Goal: Check status: Check status

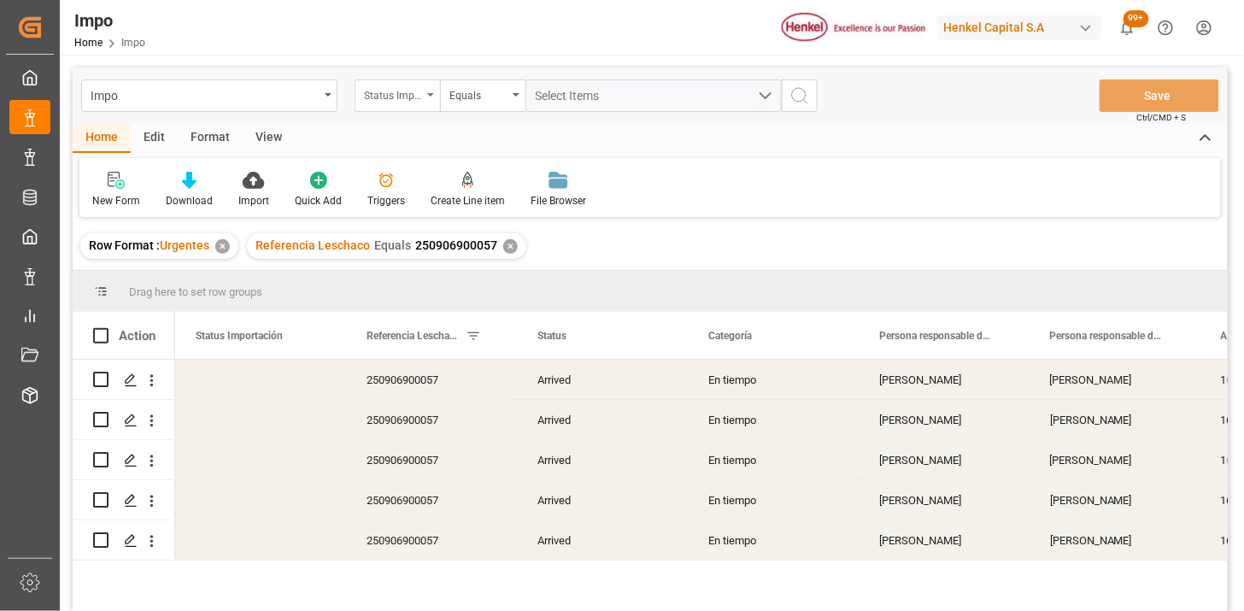
click at [415, 106] on div "Status Importación" at bounding box center [396, 95] width 85 height 32
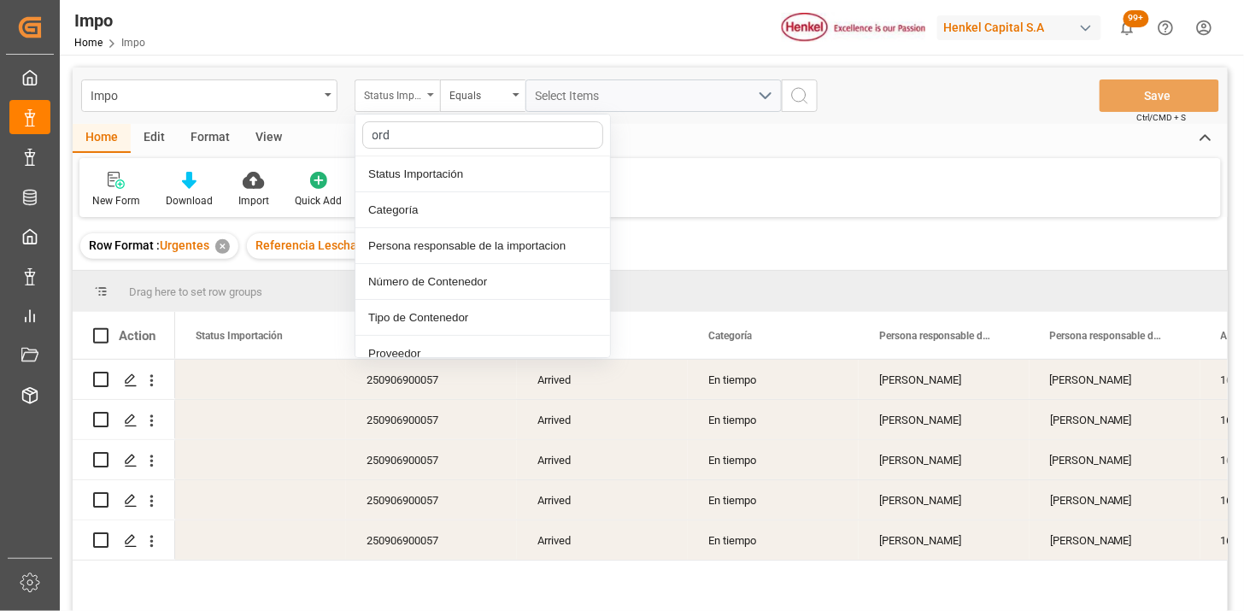
type input "orde"
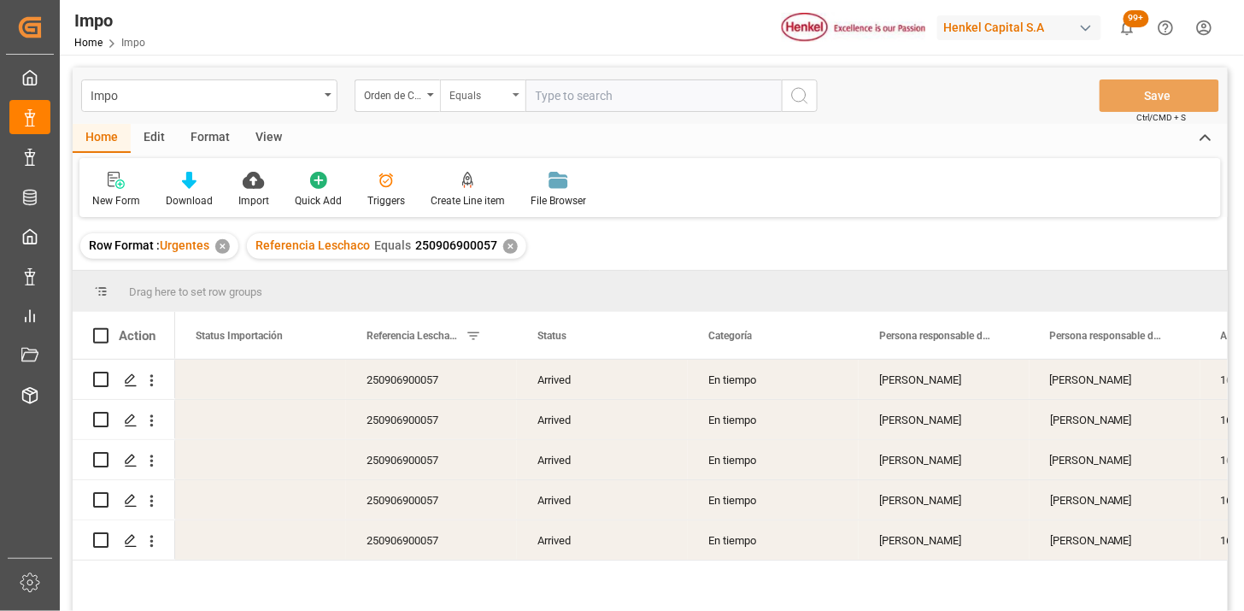
click at [462, 90] on div "Equals" at bounding box center [478, 94] width 58 height 20
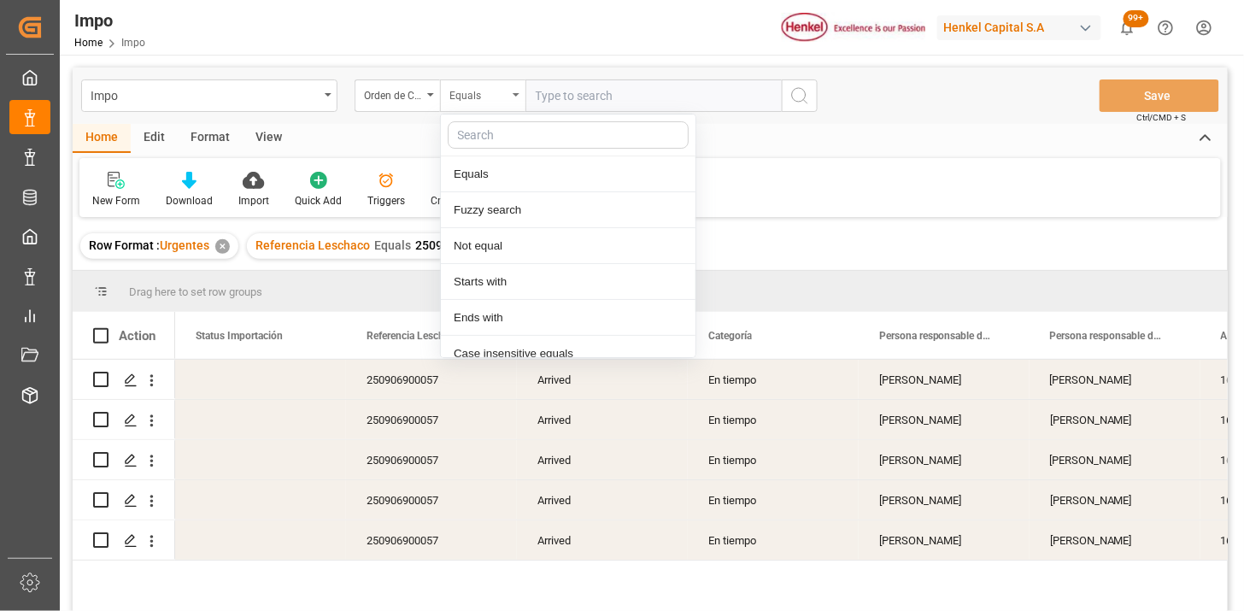
scroll to position [85, 0]
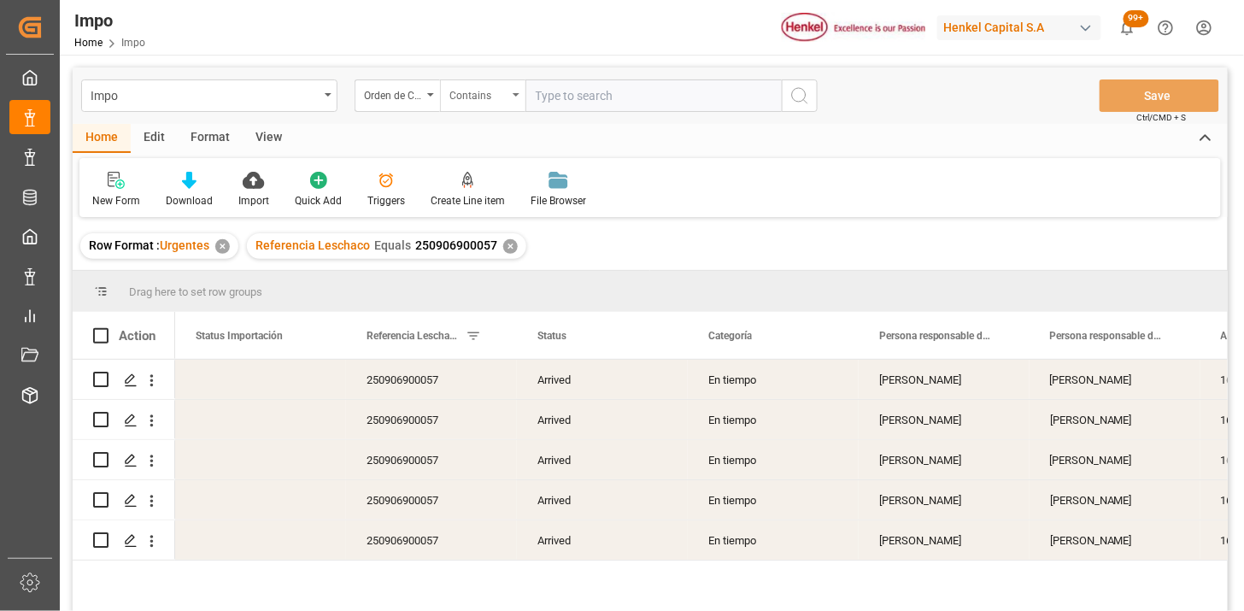
paste input "4578337951"
paste input "4578339964"
paste input "4578339963"
paste input "4578339990"
type input "4578337951,4578339964,4578339963,4578339990"
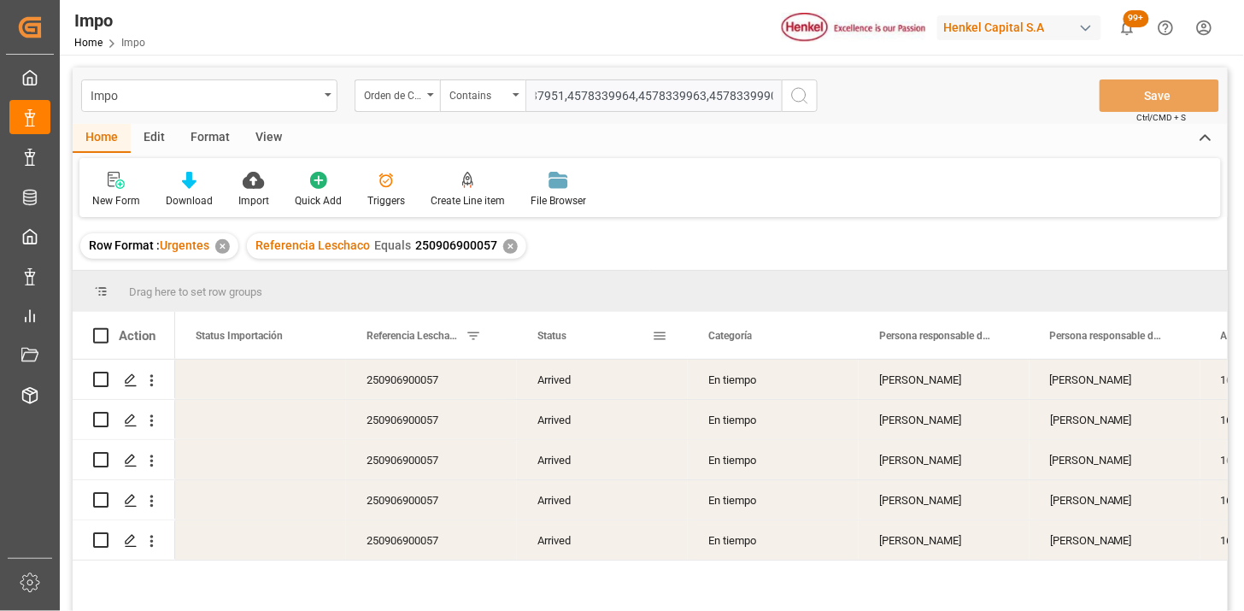
scroll to position [0, 0]
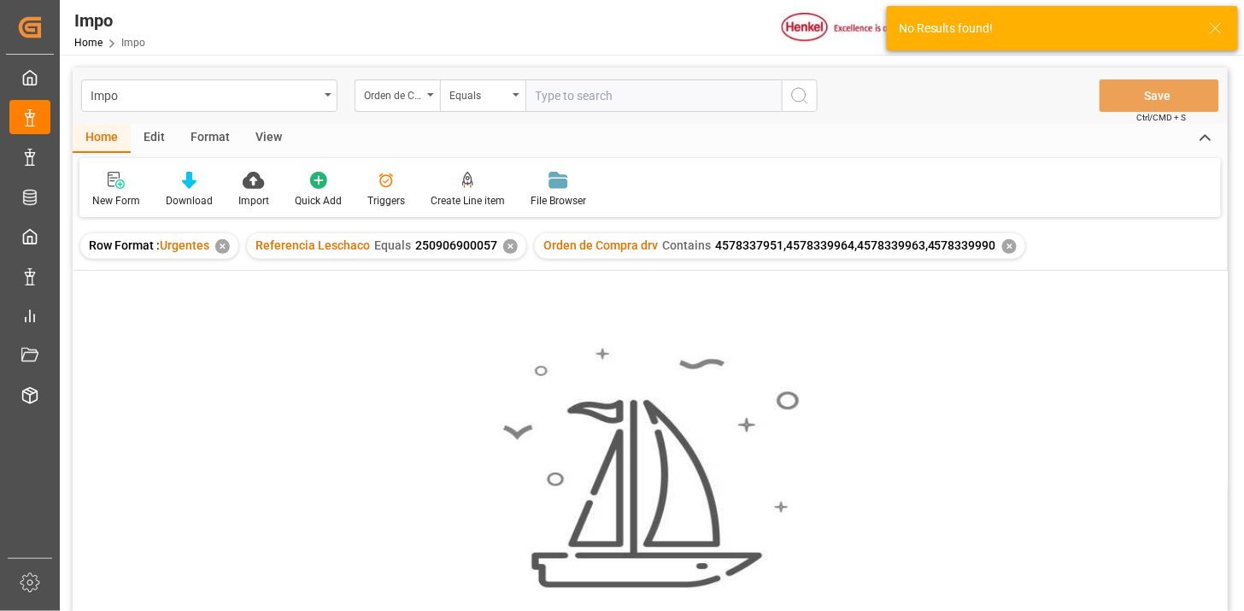
click at [508, 249] on div "✕" at bounding box center [510, 246] width 15 height 15
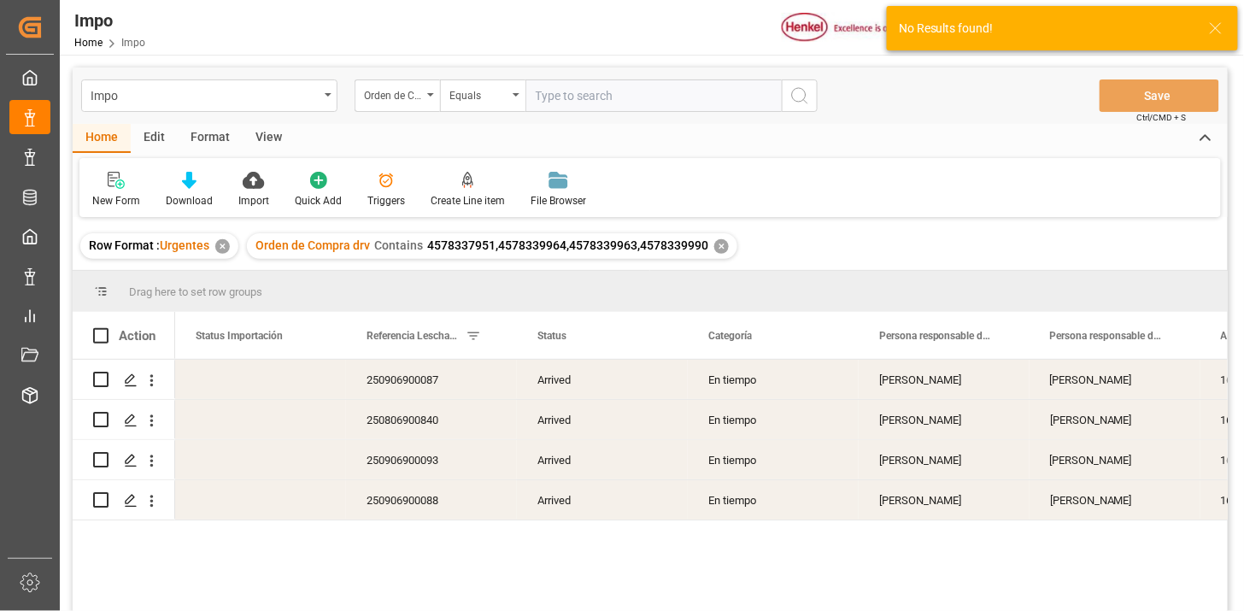
click at [280, 141] on div "View" at bounding box center [269, 138] width 52 height 29
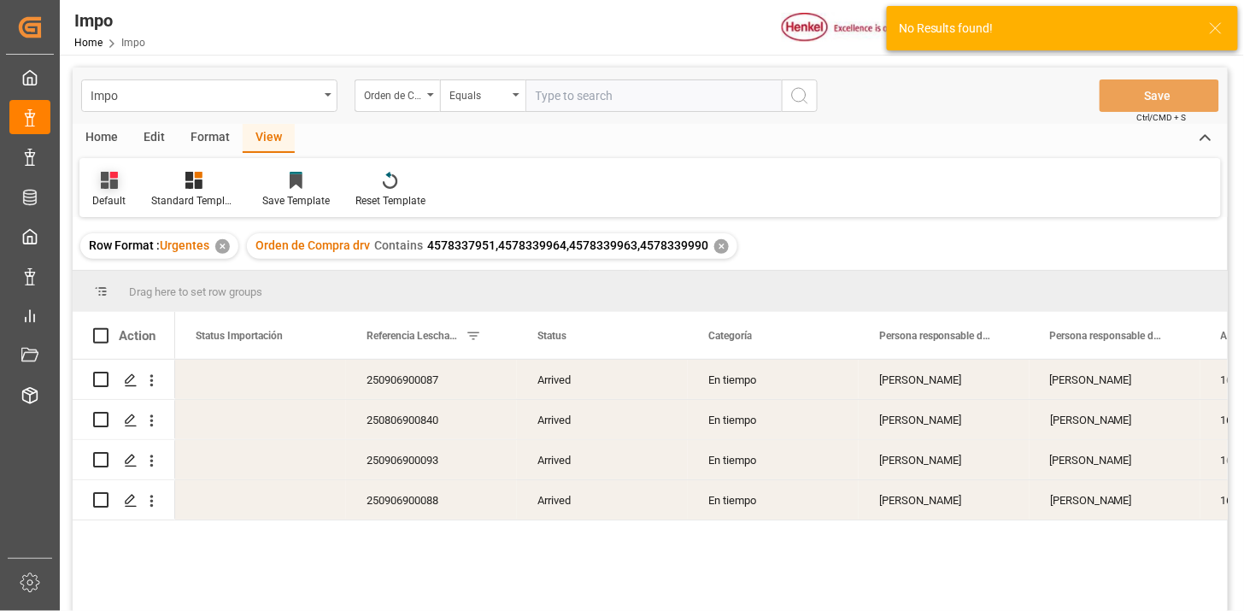
click at [116, 190] on div "Default" at bounding box center [108, 190] width 59 height 38
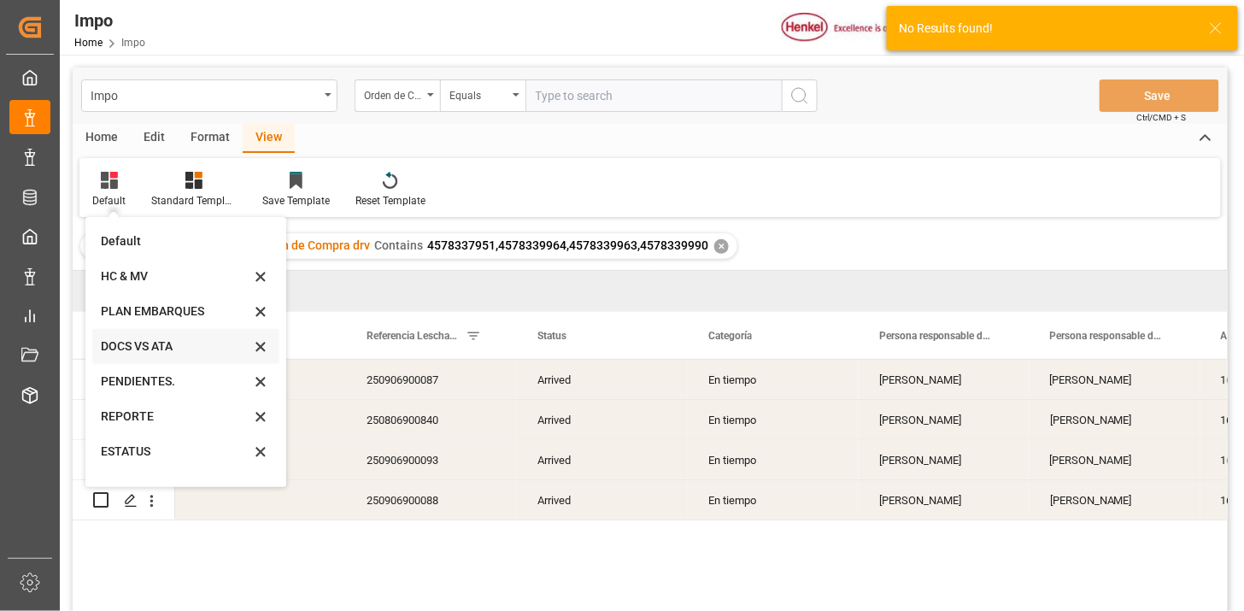
scroll to position [58, 0]
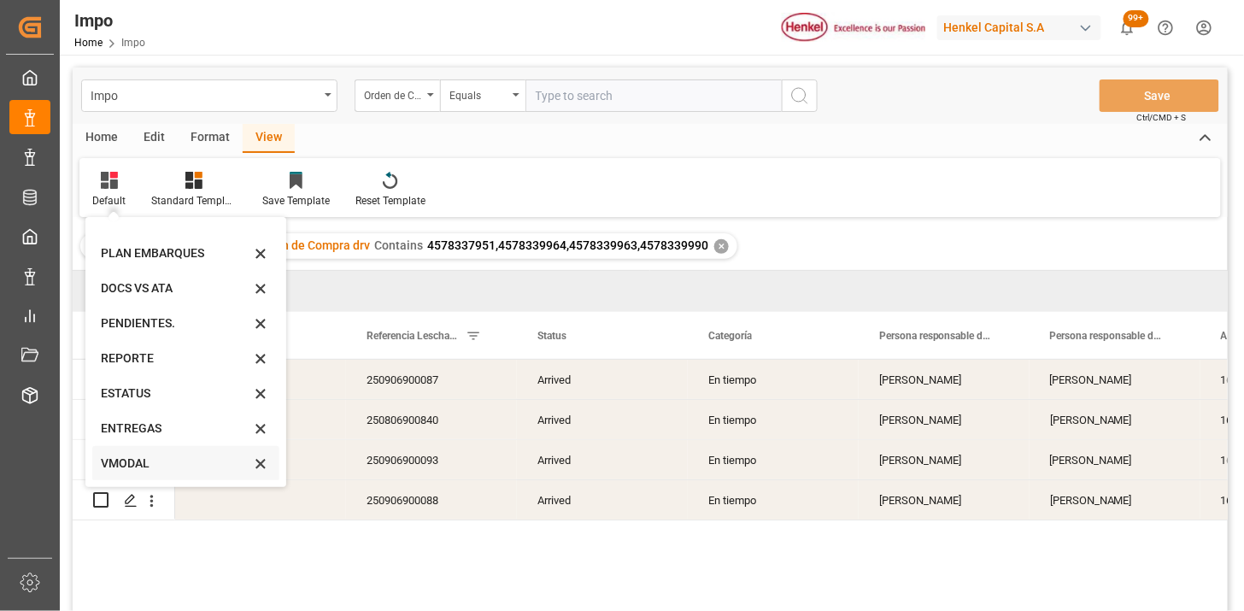
click at [129, 456] on div "VMODAL" at bounding box center [175, 463] width 149 height 18
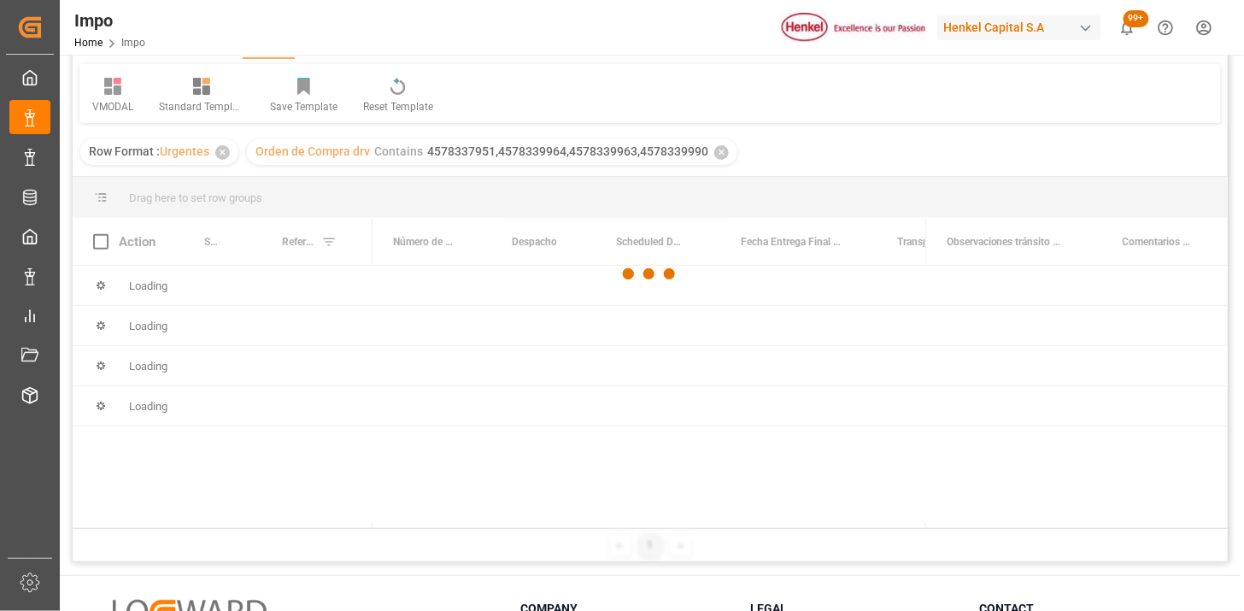
scroll to position [95, 0]
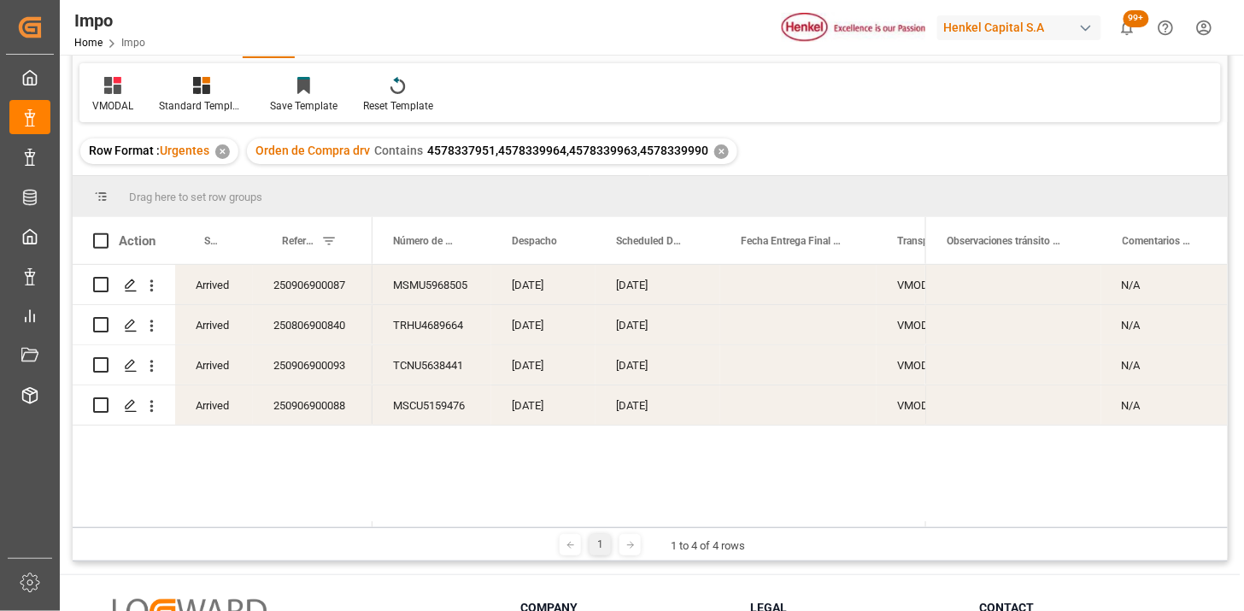
click at [641, 280] on div "26-08-2025" at bounding box center [657, 284] width 125 height 39
click at [783, 292] on div "Press SPACE to select this row." at bounding box center [798, 284] width 156 height 39
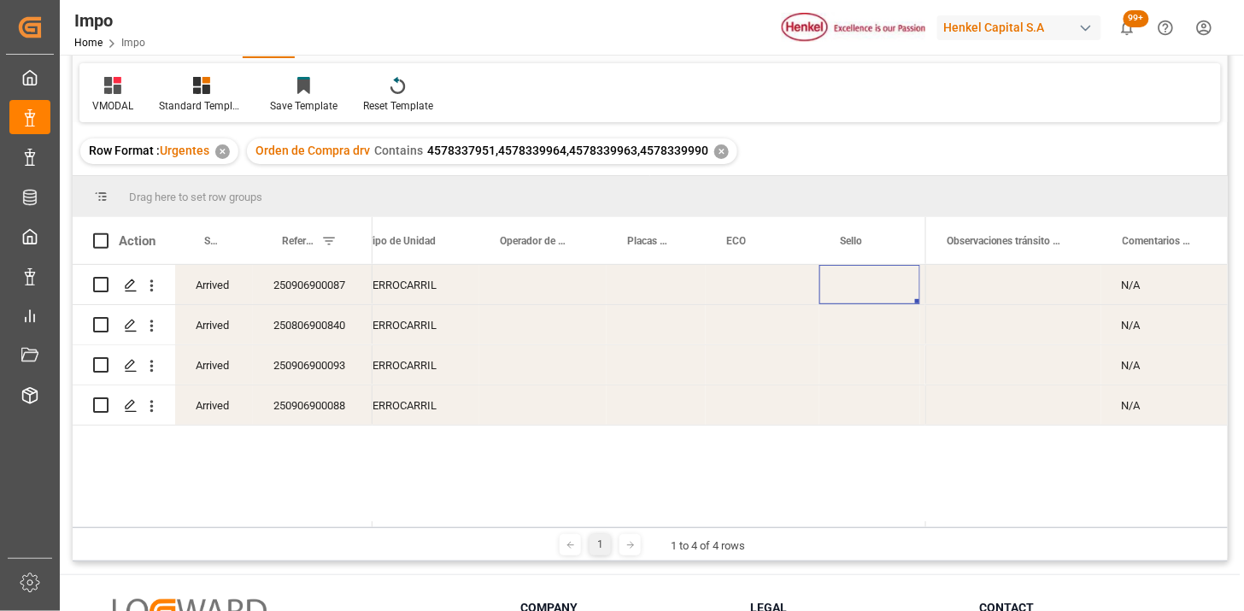
scroll to position [0, 782]
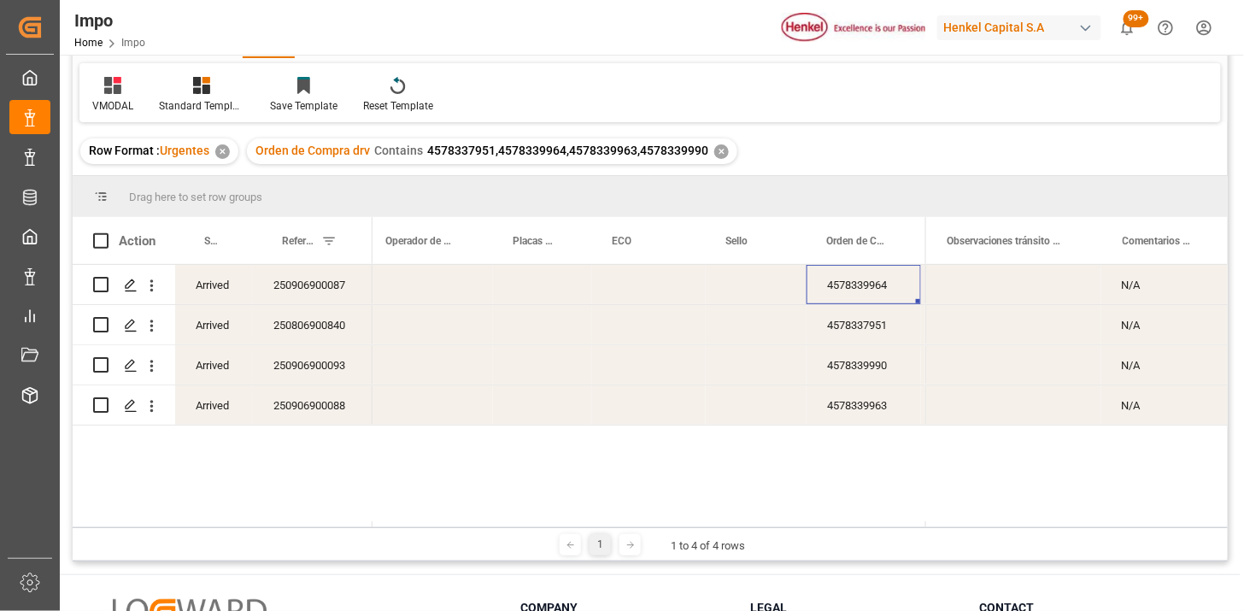
click at [431, 323] on div "Press SPACE to select this row." at bounding box center [429, 324] width 127 height 39
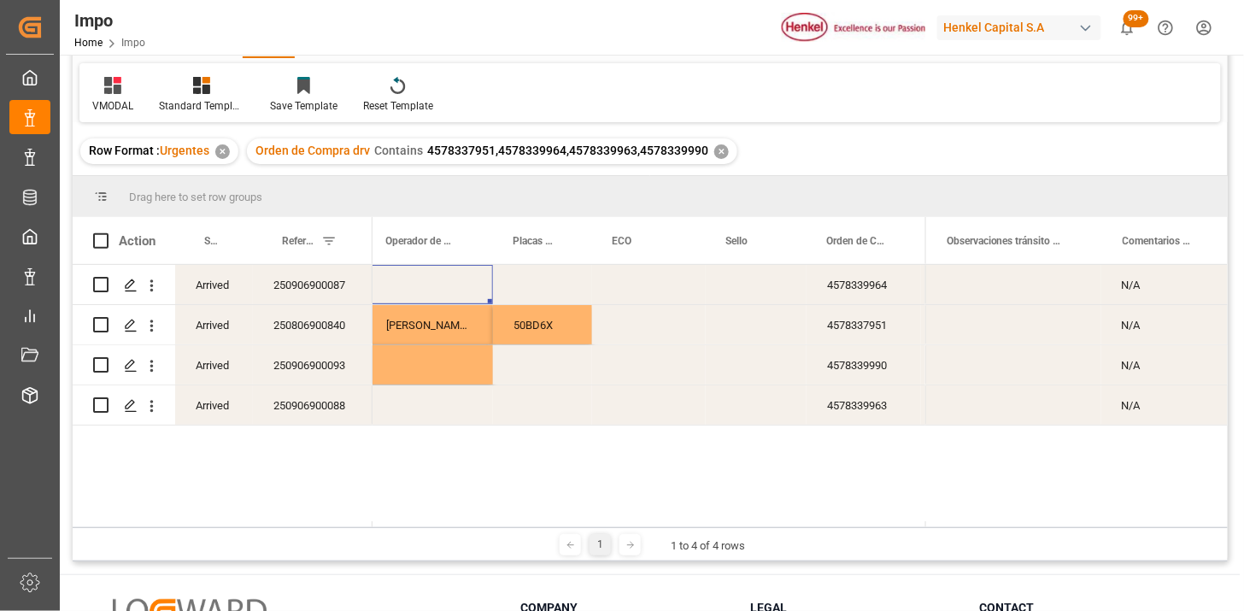
click at [438, 276] on div "Press SPACE to select this row." at bounding box center [429, 284] width 127 height 39
click at [438, 276] on div "Press SPACE to select this row." at bounding box center [429, 295] width 127 height 60
drag, startPoint x: 463, startPoint y: 290, endPoint x: 534, endPoint y: 294, distance: 71.0
click at [463, 291] on input "Press SPACE to select this row." at bounding box center [429, 294] width 100 height 32
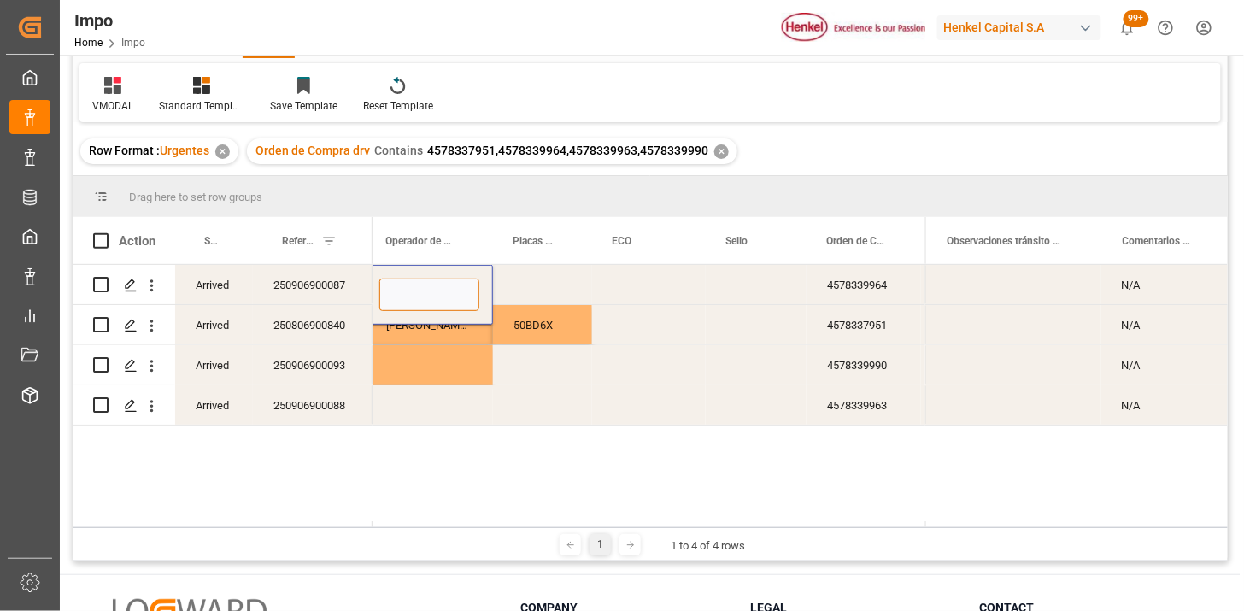
paste input "Roberto Carlos Macedo Tinajeros"
type input "Roberto Carlos Macedo Tinajeros"
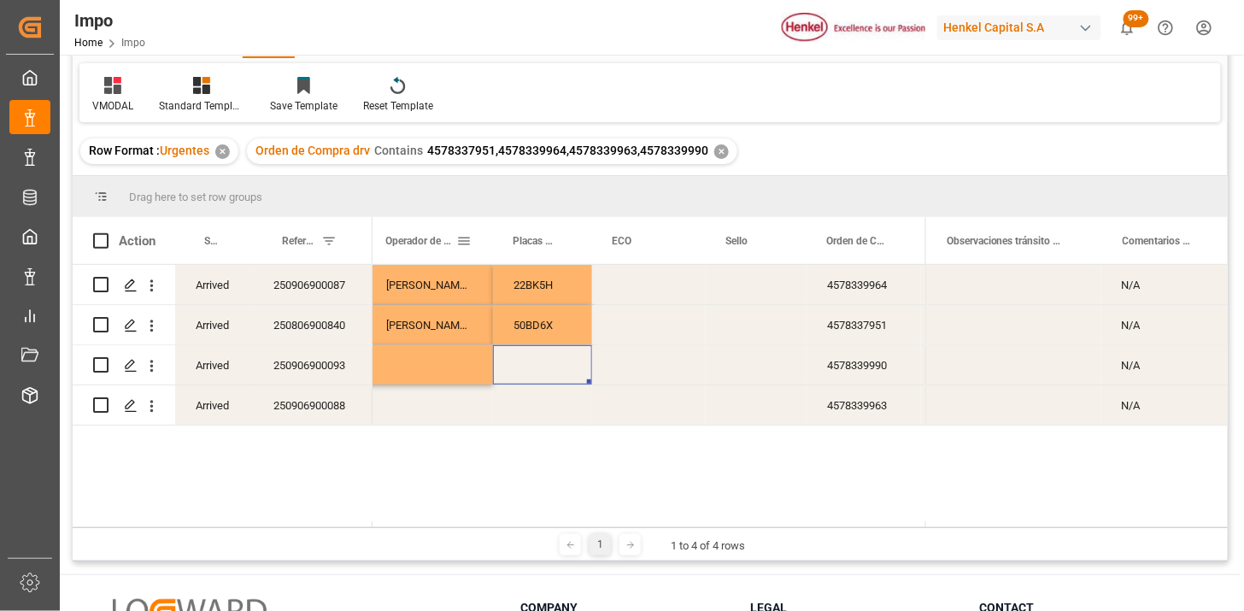
scroll to position [0, 774]
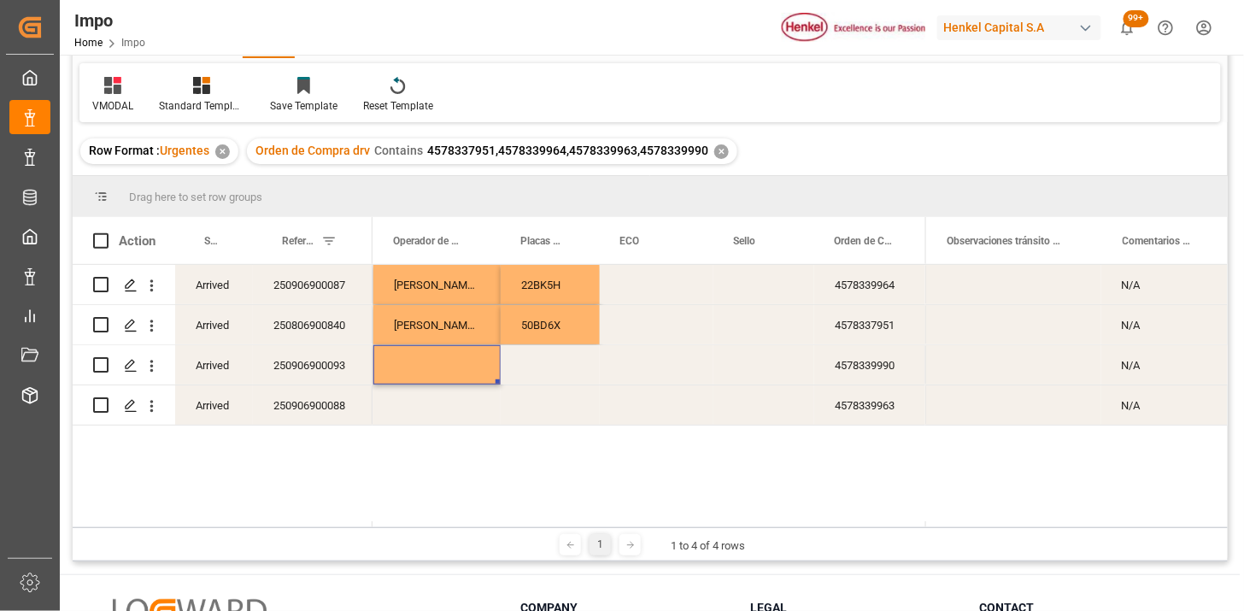
click at [430, 411] on div "Press SPACE to select this row." at bounding box center [436, 404] width 127 height 39
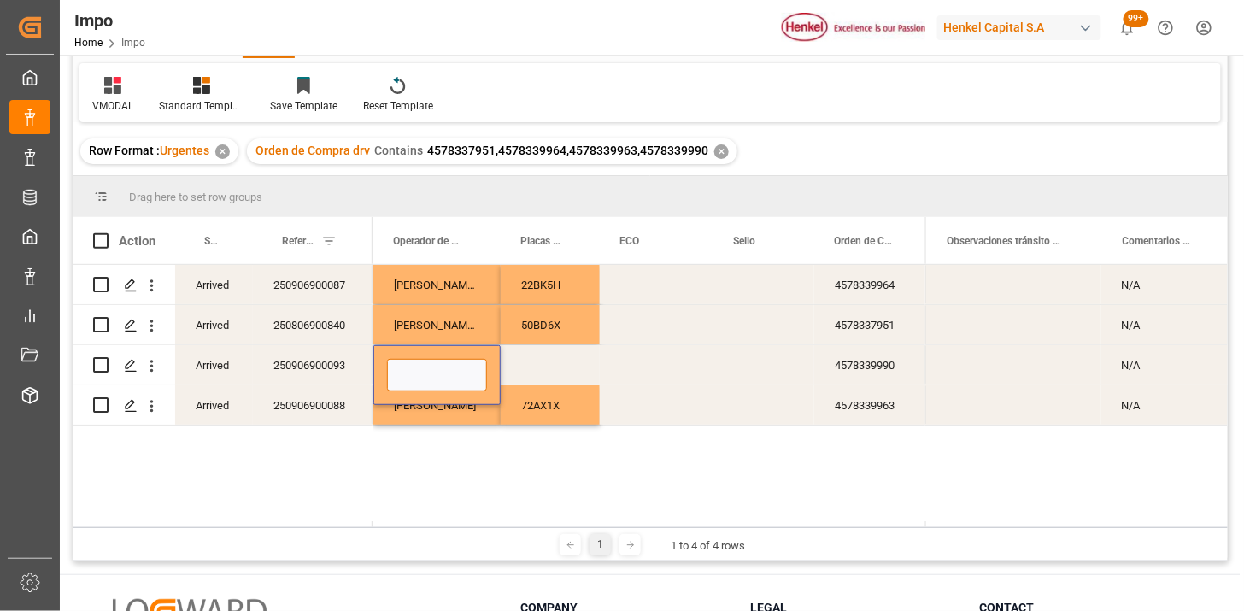
click at [407, 378] on input "Press SPACE to select this row." at bounding box center [437, 375] width 100 height 32
paste input "Jesús Paz"
type input "Jesús Paz"
click at [548, 368] on div "Press SPACE to select this row." at bounding box center [550, 364] width 99 height 39
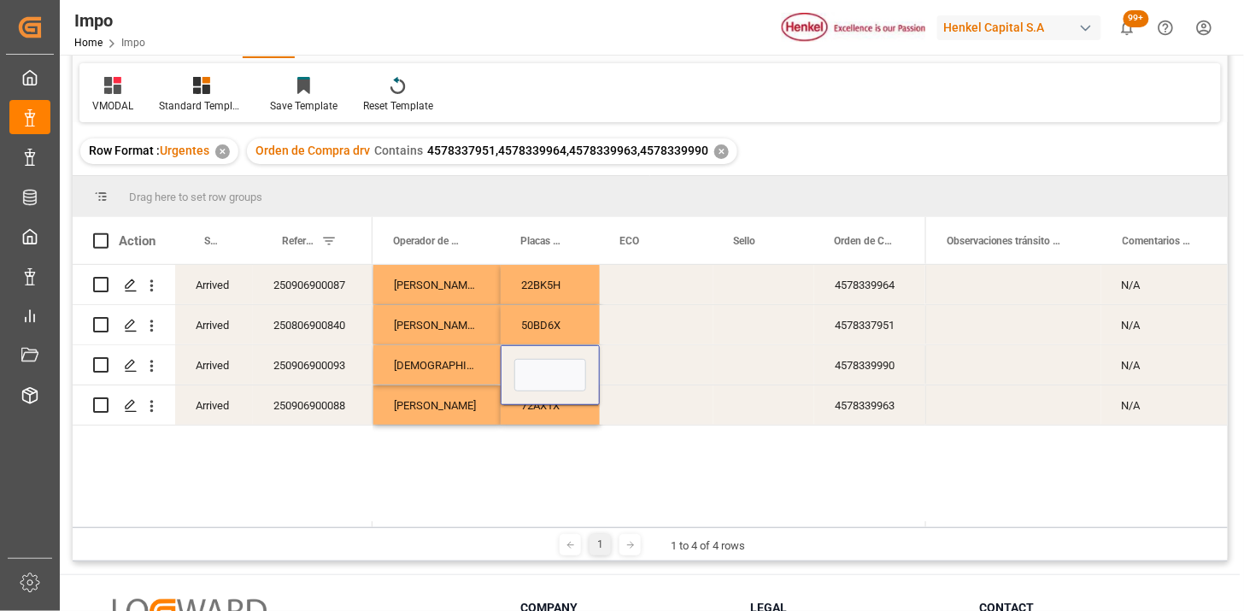
click at [548, 368] on input "Press SPACE to select this row." at bounding box center [550, 375] width 72 height 32
type input "77BK9D"
click at [442, 325] on div "Miguel Angel reyes Miranda" at bounding box center [436, 324] width 127 height 39
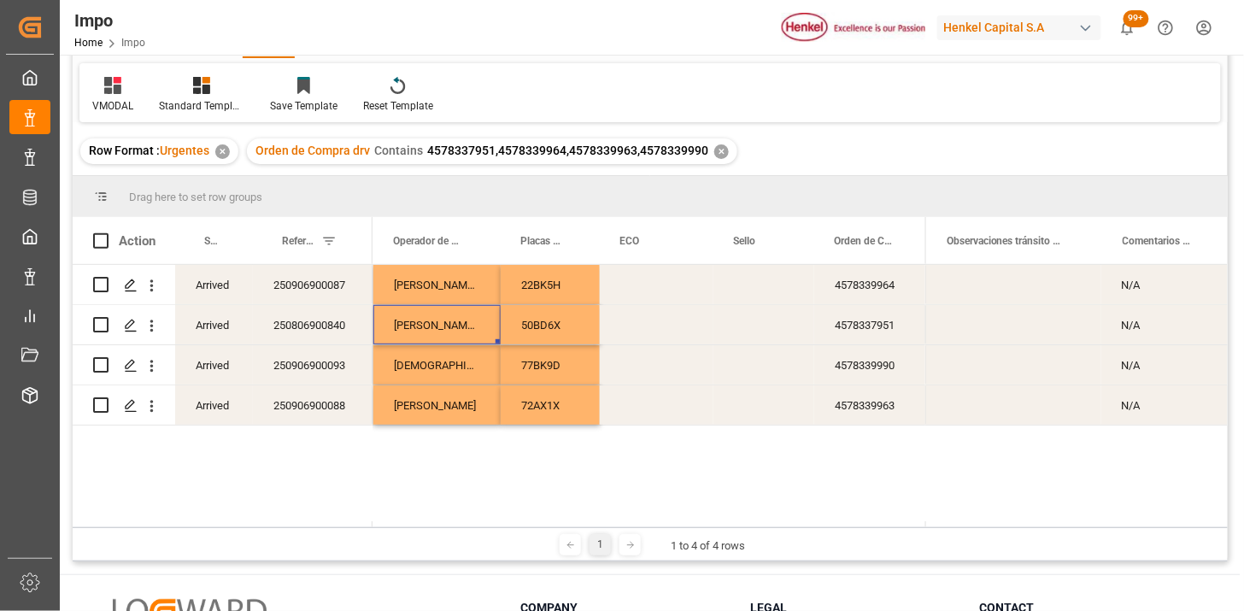
click at [442, 325] on div "Miguel Angel reyes Miranda" at bounding box center [436, 324] width 127 height 39
drag, startPoint x: 466, startPoint y: 329, endPoint x: 545, endPoint y: 350, distance: 81.4
click at [467, 329] on input "Miguel Angel reyes Miranda" at bounding box center [437, 335] width 100 height 32
type input "Miguel Angel Reyes Miranda"
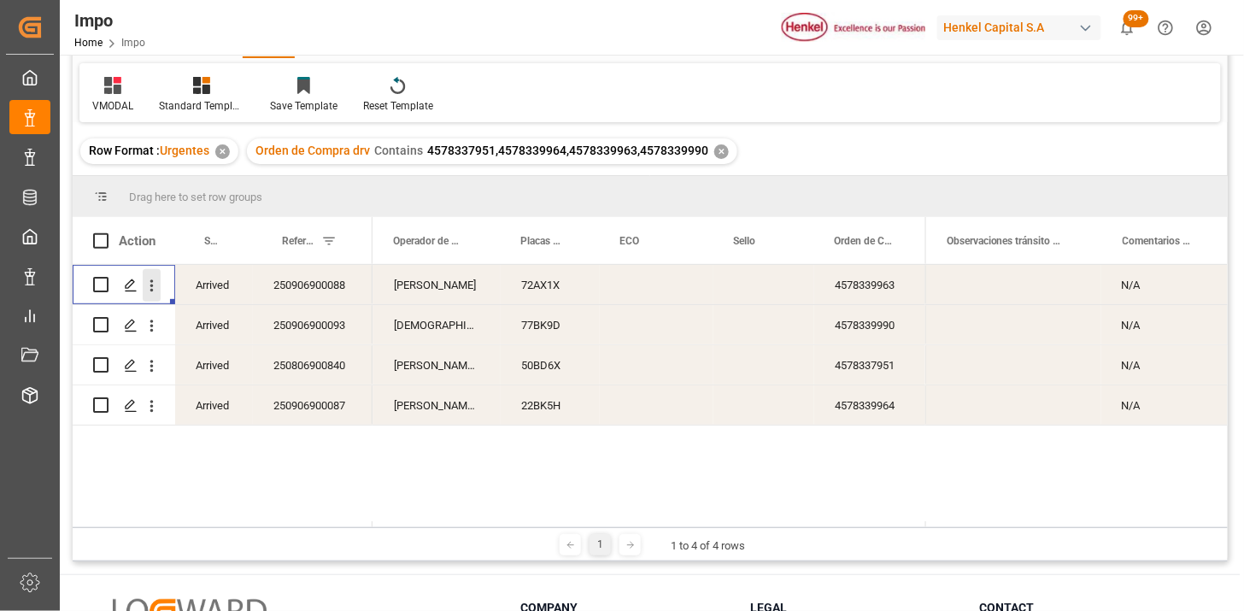
click at [156, 291] on icon "open menu" at bounding box center [152, 286] width 18 height 18
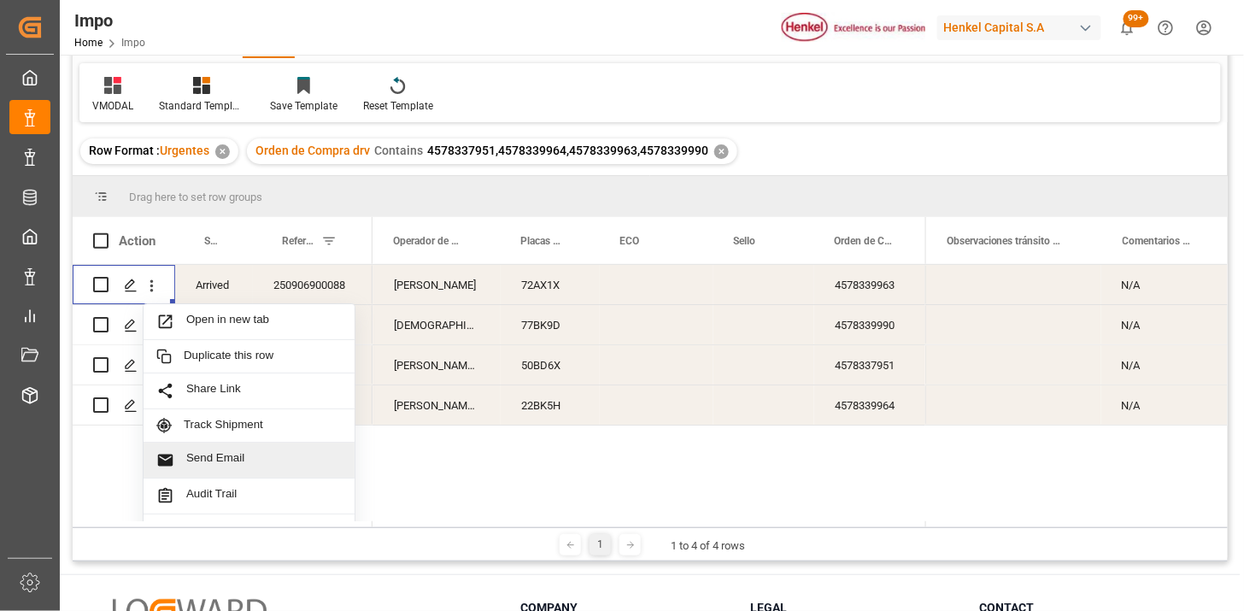
click at [237, 453] on span "Send Email" at bounding box center [263, 460] width 155 height 18
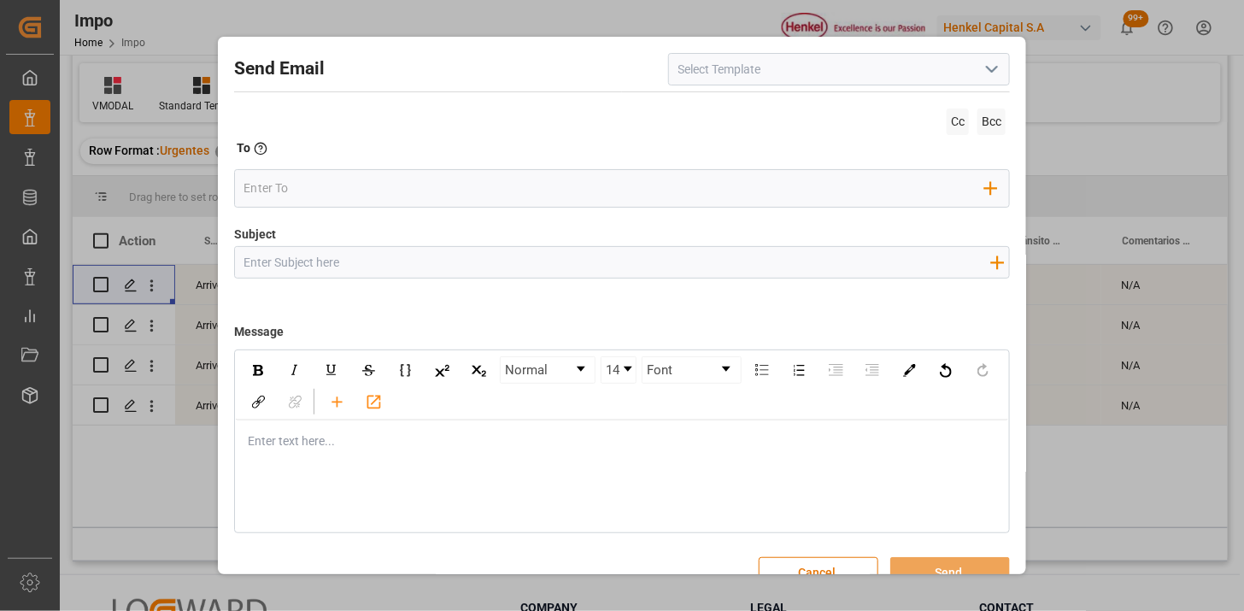
click at [983, 65] on icon "open menu" at bounding box center [991, 69] width 20 height 20
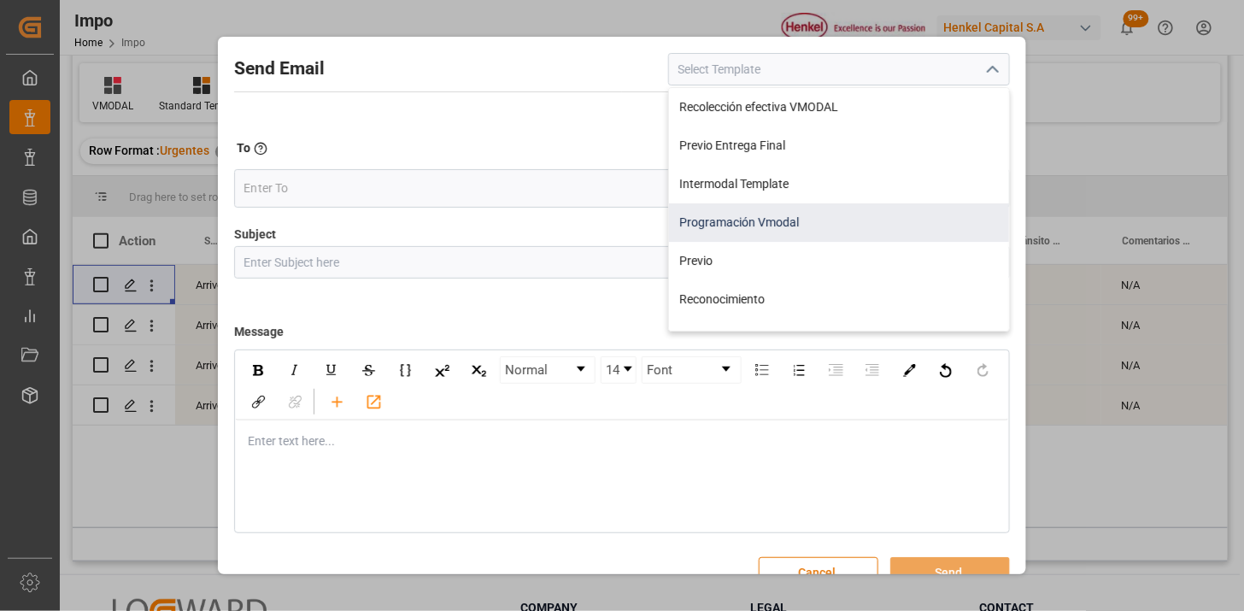
scroll to position [95, 0]
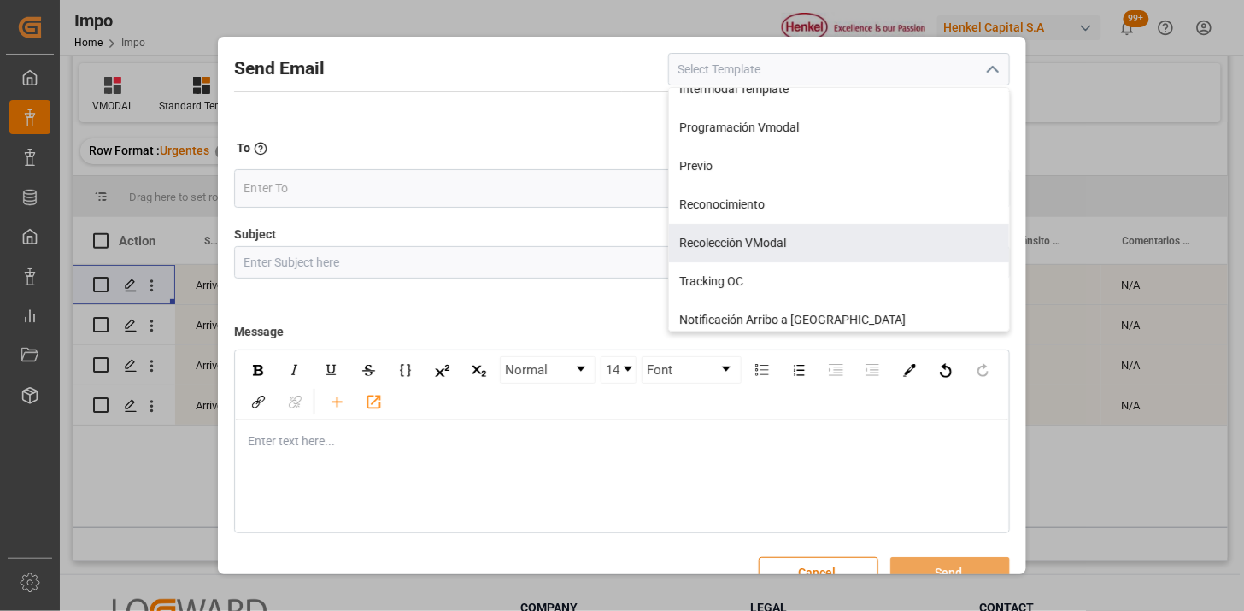
click at [846, 235] on div "Recolección VModal" at bounding box center [839, 243] width 340 height 38
type input "Recolección VModal"
type input "RECOLECCIÓN {{scheduledDeliveryDate}} || OC {{customerpoDerived}} || {{freightF…"
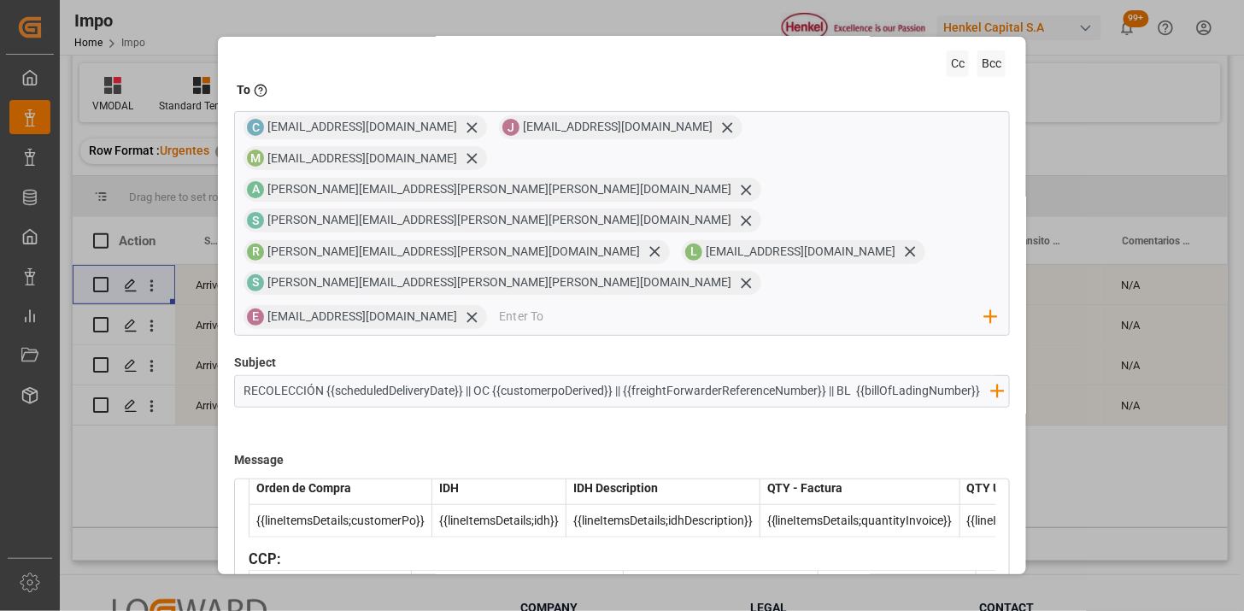
scroll to position [162, 0]
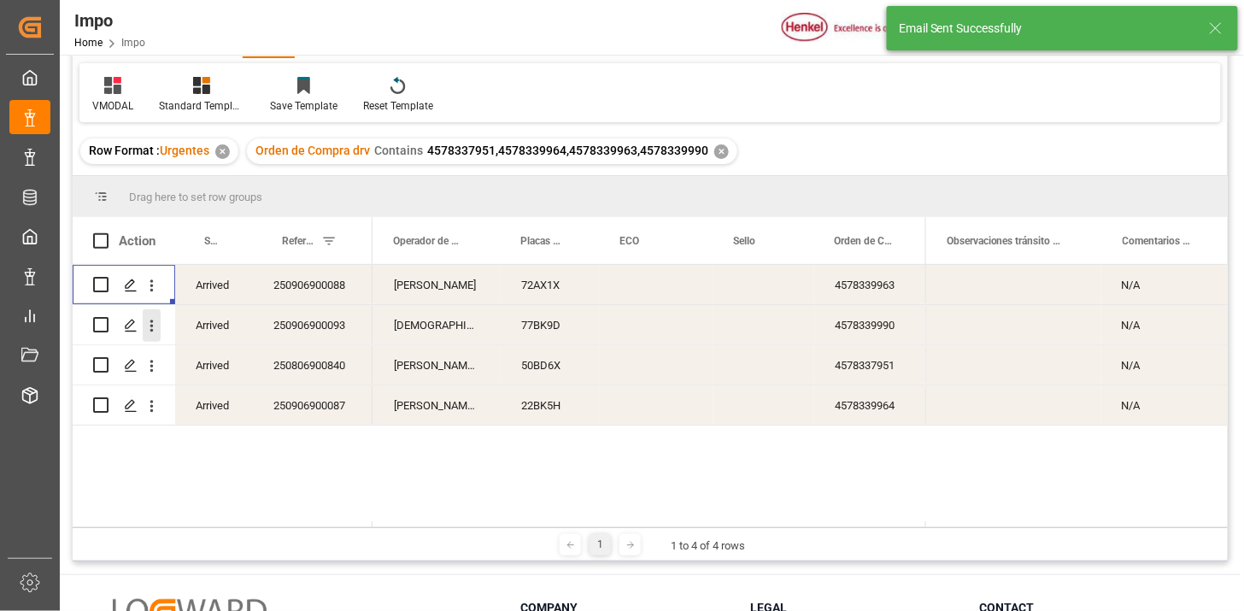
click at [143, 328] on icon "open menu" at bounding box center [152, 326] width 18 height 18
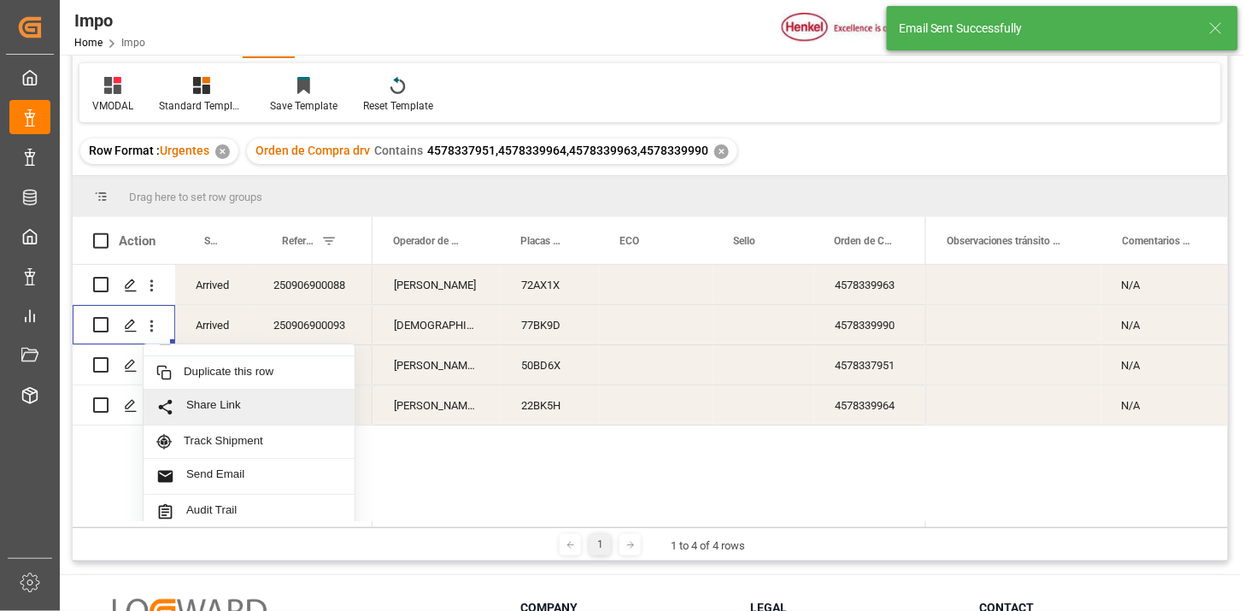
scroll to position [37, 0]
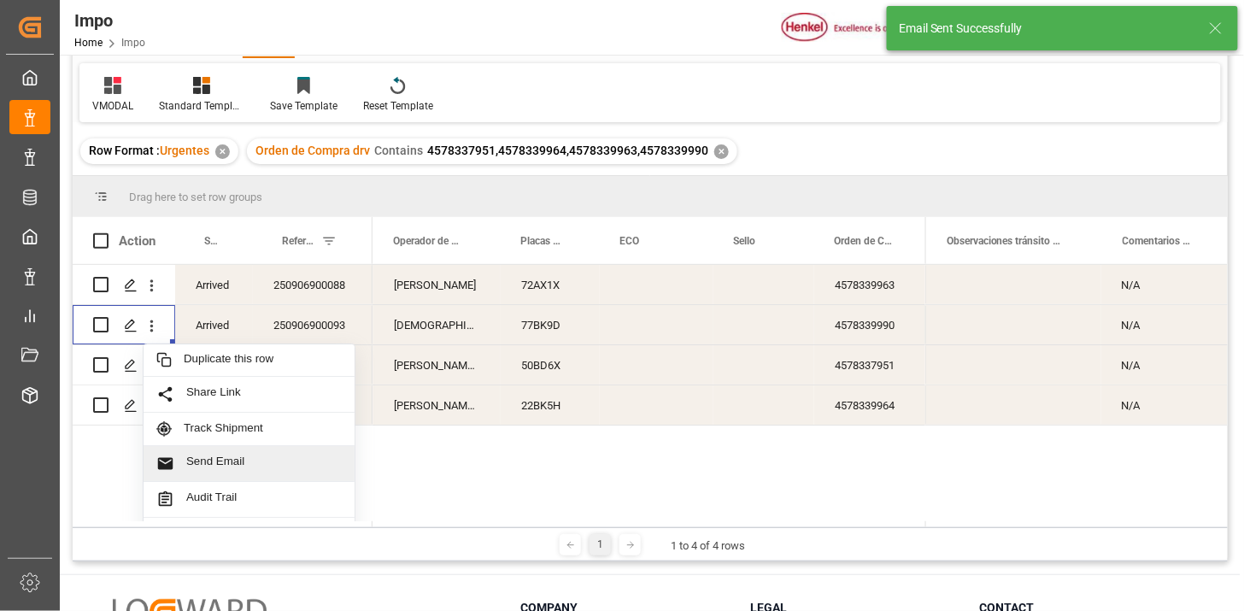
click at [242, 454] on span "Send Email" at bounding box center [263, 463] width 155 height 18
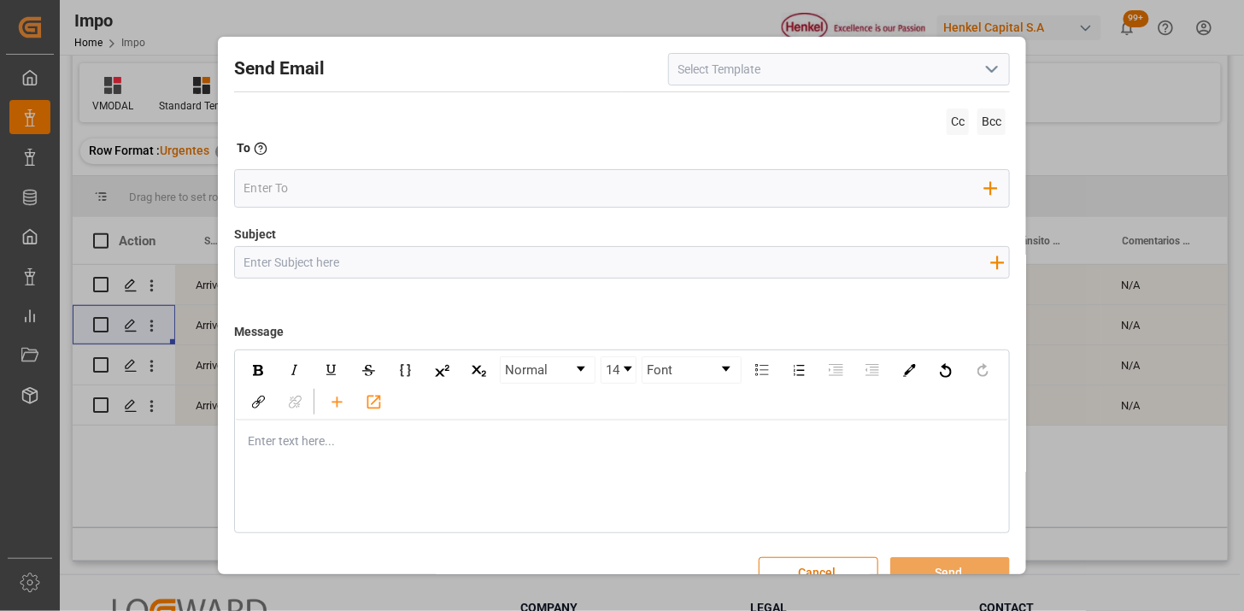
click at [993, 74] on icon "open menu" at bounding box center [991, 69] width 20 height 20
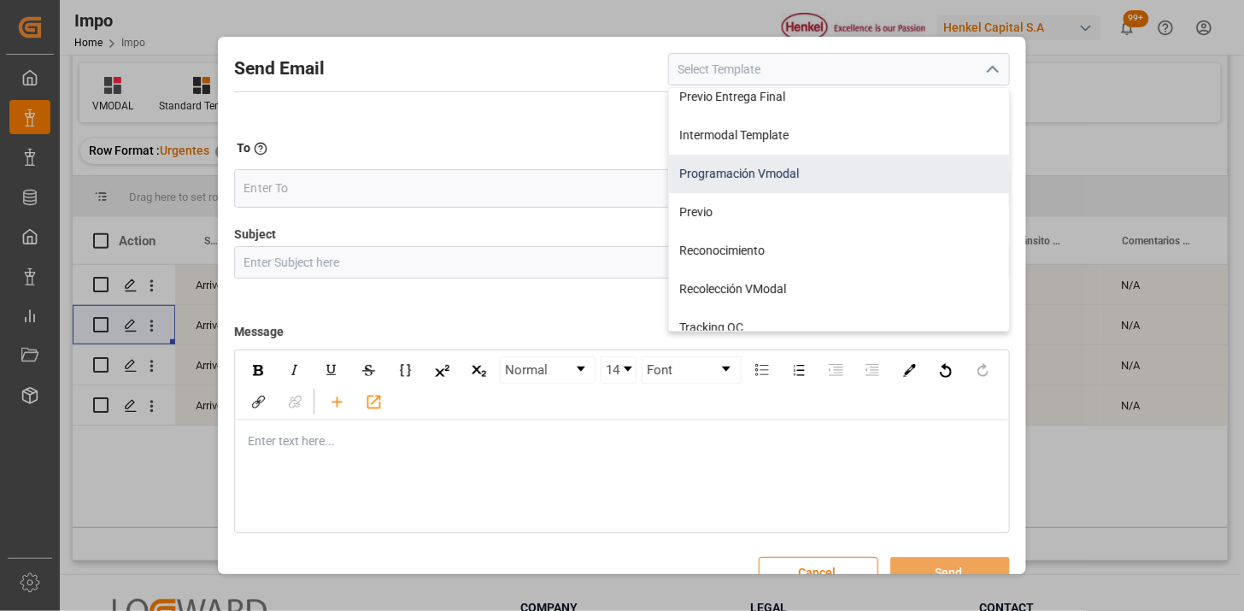
scroll to position [95, 0]
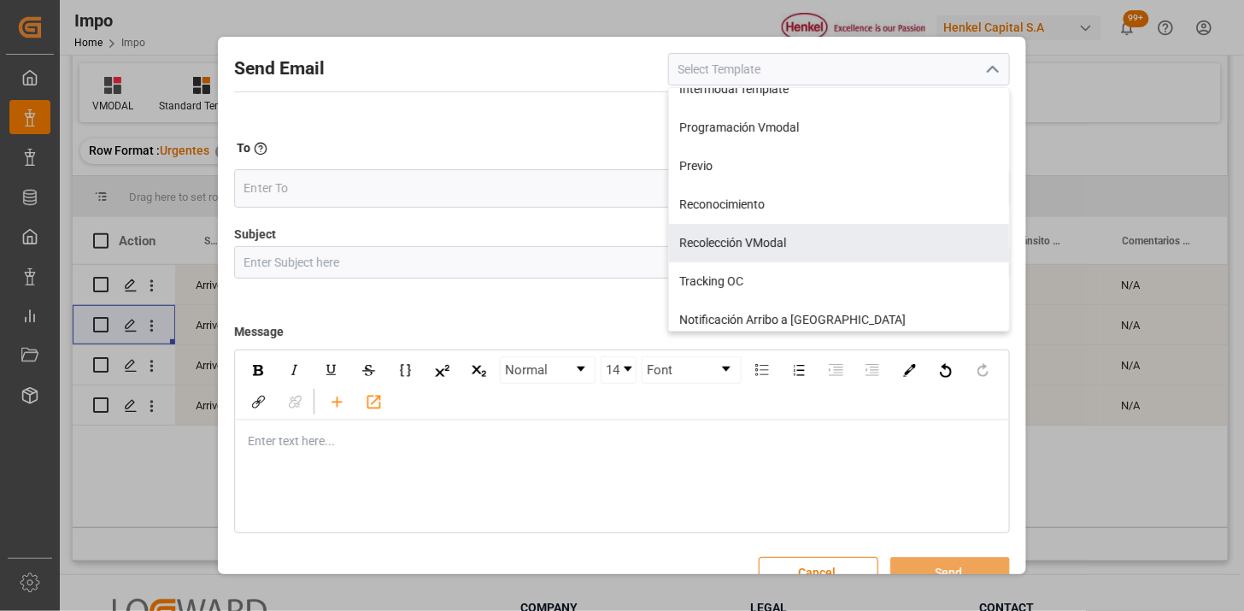
click at [867, 249] on div "Recolección VModal" at bounding box center [839, 243] width 340 height 38
type input "Recolección VModal"
type input "RECOLECCIÓN {{scheduledDeliveryDate}} || OC {{customerpoDerived}} || {{freightF…"
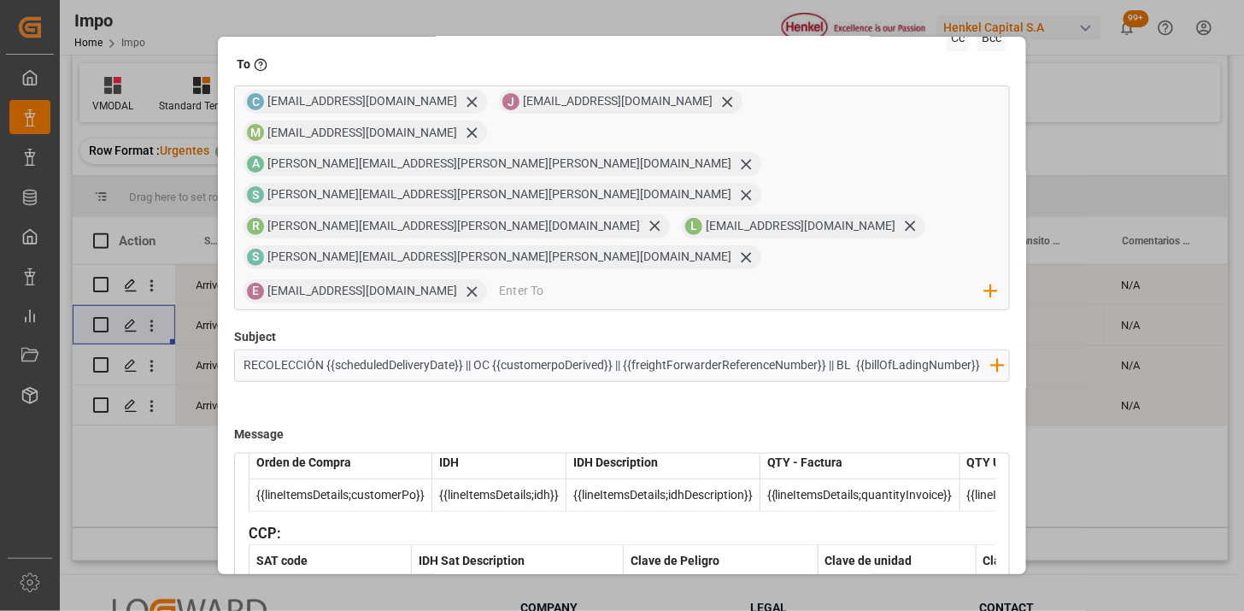
scroll to position [162, 0]
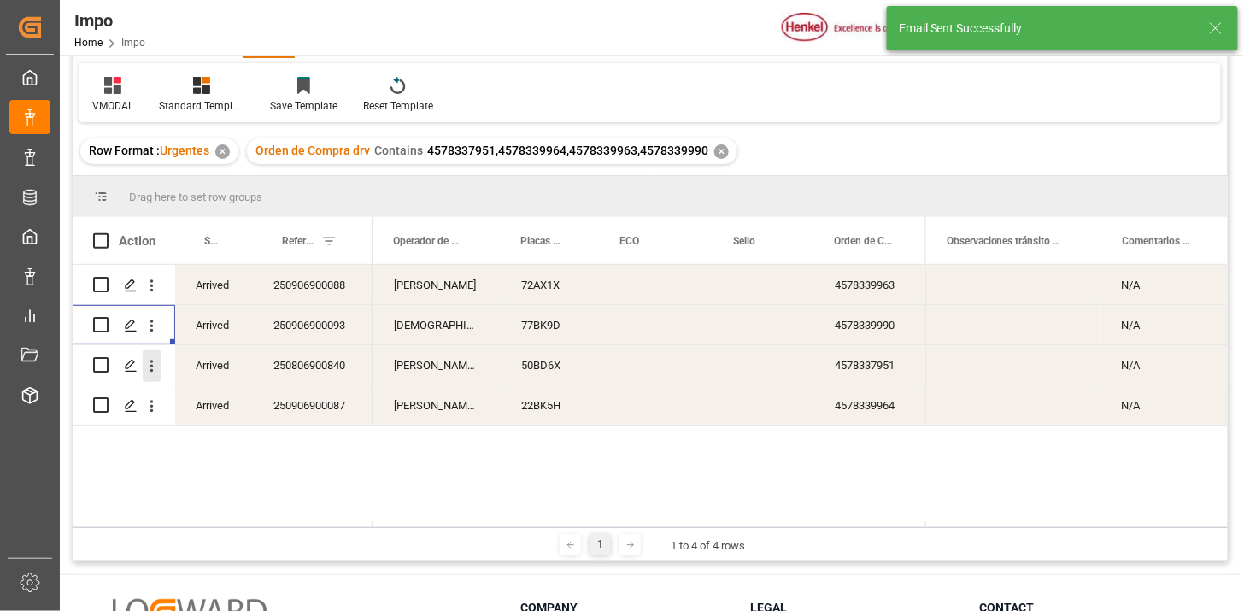
click at [150, 371] on icon "open menu" at bounding box center [151, 366] width 3 height 12
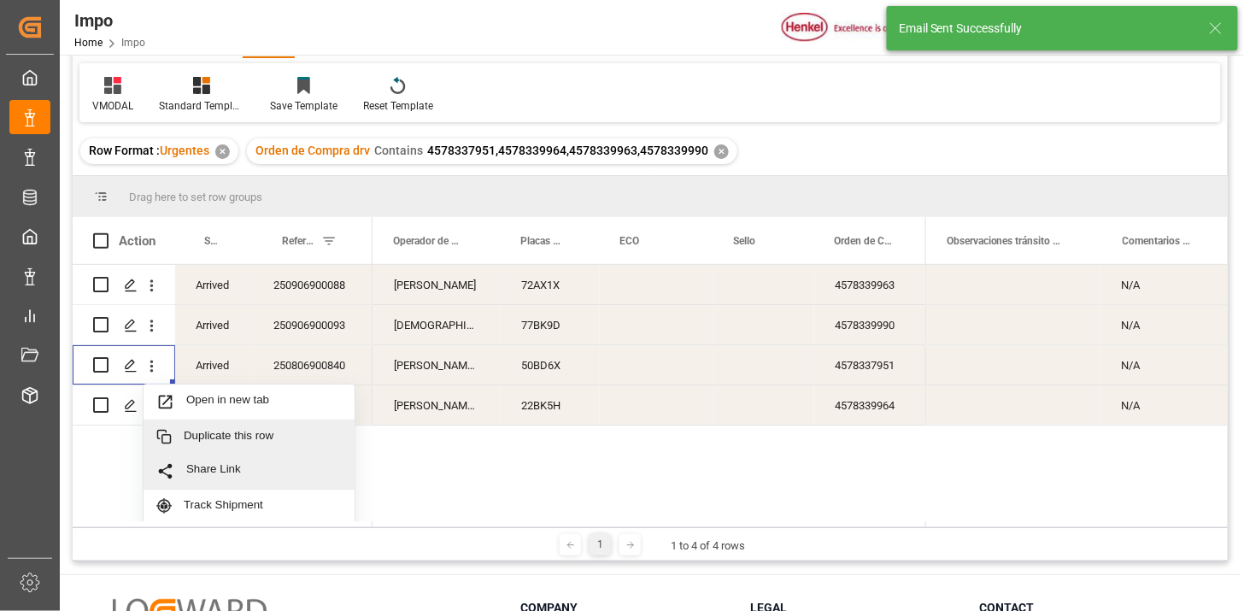
scroll to position [37, 0]
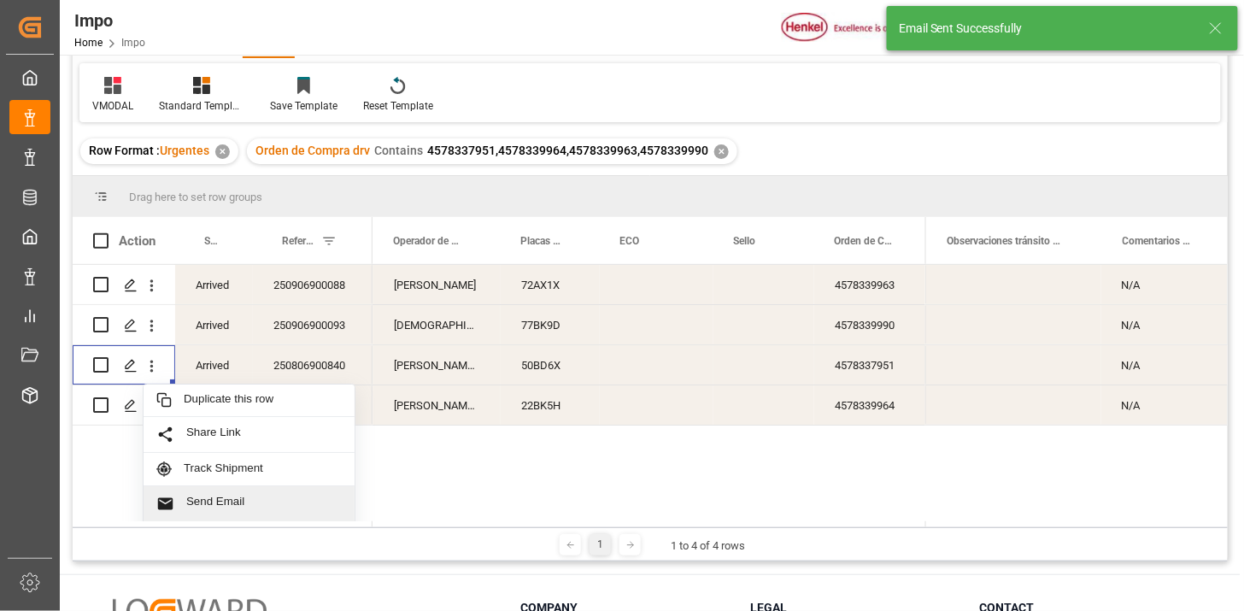
click at [254, 501] on span "Send Email" at bounding box center [263, 504] width 155 height 18
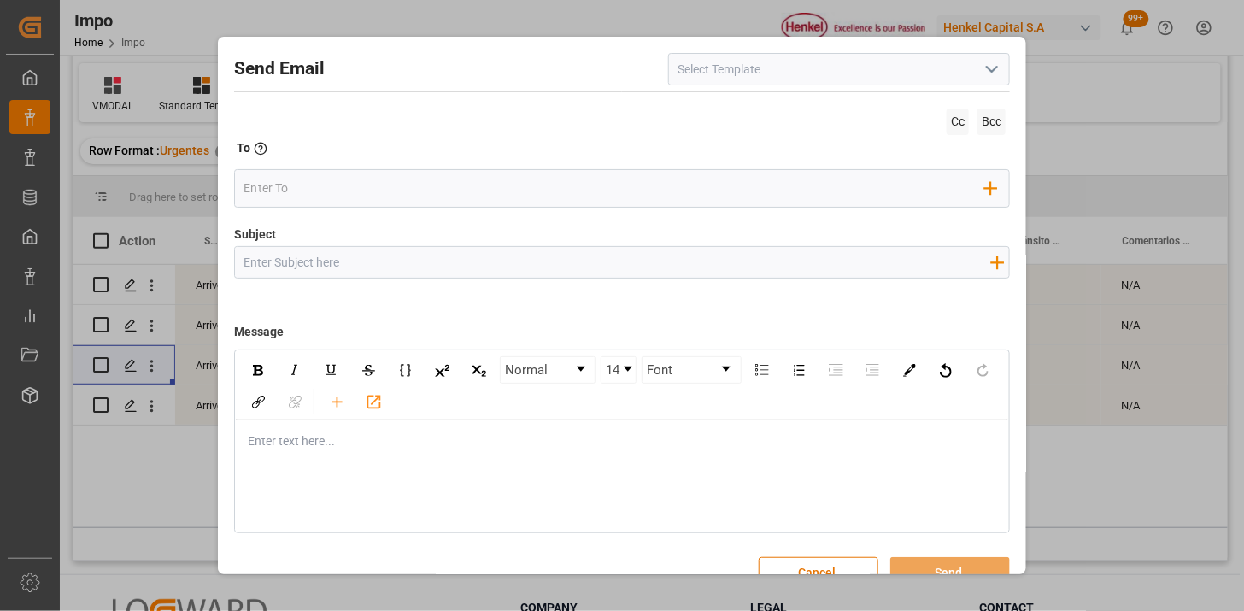
click at [983, 78] on icon "open menu" at bounding box center [991, 69] width 20 height 20
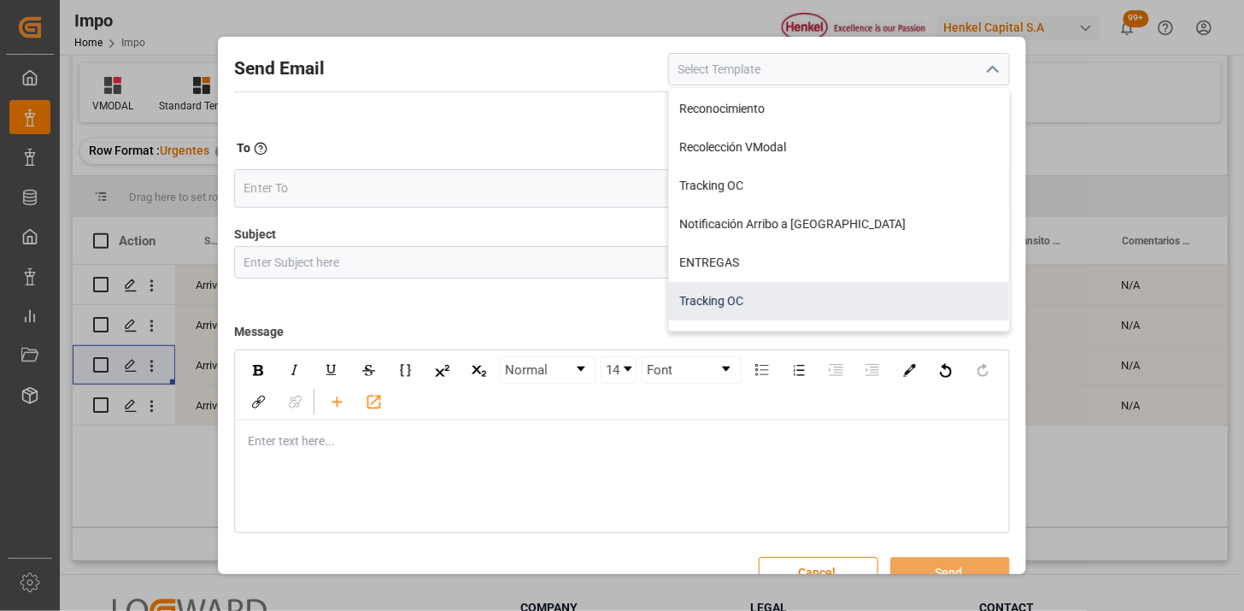
scroll to position [162, 0]
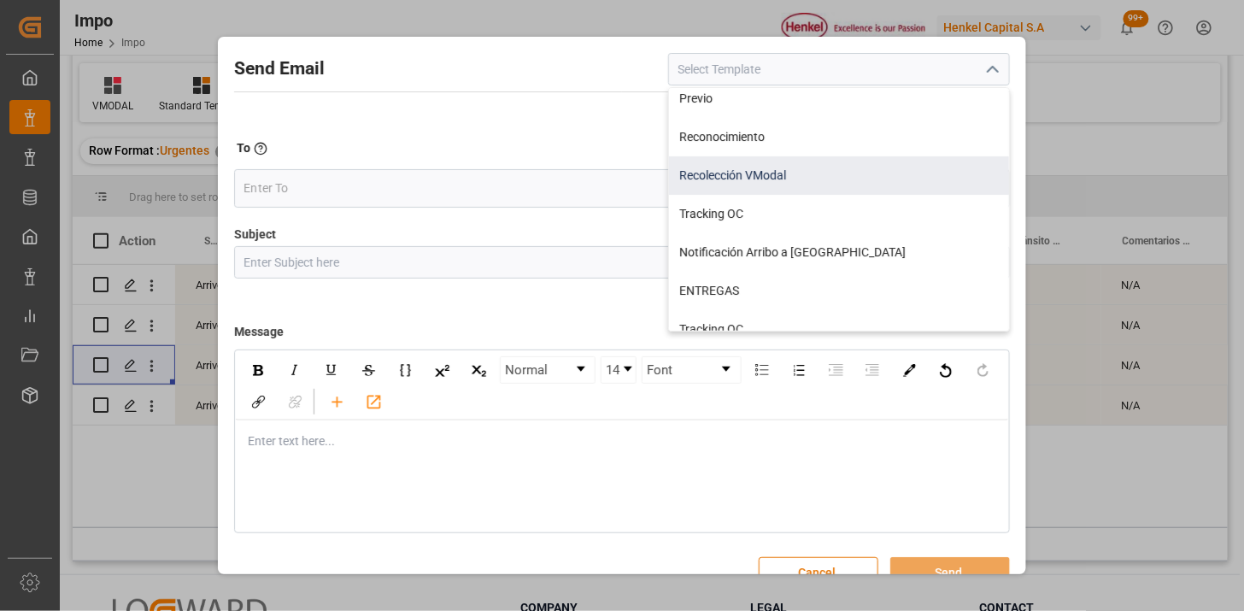
click at [765, 179] on div "Recolección VModal" at bounding box center [839, 175] width 340 height 38
type input "Recolección VModal"
type input "RECOLECCIÓN {{scheduledDeliveryDate}} || OC {{customerpoDerived}} || {{freightF…"
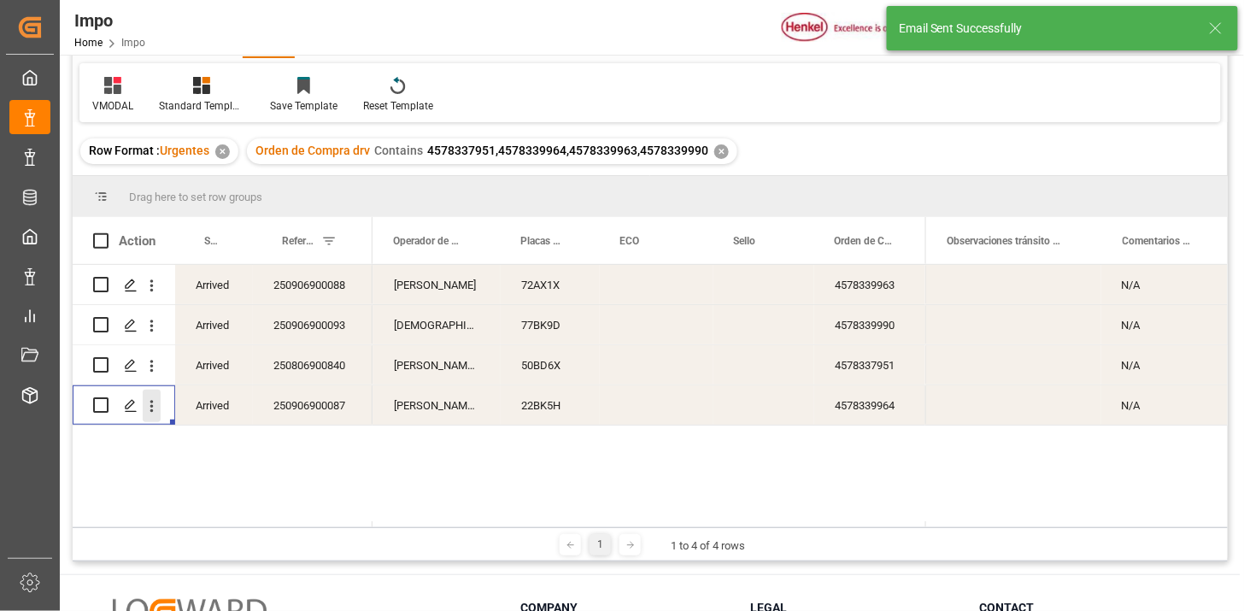
click at [155, 408] on icon "open menu" at bounding box center [152, 406] width 18 height 18
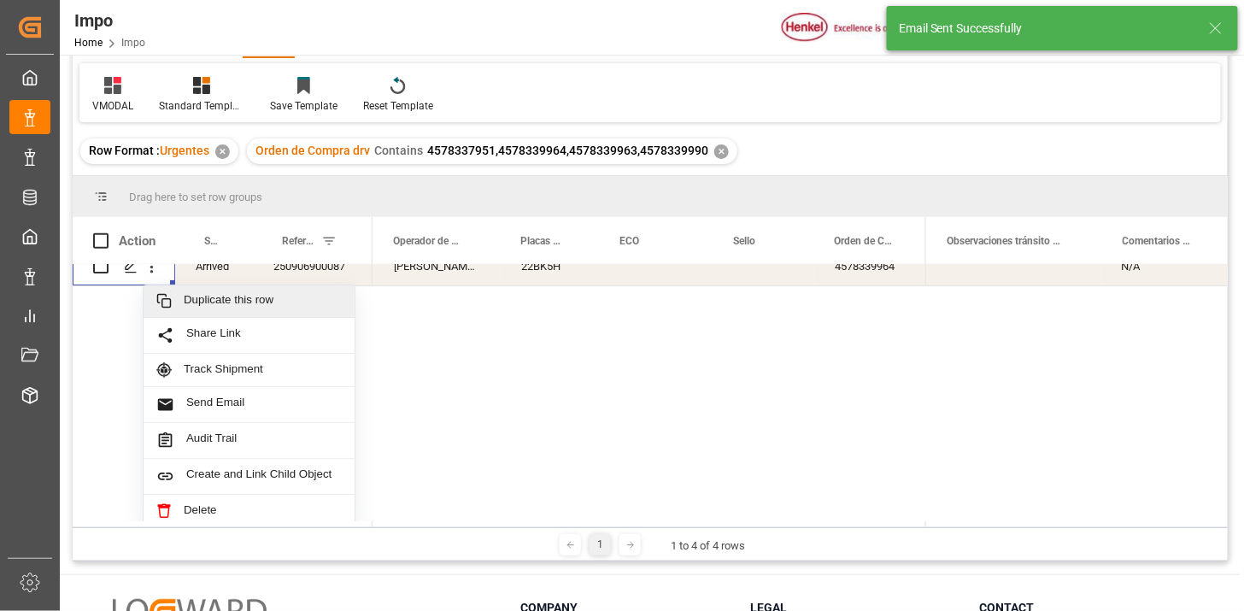
scroll to position [150, 0]
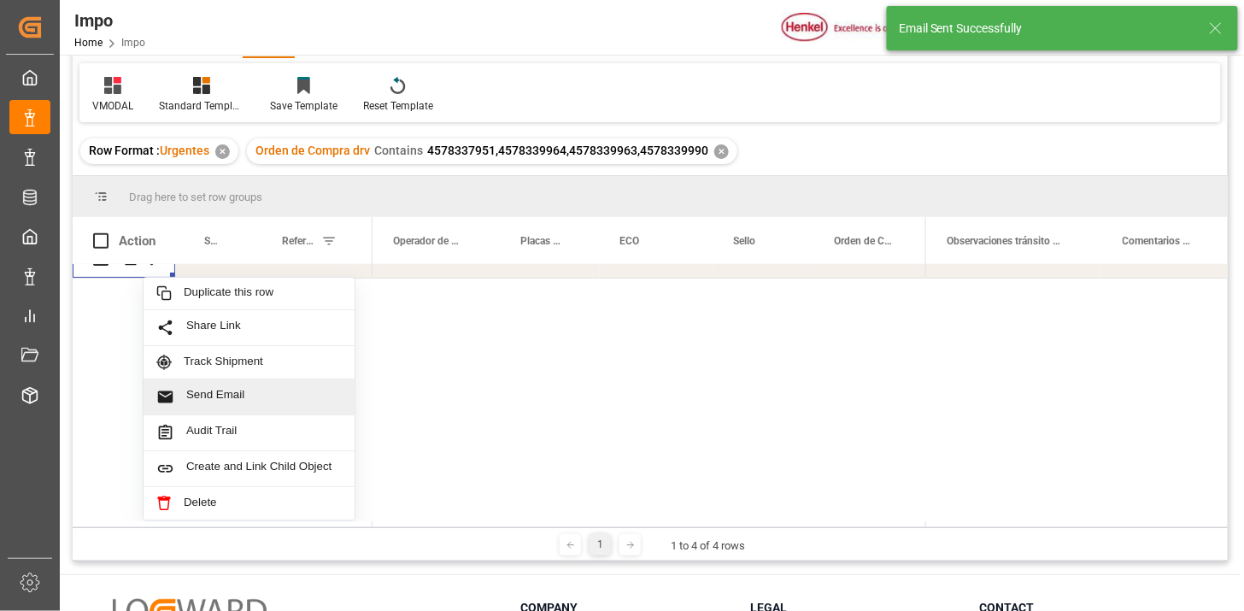
click at [235, 388] on span "Send Email" at bounding box center [263, 397] width 155 height 18
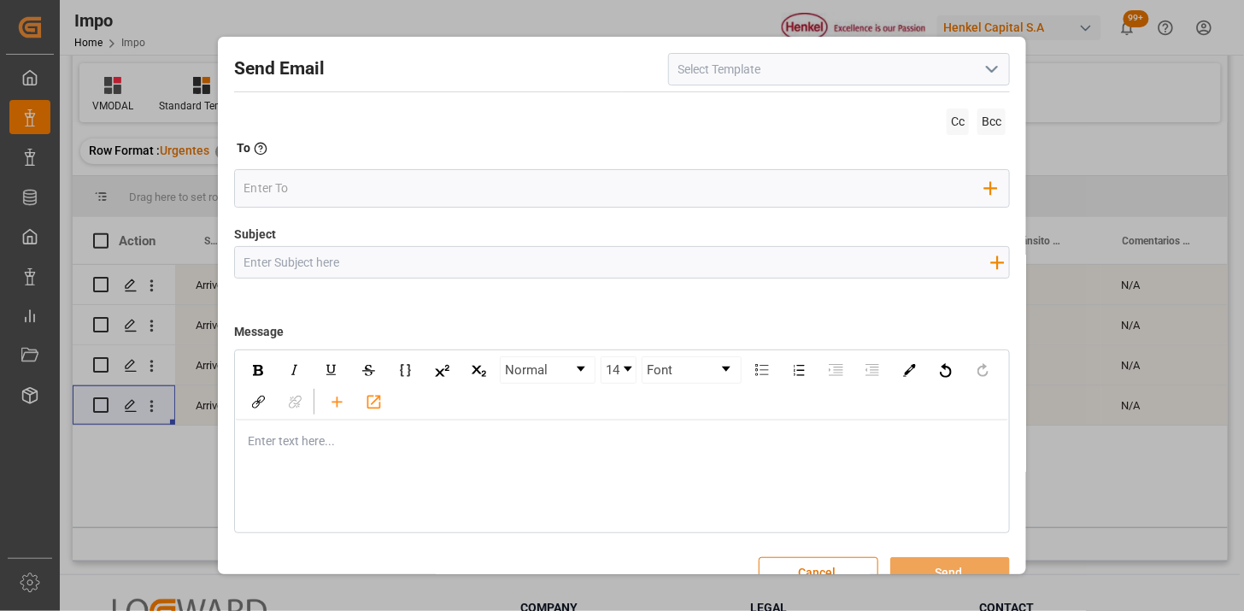
click at [984, 68] on icon "open menu" at bounding box center [991, 69] width 20 height 20
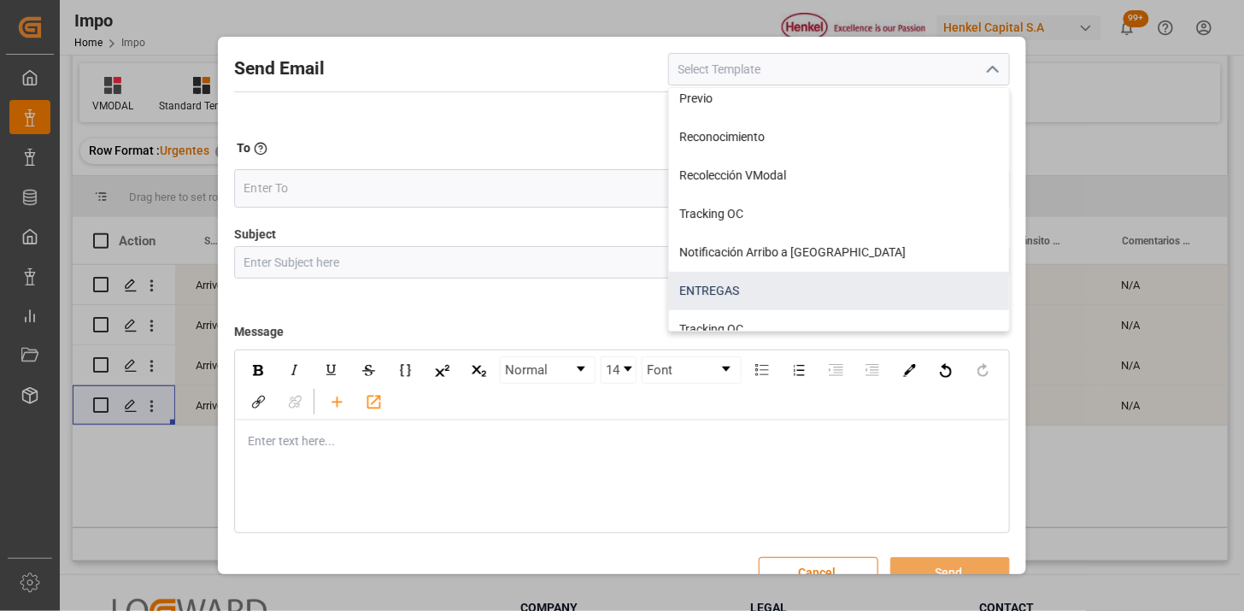
scroll to position [67, 0]
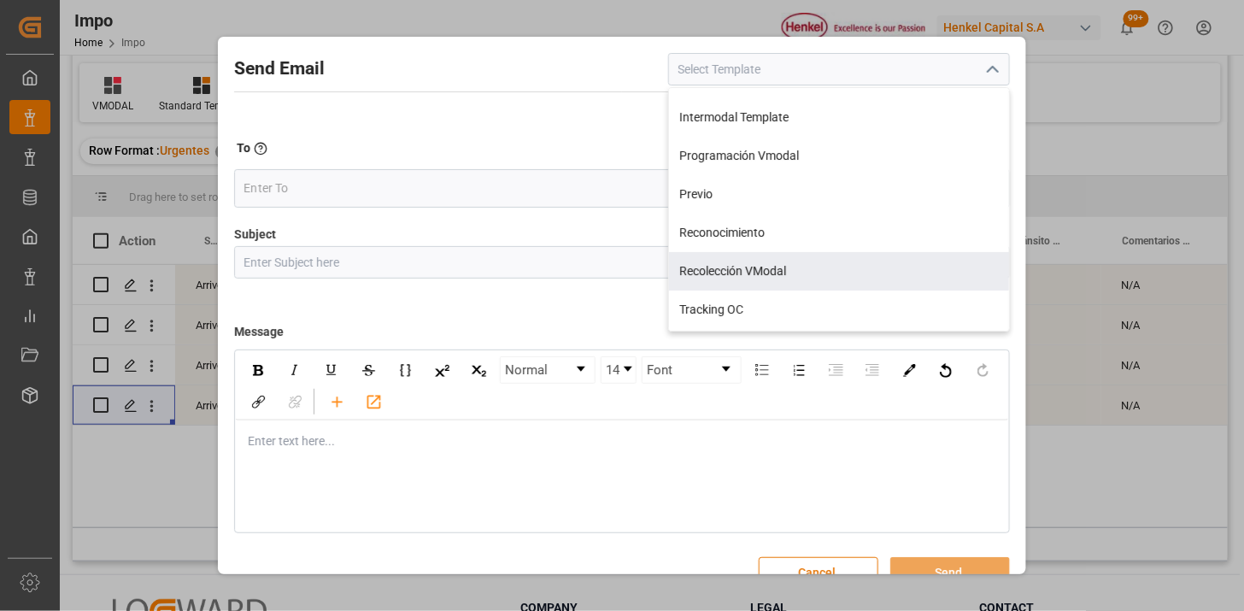
click at [825, 261] on div "Recolección VModal" at bounding box center [839, 271] width 340 height 38
type input "Recolección VModal"
type input "RECOLECCIÓN {{scheduledDeliveryDate}} || OC {{customerpoDerived}} || {{freightF…"
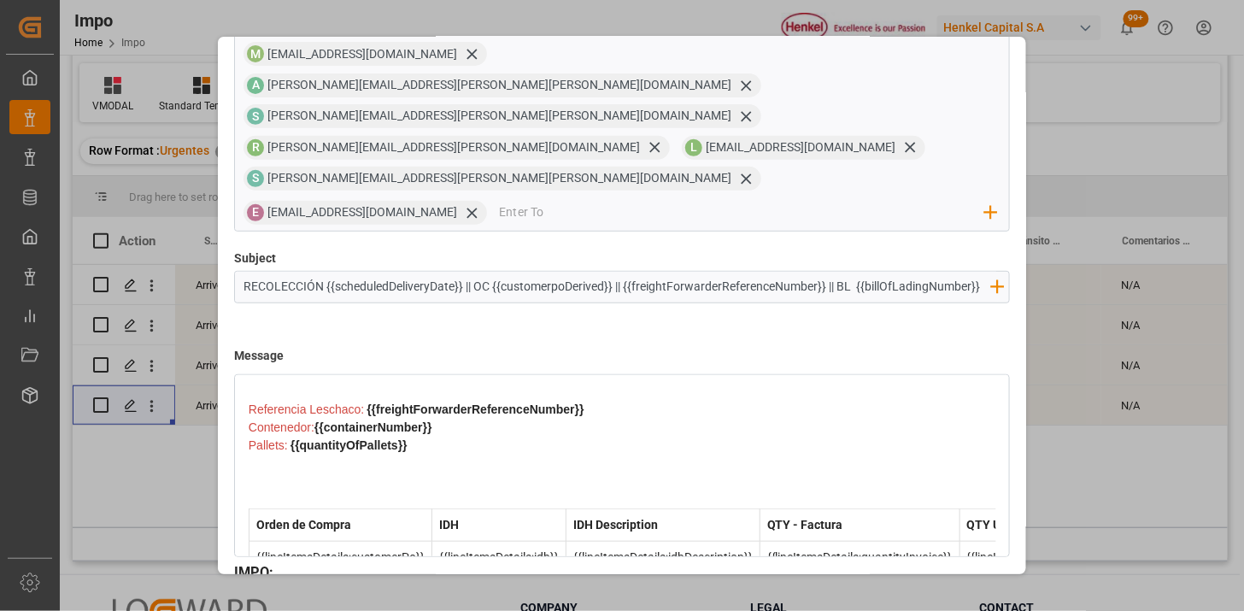
scroll to position [586, 0]
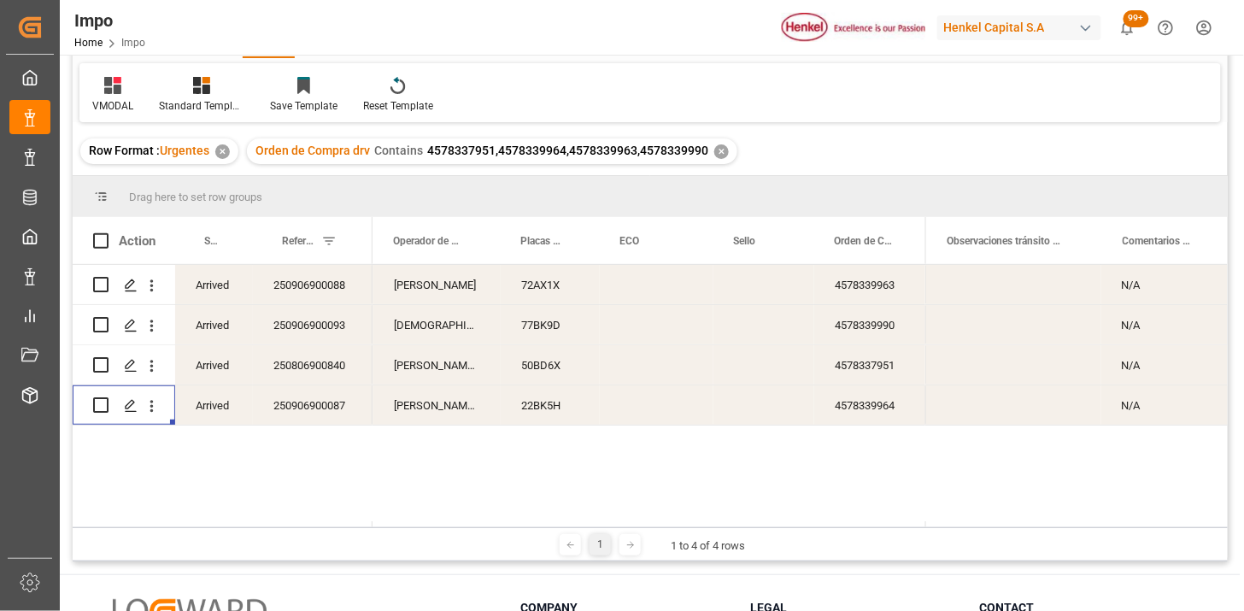
scroll to position [0, 0]
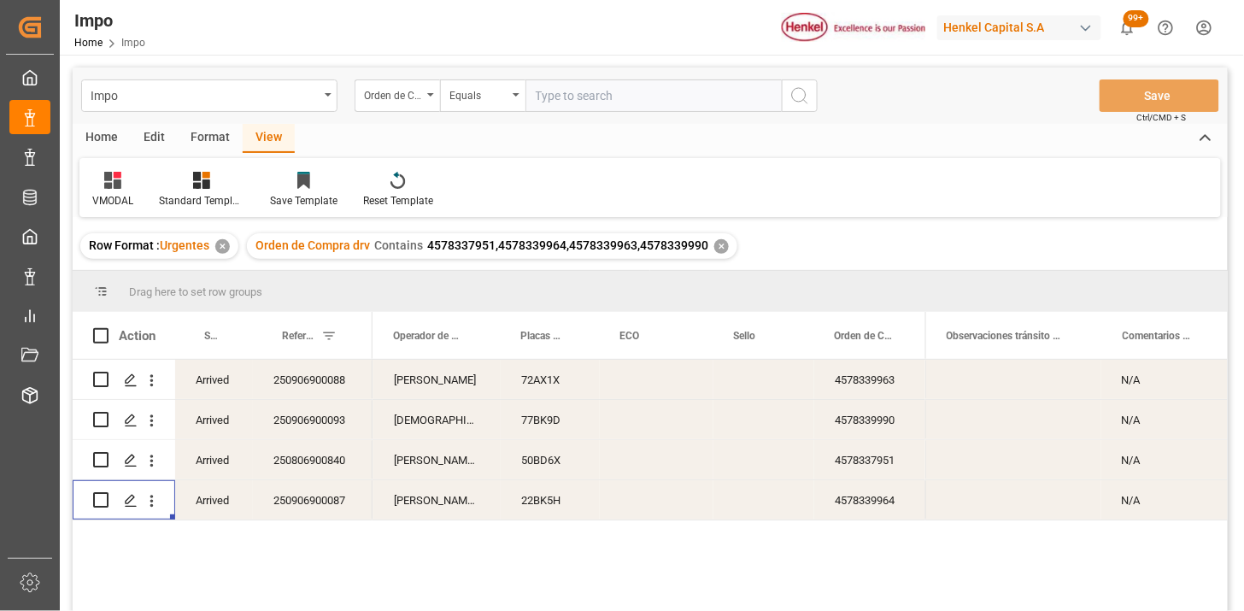
click at [630, 91] on input "text" at bounding box center [653, 95] width 256 height 32
click at [413, 97] on div "Orden de Compra drv" at bounding box center [393, 94] width 58 height 20
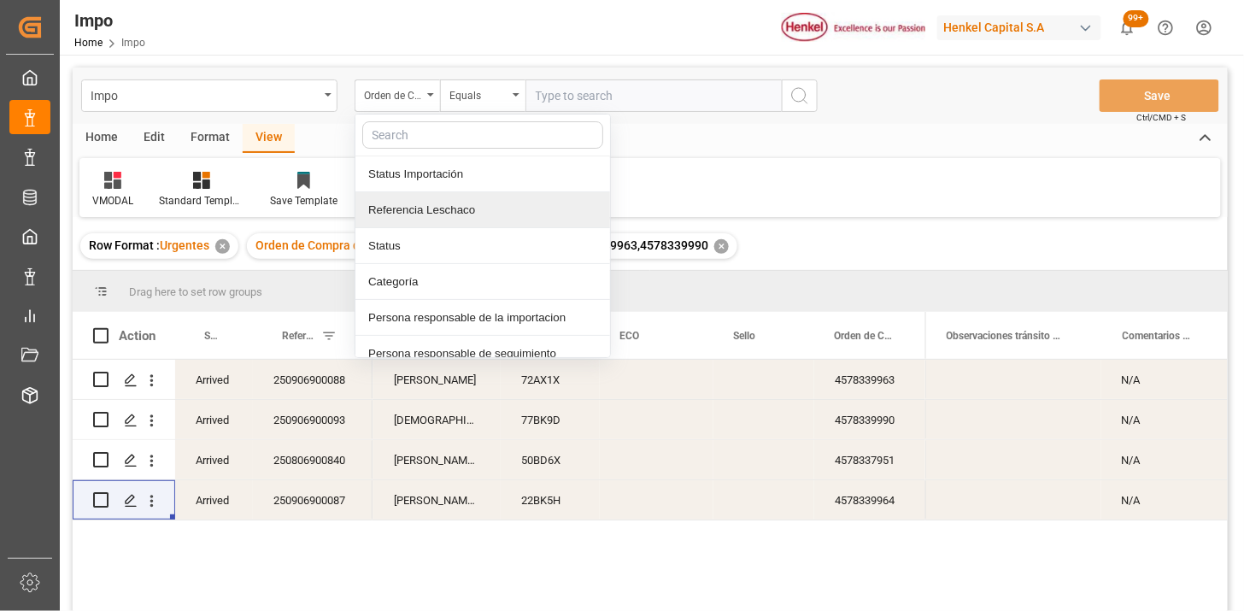
drag, startPoint x: 461, startPoint y: 214, endPoint x: 545, endPoint y: 117, distance: 128.4
click at [464, 208] on div "Referencia Leschaco" at bounding box center [482, 210] width 255 height 36
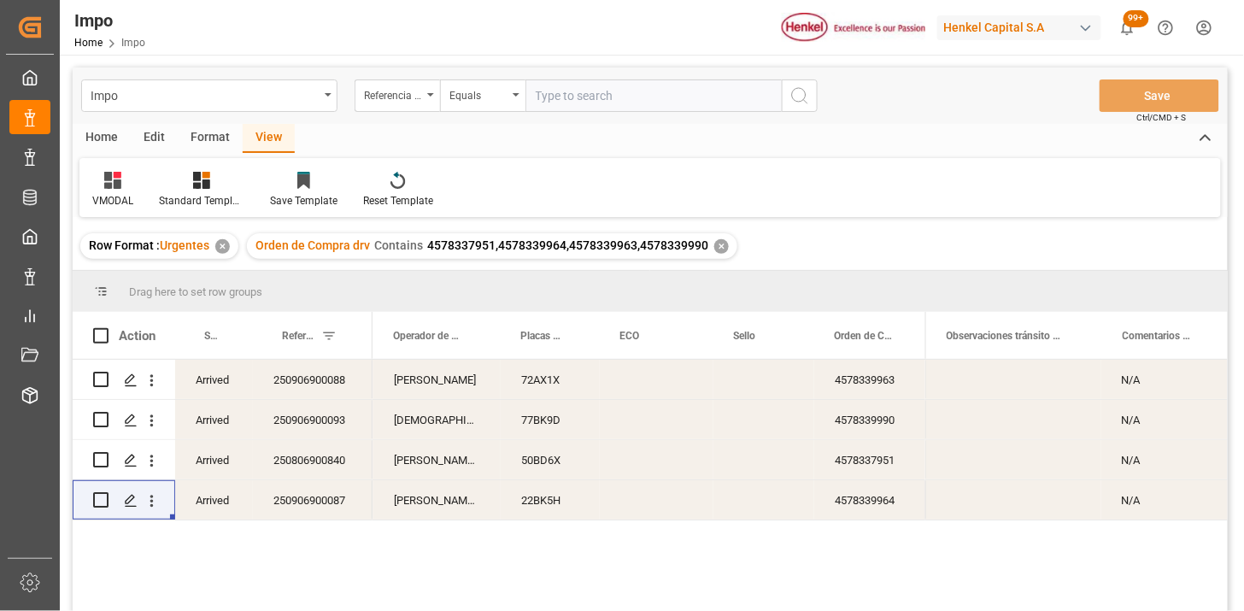
drag, startPoint x: 548, startPoint y: 108, endPoint x: 561, endPoint y: 97, distance: 17.0
click at [551, 108] on input "text" at bounding box center [653, 95] width 256 height 32
paste input "250806900119"
type input "250806900119"
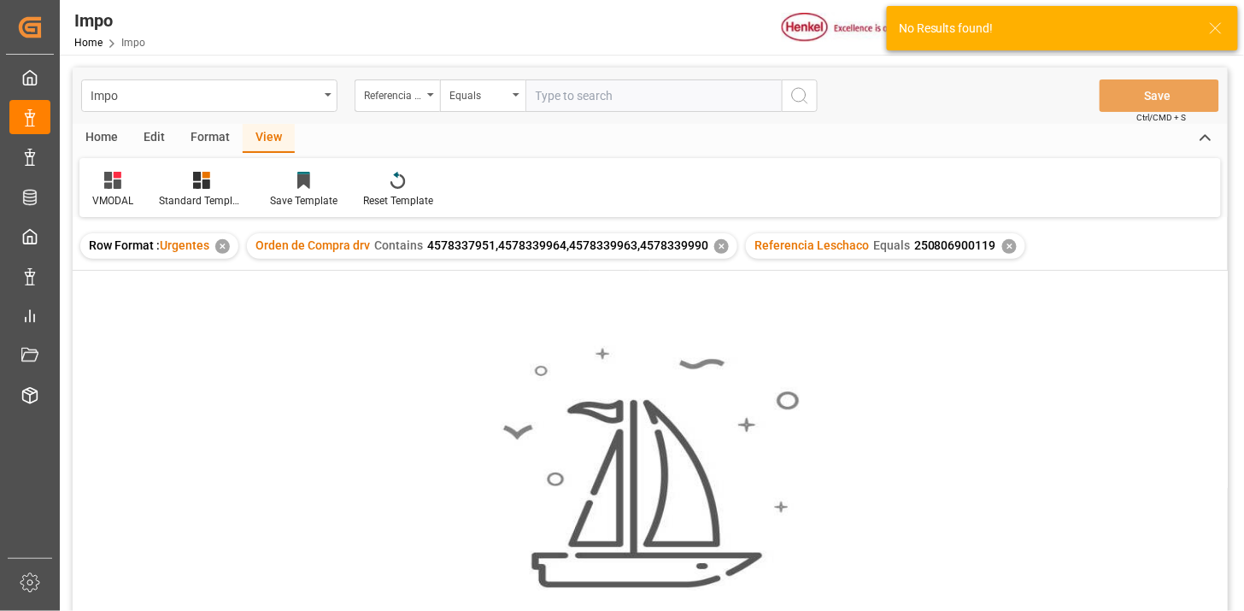
click at [723, 243] on div "✕" at bounding box center [721, 246] width 15 height 15
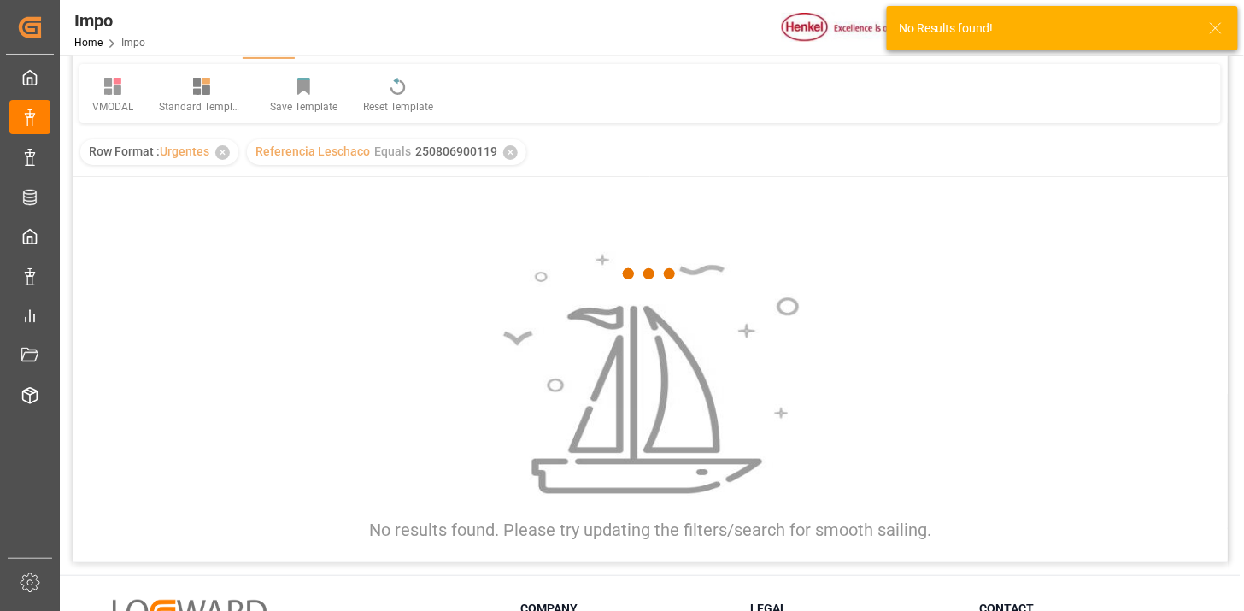
scroll to position [95, 0]
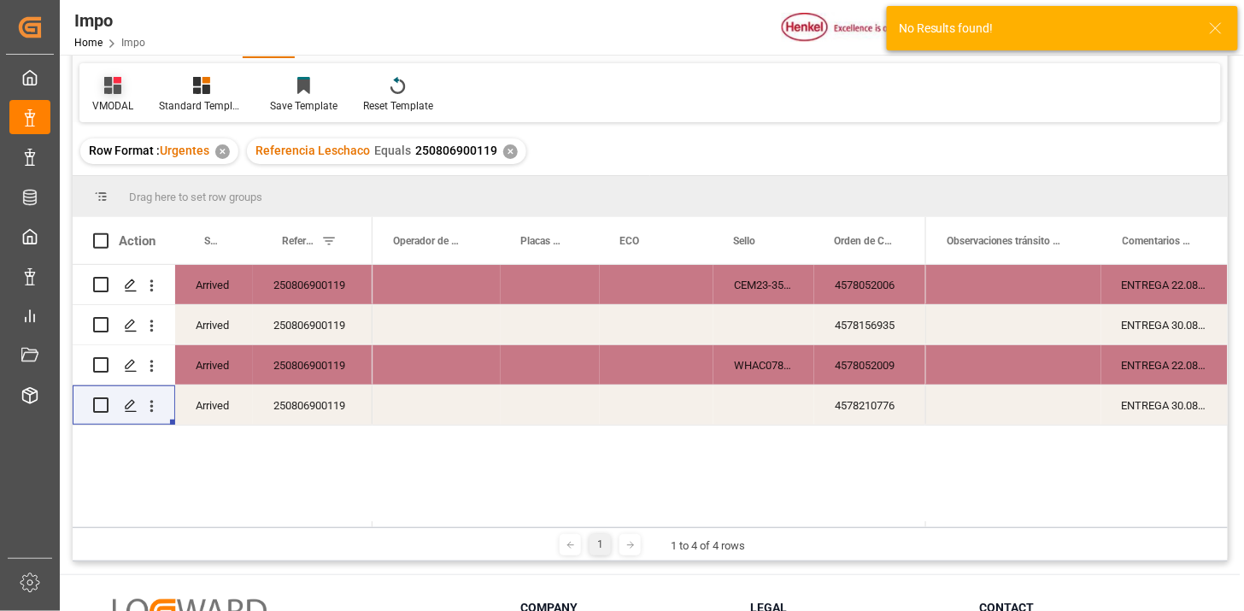
click at [120, 85] on icon at bounding box center [112, 85] width 17 height 17
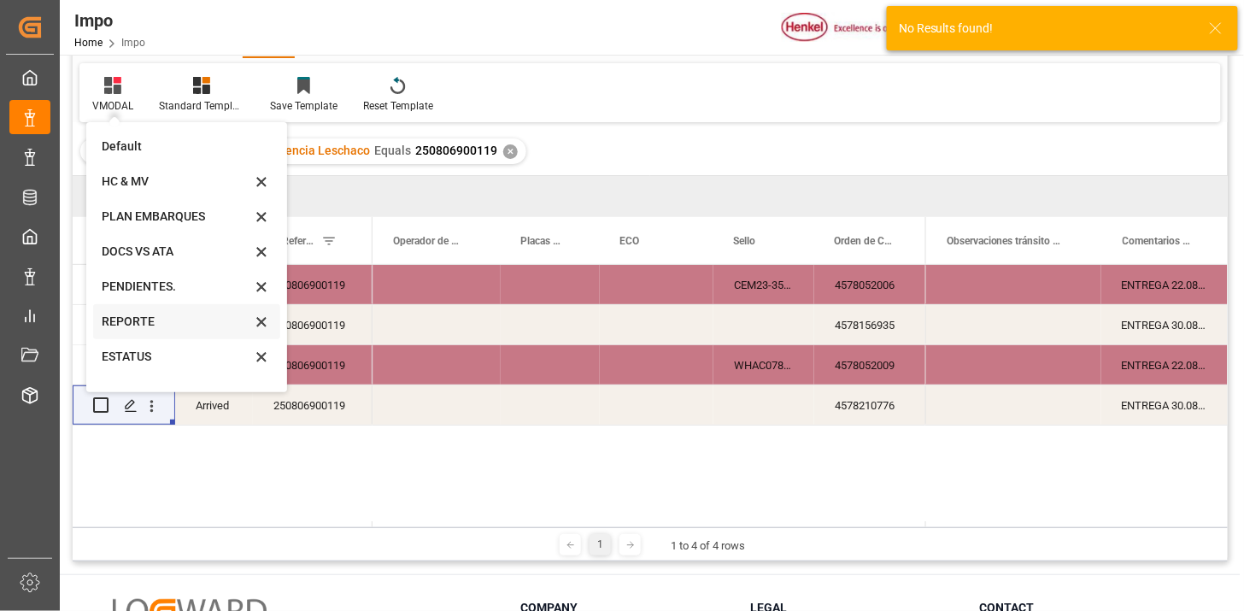
click at [164, 325] on div "REPORTE" at bounding box center [176, 322] width 149 height 18
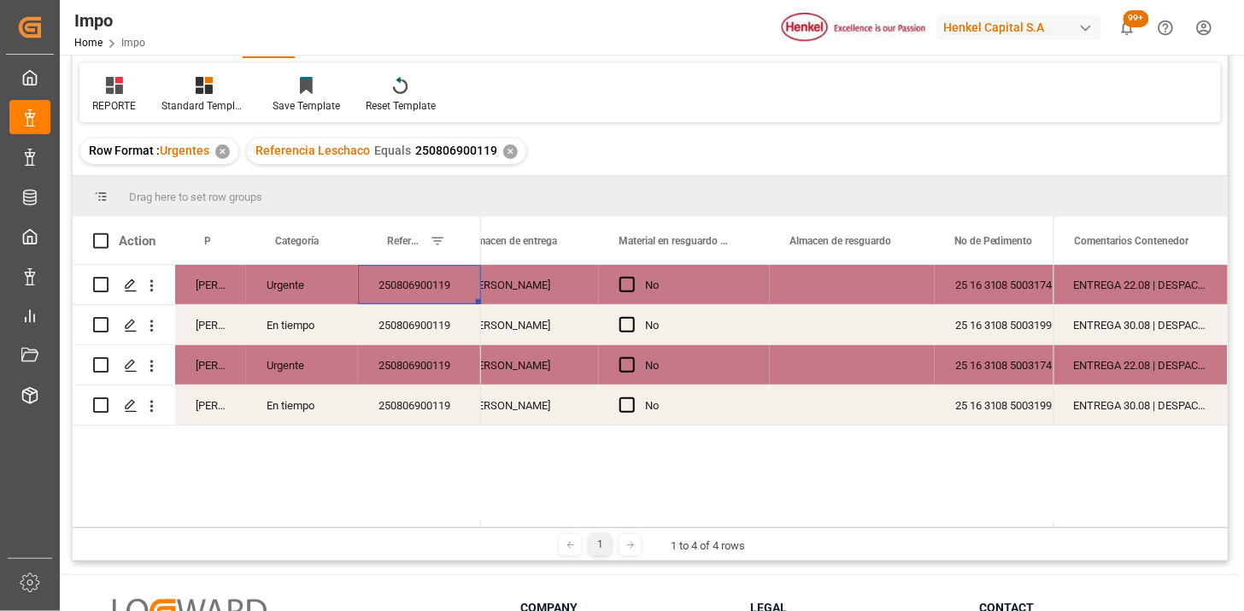
click at [400, 286] on div "250806900119" at bounding box center [419, 284] width 123 height 39
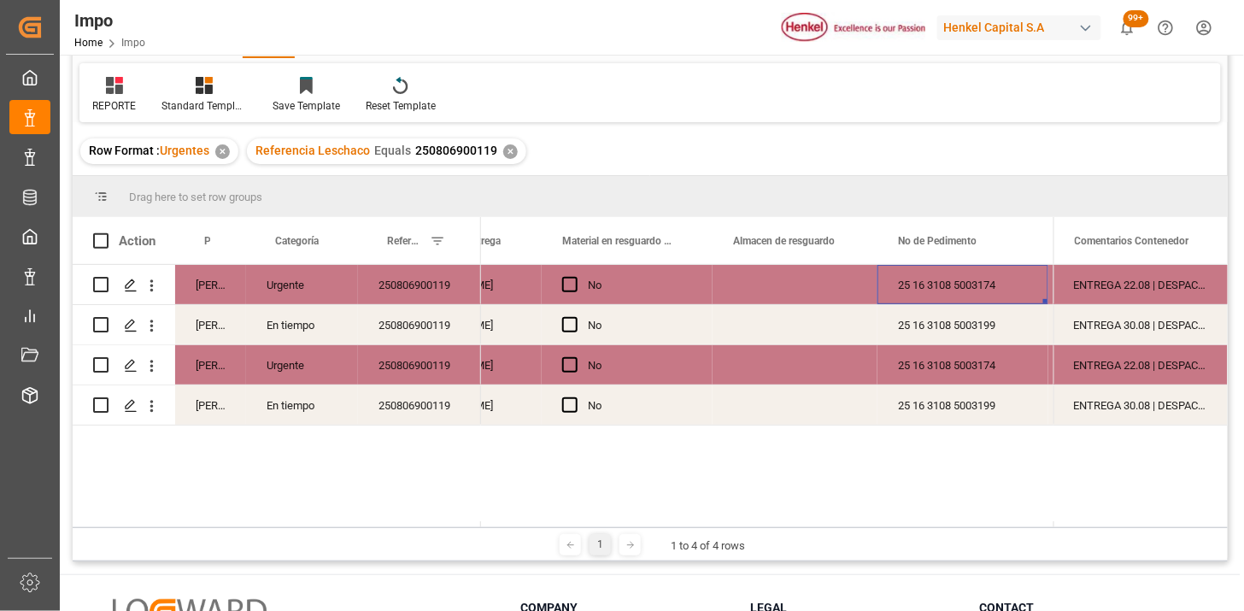
scroll to position [0, 971]
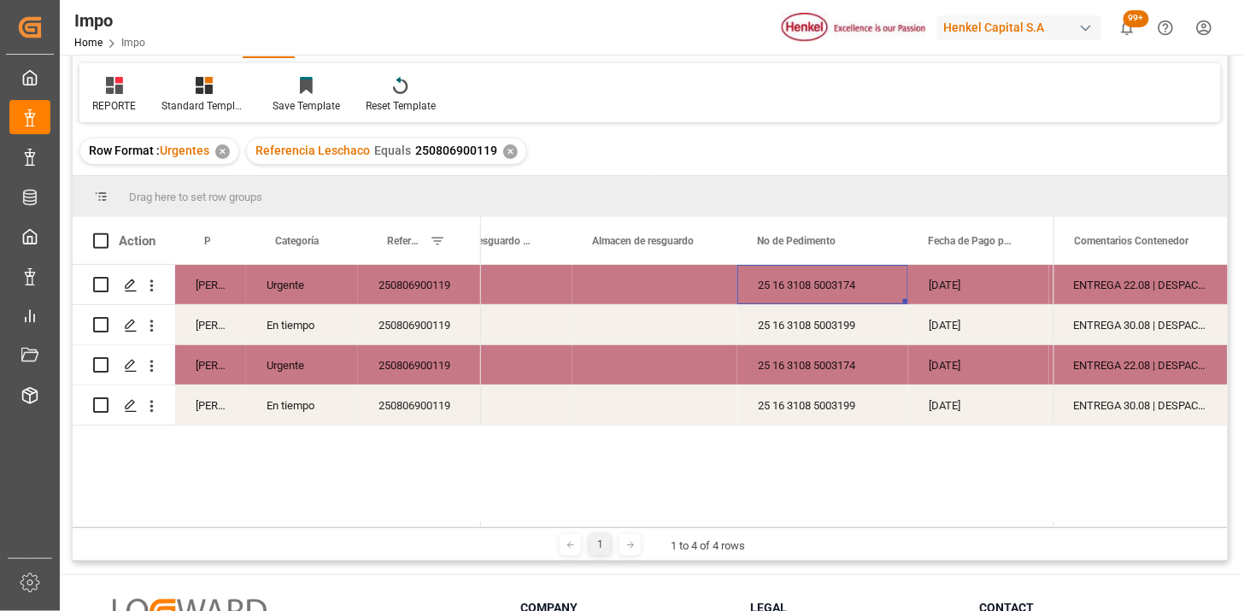
click at [790, 370] on div "25 16 3108 5003174" at bounding box center [822, 364] width 171 height 39
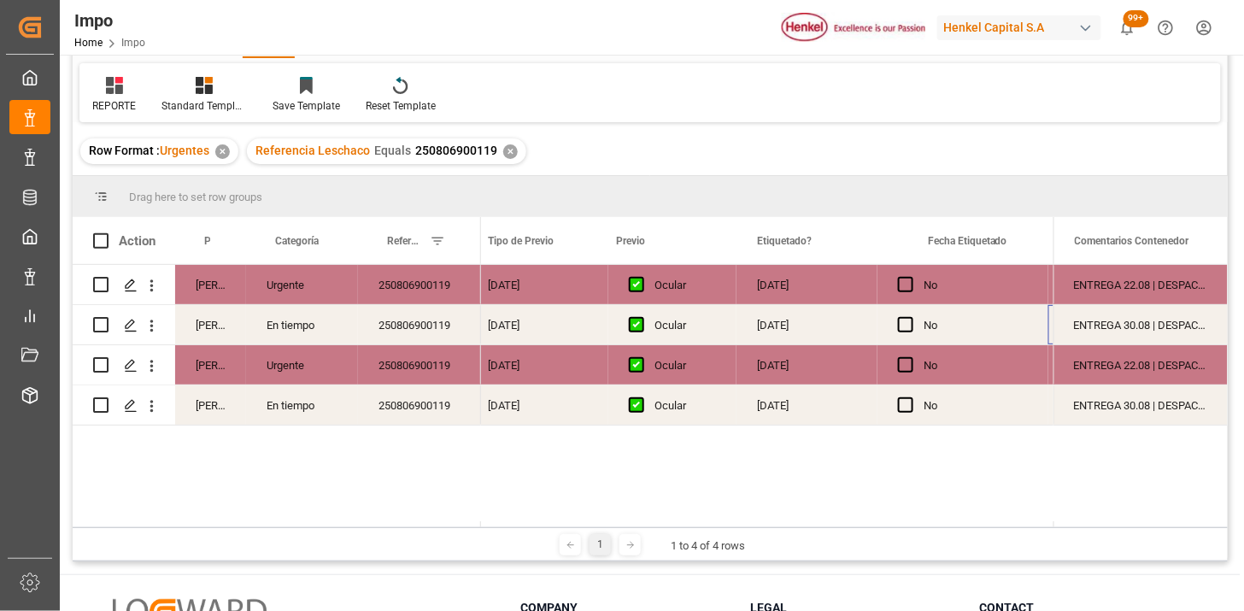
scroll to position [0, 2023]
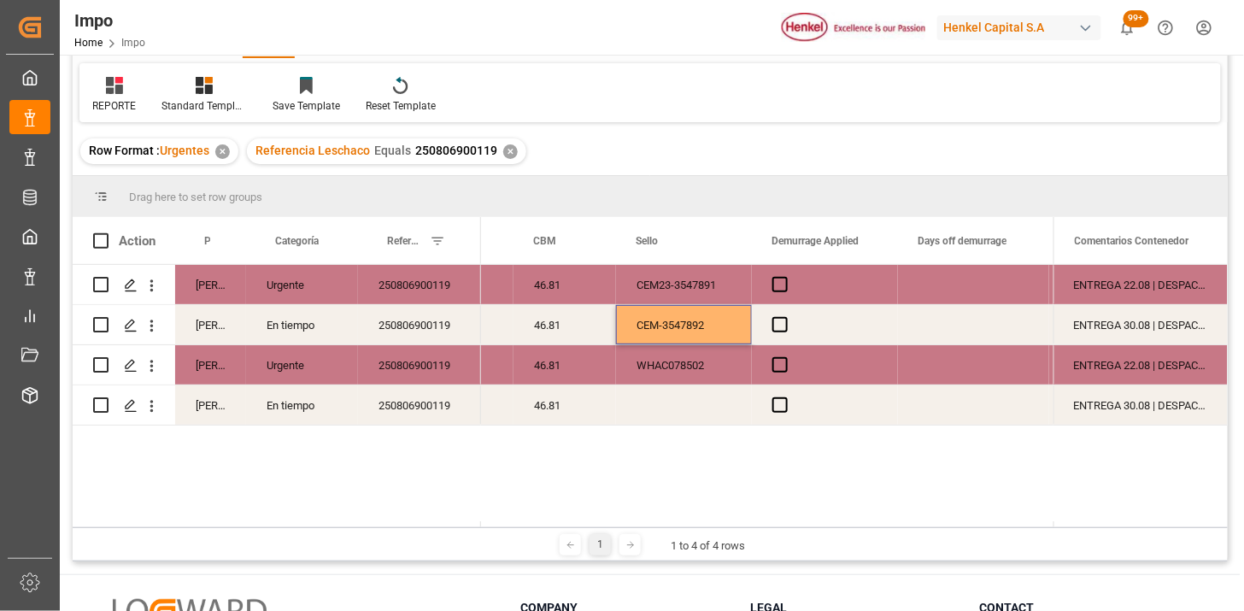
click at [694, 329] on div "CEM-3547892" at bounding box center [684, 324] width 136 height 39
drag, startPoint x: 661, startPoint y: 333, endPoint x: 711, endPoint y: 331, distance: 49.6
click at [664, 331] on input "CEM-3547892" at bounding box center [684, 335] width 108 height 32
type input "CEM23-3547892"
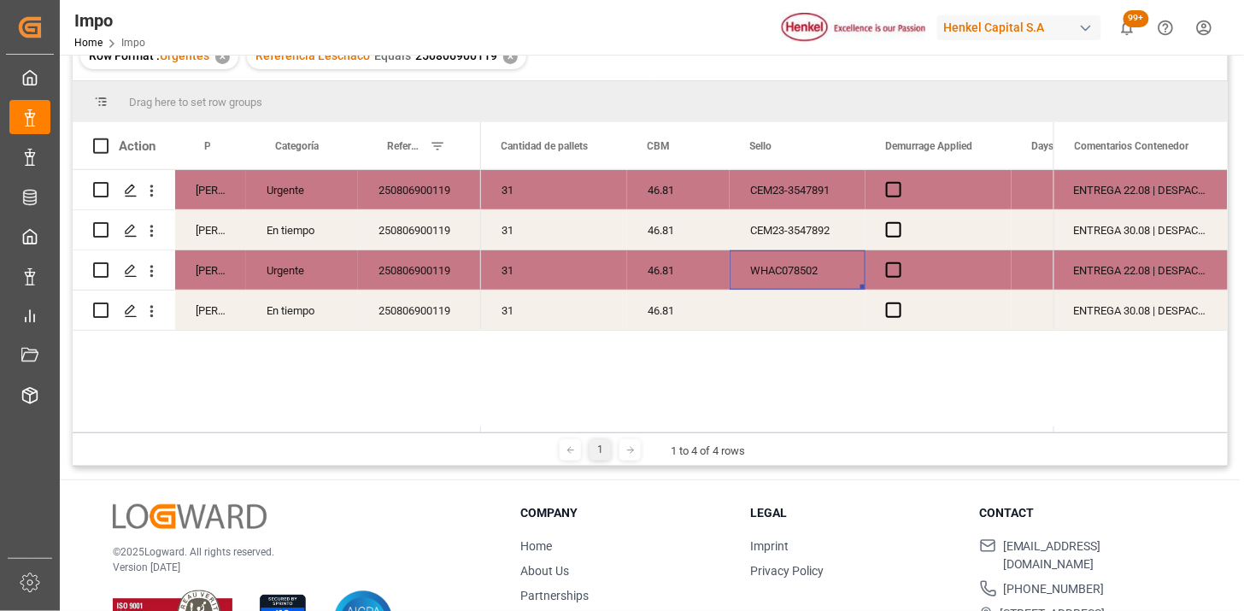
click at [788, 277] on div "WHAC078502" at bounding box center [797, 269] width 136 height 39
click at [808, 325] on div "WHAC078502" at bounding box center [797, 309] width 136 height 39
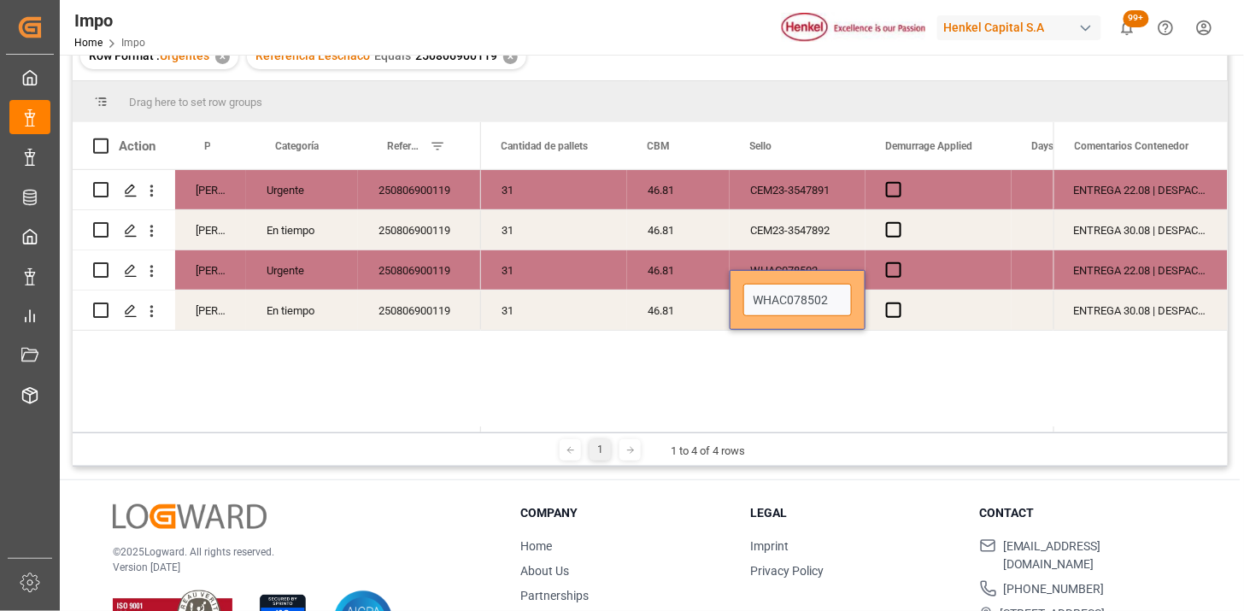
click at [837, 293] on input "WHAC078502" at bounding box center [797, 300] width 108 height 32
type input "WHAC078504"
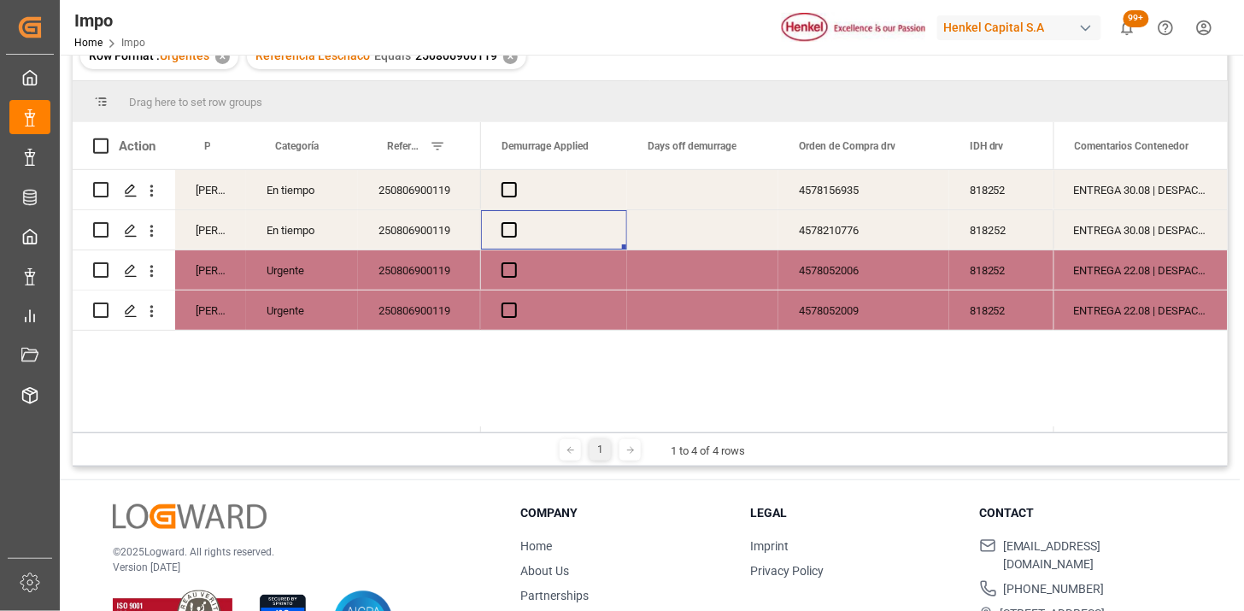
scroll to position [0, 3992]
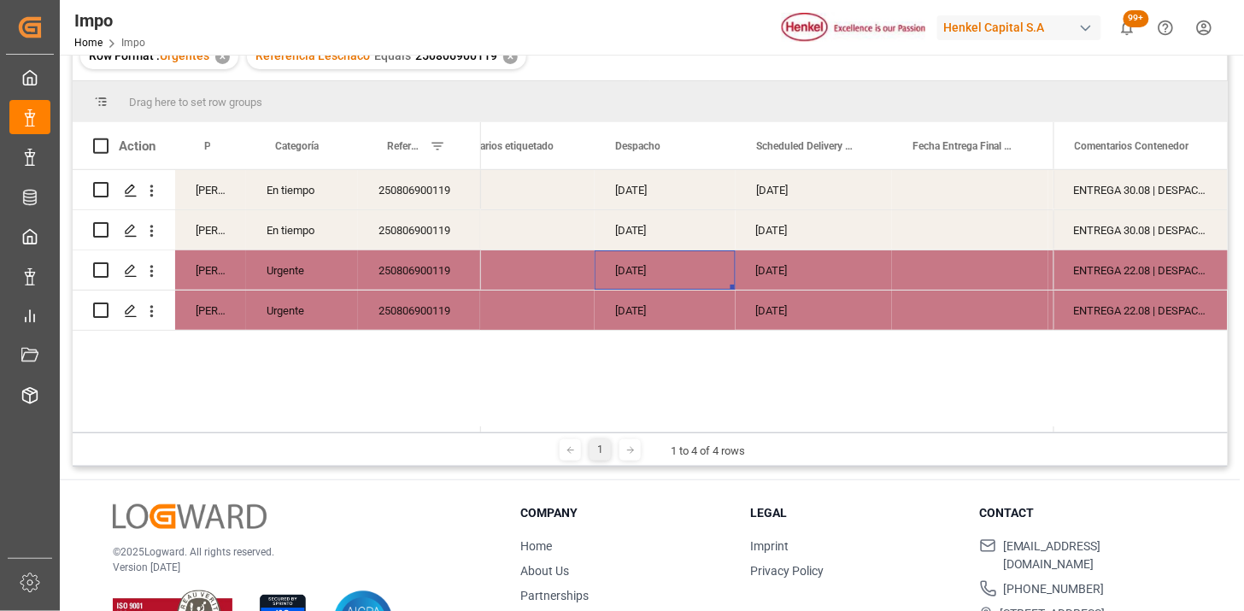
click at [1119, 273] on div "ENTREGA 22.08 | DESPACHO REPROGRAMADO POR SATURACIÓN EN PUERTO (FECHA INICIAL 2…" at bounding box center [1140, 269] width 174 height 39
click at [1119, 272] on div "ENTREGA 22.08 | DESPACHO REPROGRAMADO POR SATURACIÓN EN PUERTO (FECHA INICIAL 2…" at bounding box center [1140, 269] width 174 height 39
click at [1162, 284] on input "ENTREGA 22.08 | DESPACHO REPROGRAMADO POR SATURACIÓN EN PUERTO (FECHA INICIAL 2…" at bounding box center [1140, 280] width 147 height 32
click at [1164, 284] on input "ENTREGA 22.08 | DESPACHO REPROGRAMADO POR SATURACIÓN EN PUERTO (FECHA INICIAL 2…" at bounding box center [1140, 280] width 147 height 32
click at [1185, 278] on input "ENTREGA 22.08 | DESPACHO REPROGRAMADO POR SATURACIÓN EN PUERTO (FECHA INICIAL 2…" at bounding box center [1140, 280] width 147 height 32
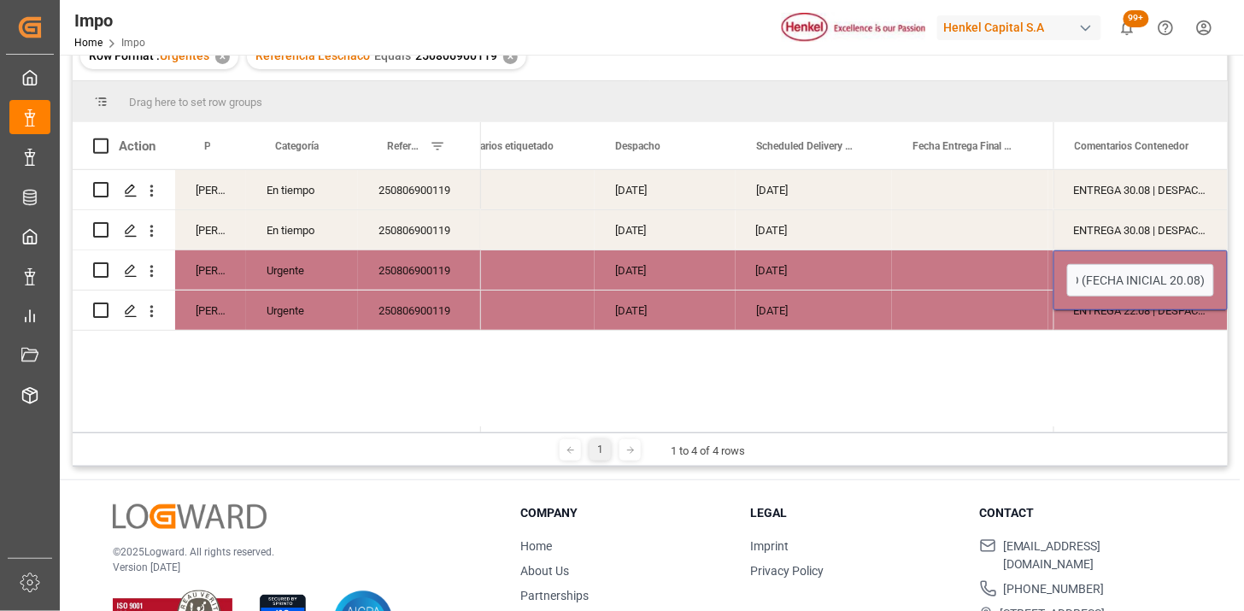
click at [799, 310] on div "27-08-2025" at bounding box center [813, 309] width 156 height 39
click at [654, 275] on div "25-08-2025" at bounding box center [664, 269] width 141 height 39
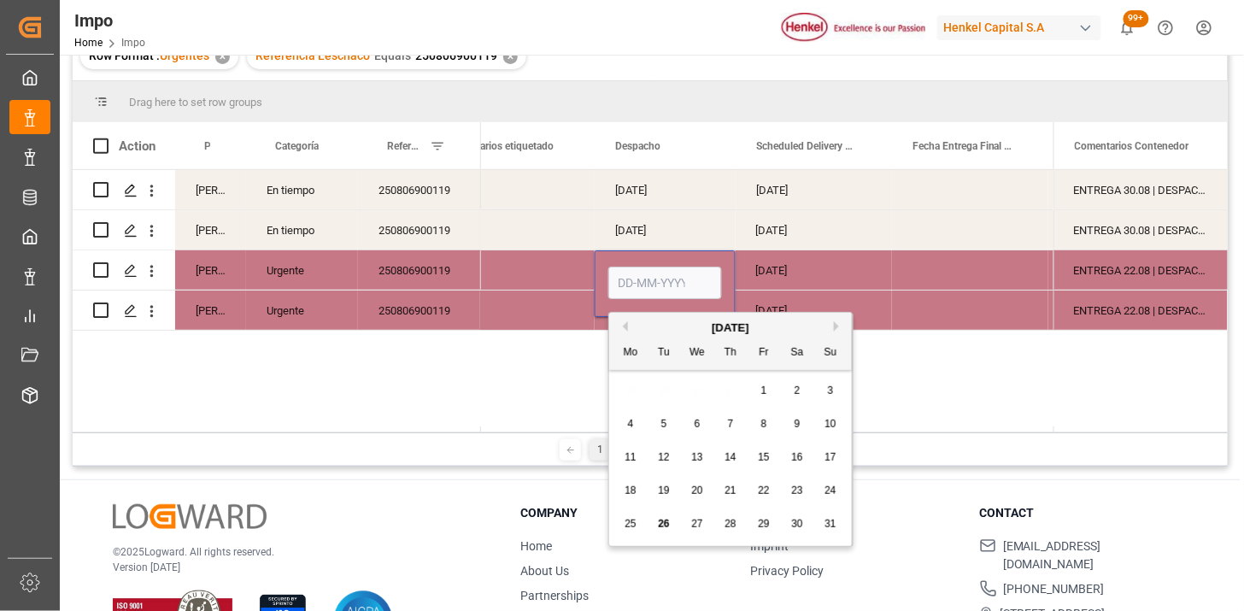
type input "25-08-2025"
click at [654, 275] on input "25-08-2025" at bounding box center [665, 282] width 114 height 32
click at [779, 279] on div "27-08-2025" at bounding box center [813, 269] width 156 height 39
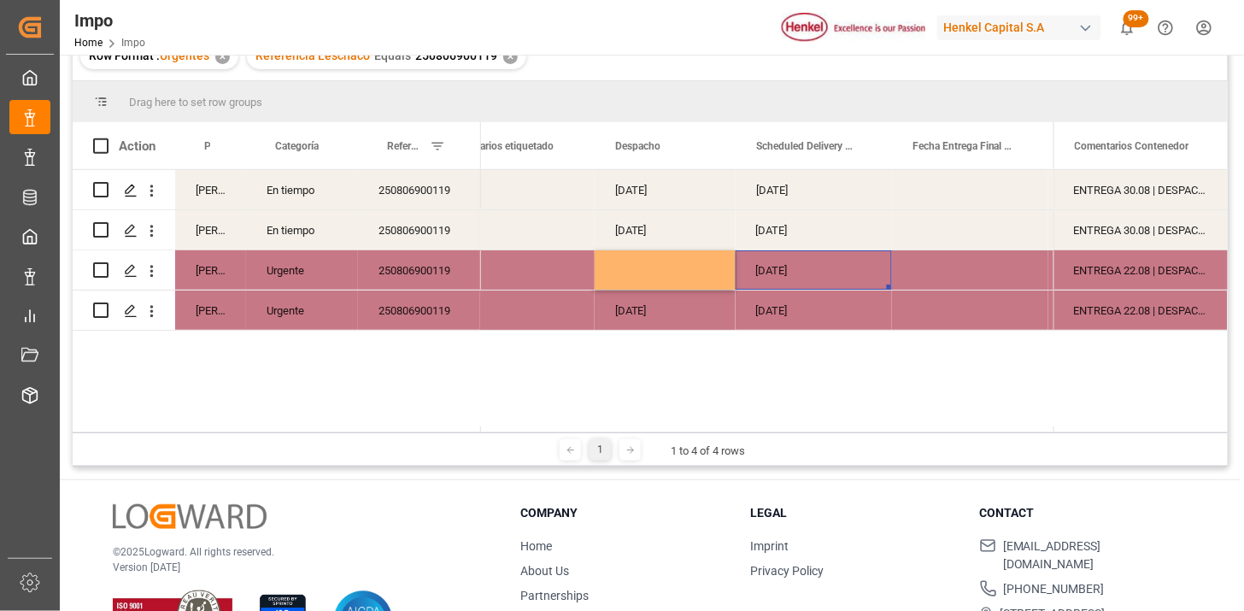
click at [762, 270] on div "27-08-2025" at bounding box center [813, 269] width 156 height 39
click at [664, 268] on div "Press SPACE to select this row." at bounding box center [664, 269] width 141 height 39
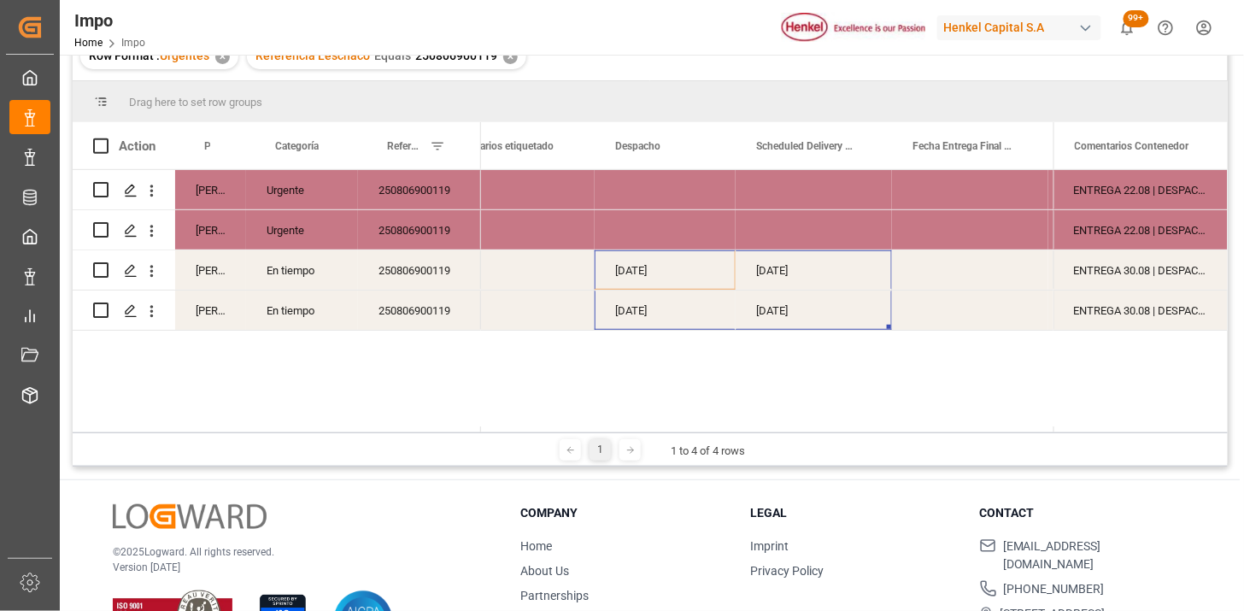
click at [944, 299] on div "Press SPACE to select this row." at bounding box center [970, 309] width 156 height 39
click at [647, 286] on div "25-08-2025" at bounding box center [664, 269] width 141 height 39
click at [646, 307] on div "25-08-2025" at bounding box center [664, 309] width 141 height 39
click at [637, 282] on div "25-08-2025" at bounding box center [664, 269] width 141 height 39
click at [776, 282] on div "30-08-2025" at bounding box center [813, 269] width 156 height 39
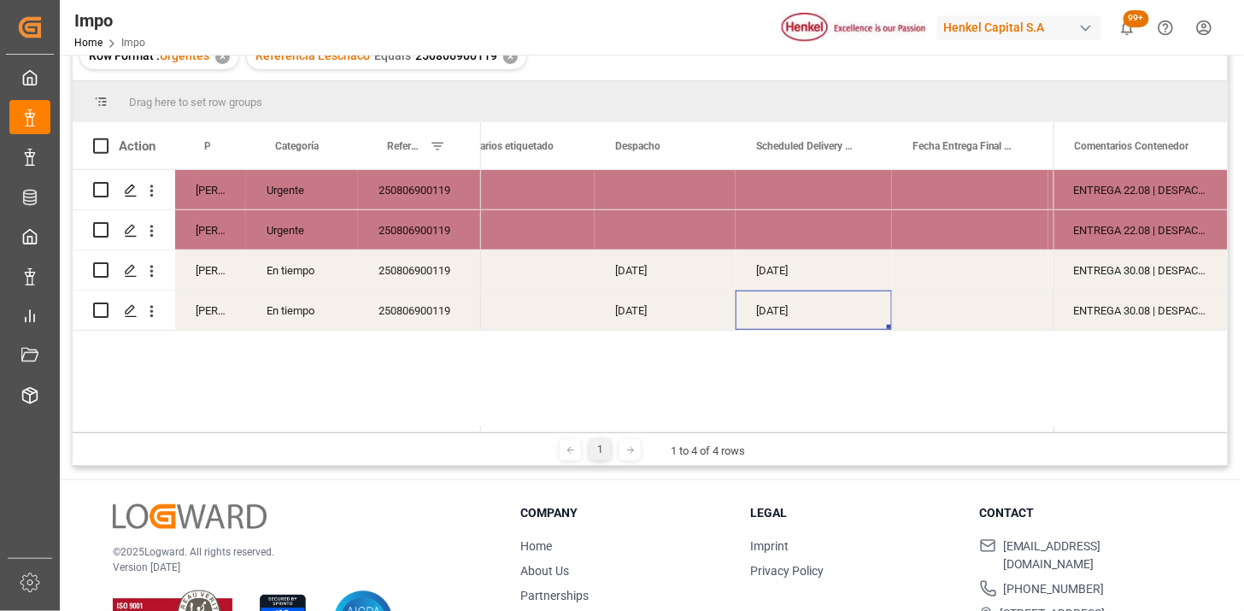
click at [775, 300] on div "30-08-2025" at bounding box center [813, 309] width 156 height 39
click at [671, 306] on div "25-08-2025" at bounding box center [664, 309] width 141 height 39
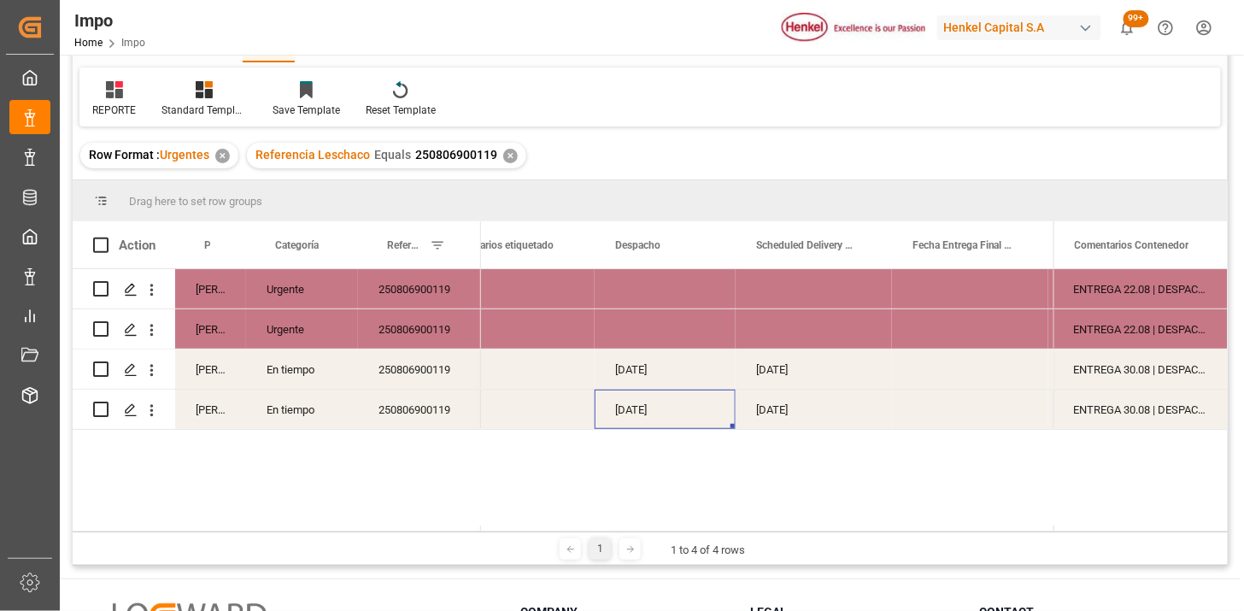
scroll to position [0, 0]
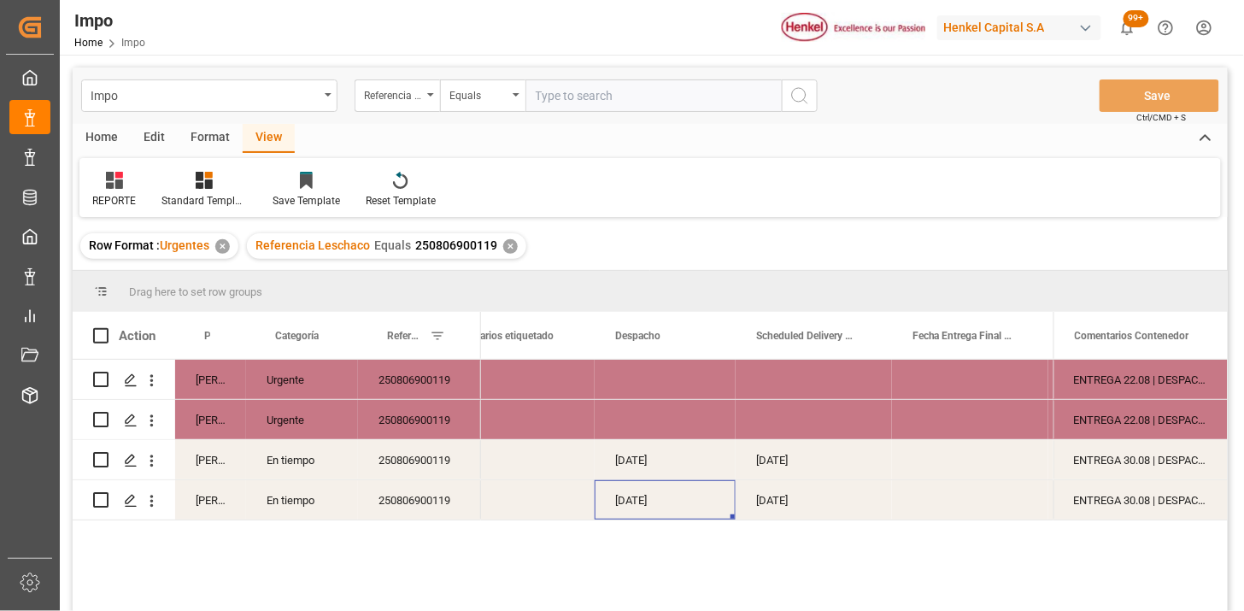
drag, startPoint x: 595, startPoint y: 103, endPoint x: 651, endPoint y: 105, distance: 55.5
click at [599, 103] on input "text" at bounding box center [653, 95] width 256 height 32
paste input "250915080043"
type input "250915080043"
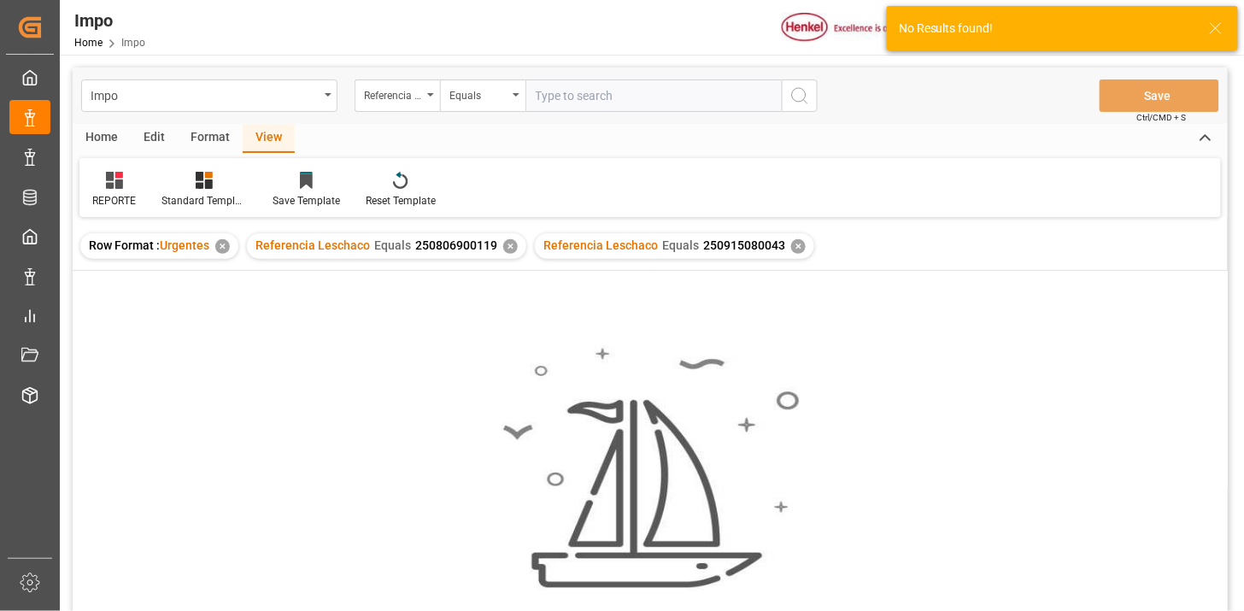
click at [508, 248] on div "✕" at bounding box center [510, 246] width 15 height 15
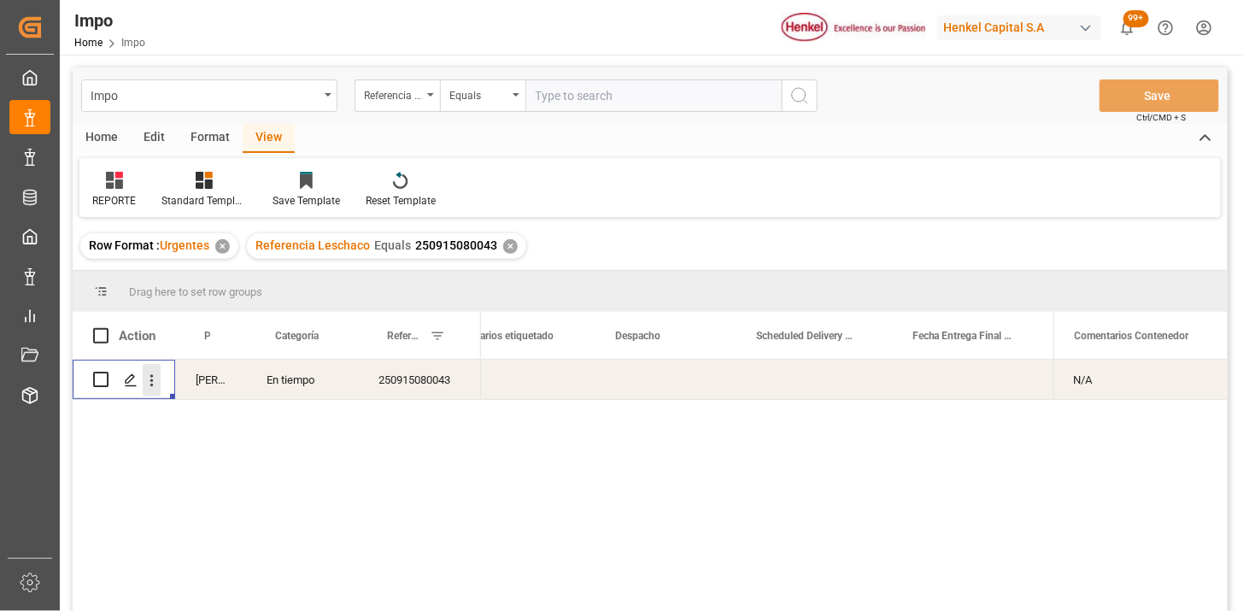
drag, startPoint x: 154, startPoint y: 380, endPoint x: 167, endPoint y: 388, distance: 14.9
click at [154, 381] on icon "open menu" at bounding box center [152, 381] width 18 height 18
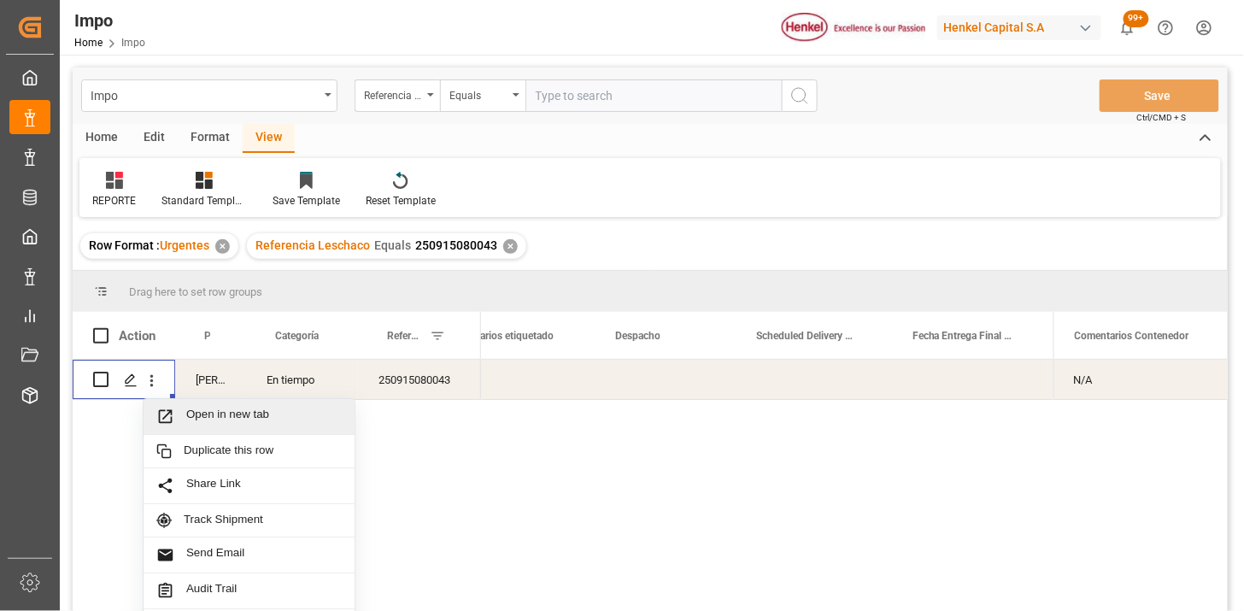
click at [224, 407] on span "Open in new tab" at bounding box center [263, 416] width 155 height 18
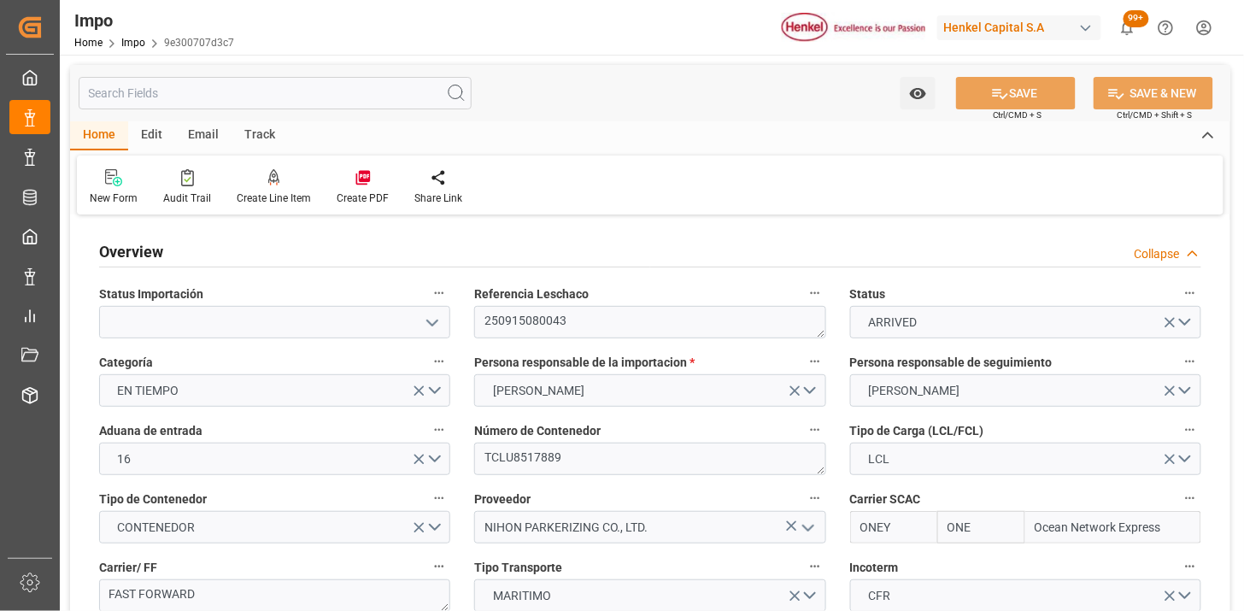
type input "ONE"
type input "Ocean Network Express"
type input "2"
type input "4.73"
type input "4"
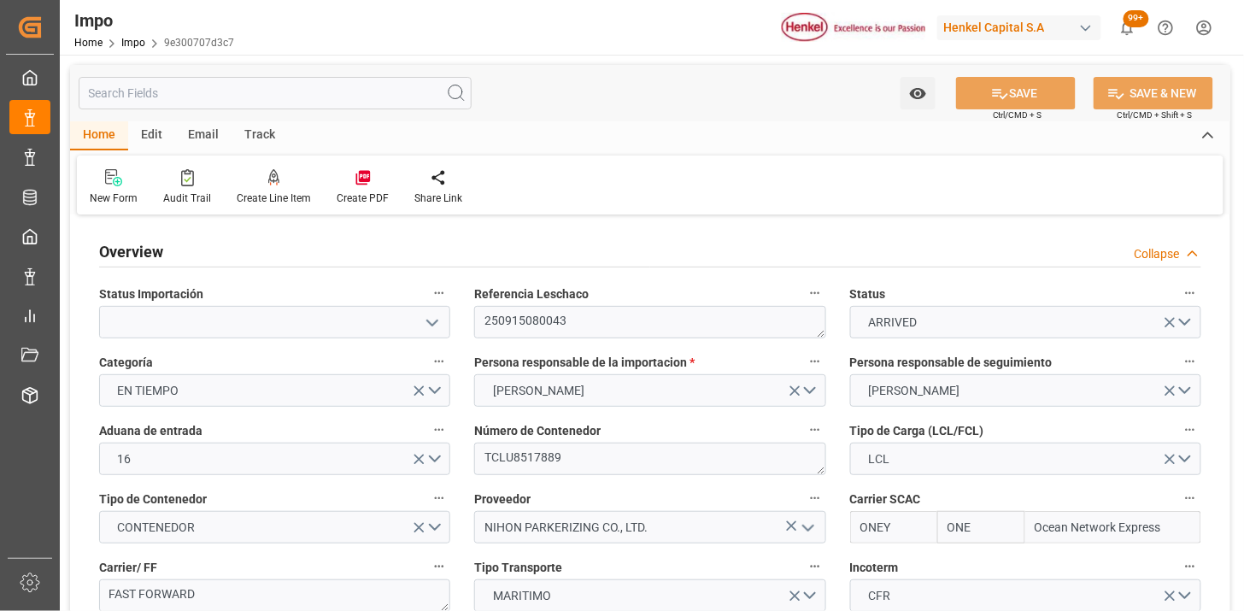
type input "18-08-2025"
type input "21-08-2025"
type input "25-08-2025"
type input "18-08-2025"
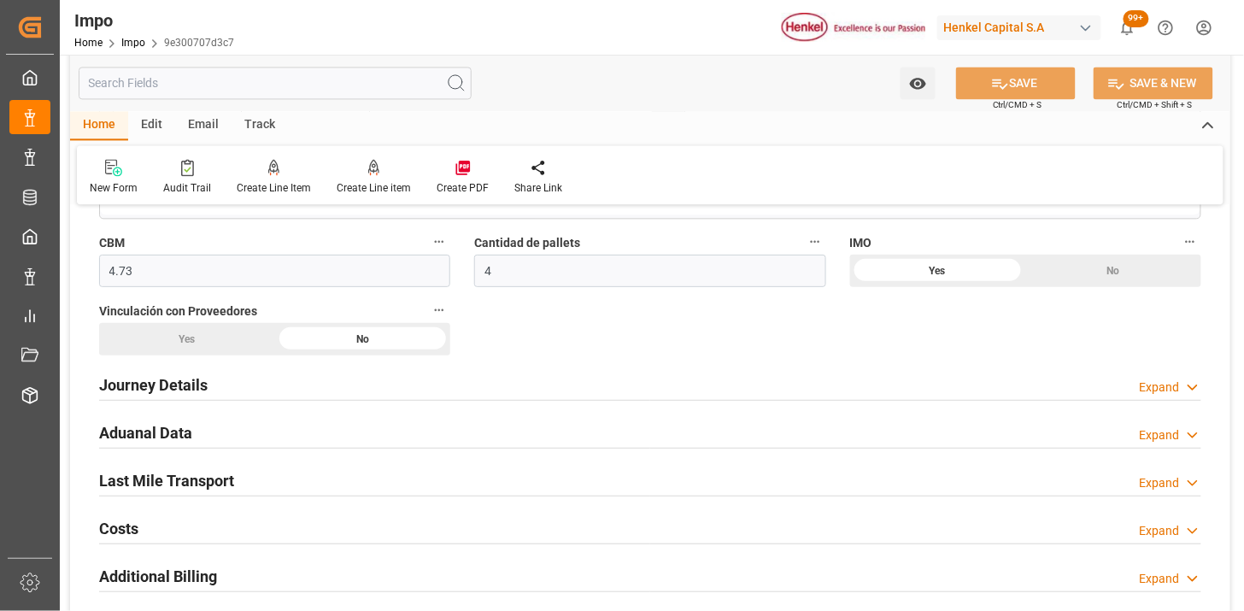
scroll to position [1139, 0]
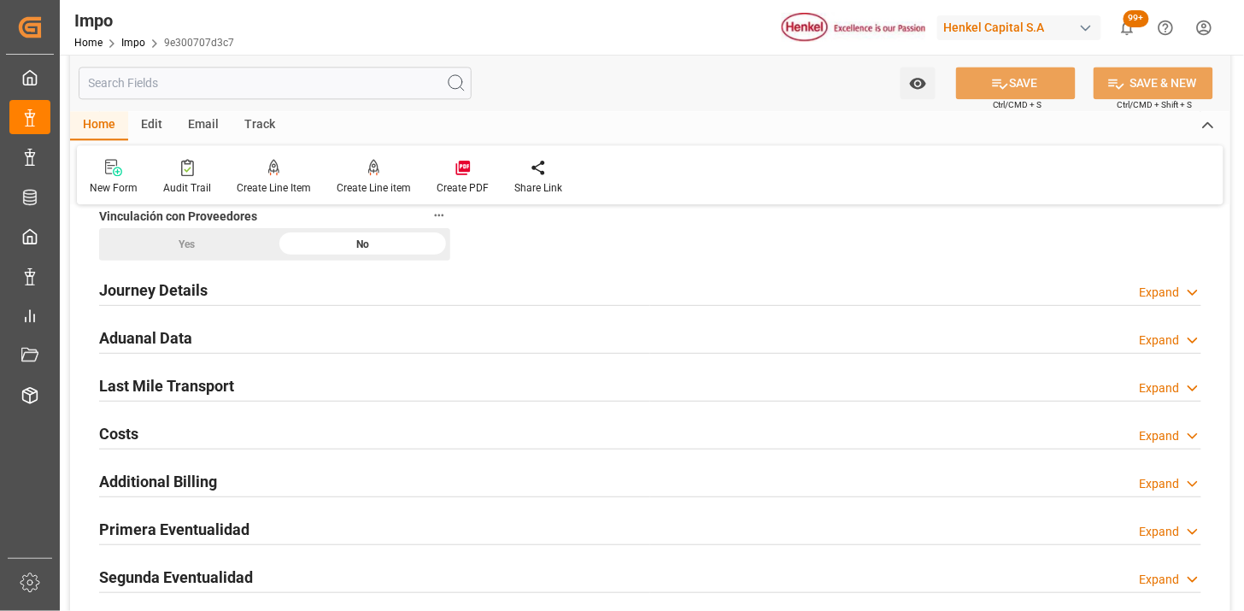
click at [451, 346] on div "Aduanal Data Expand" at bounding box center [650, 336] width 1102 height 32
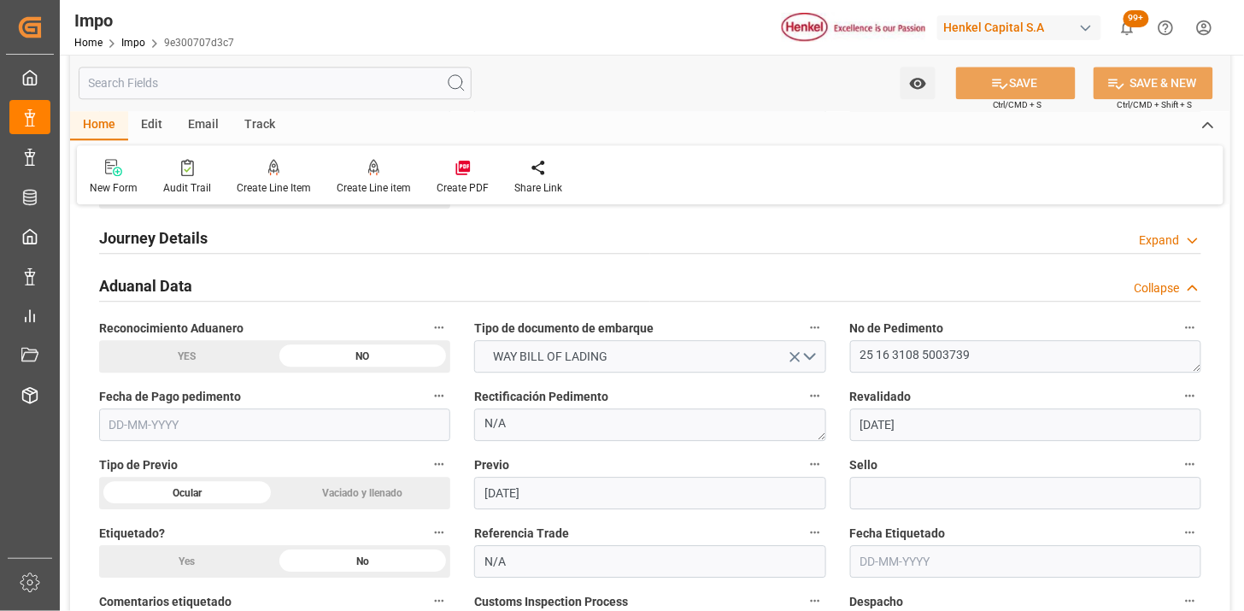
scroll to position [1233, 0]
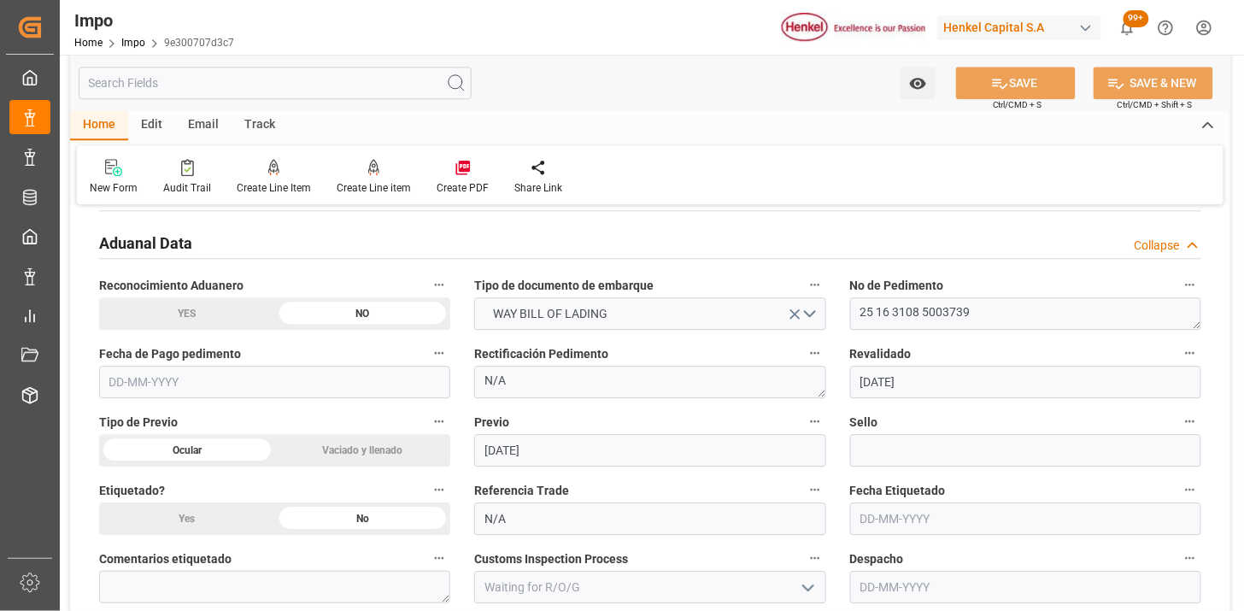
click at [301, 385] on input "text" at bounding box center [274, 382] width 351 height 32
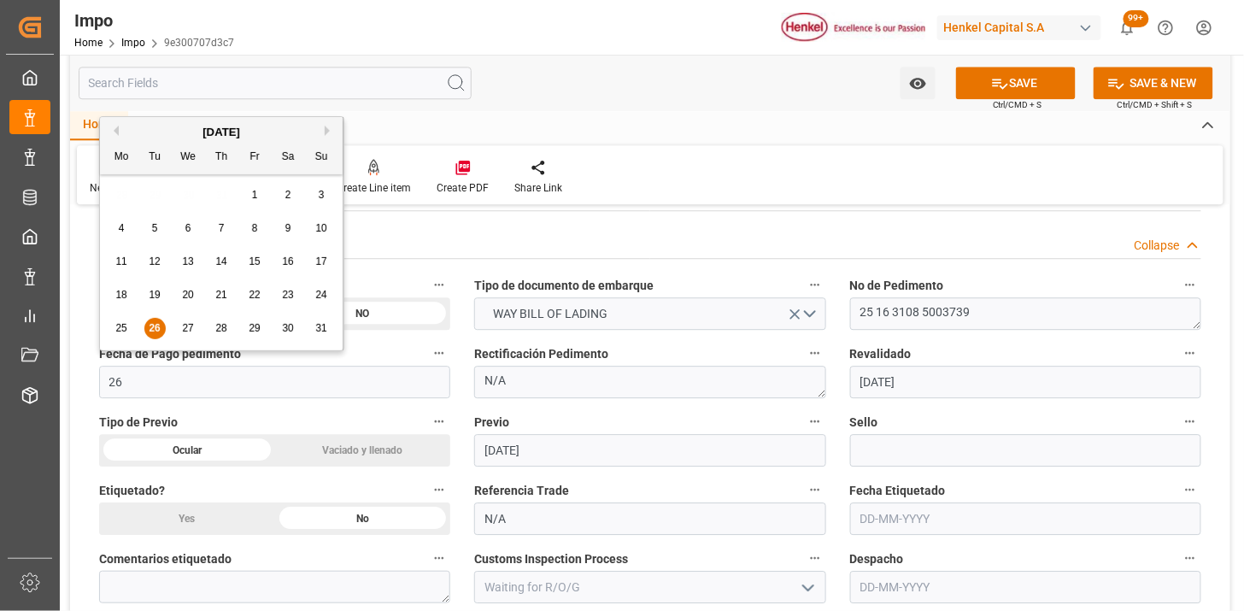
type input "26-08-2025"
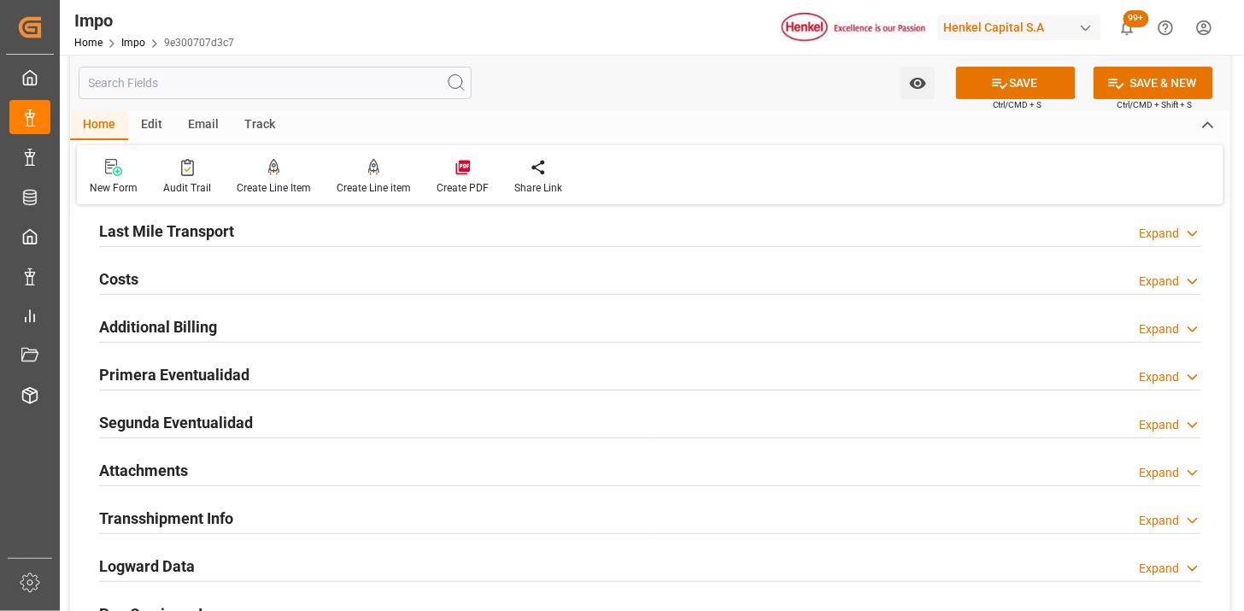
scroll to position [1898, 0]
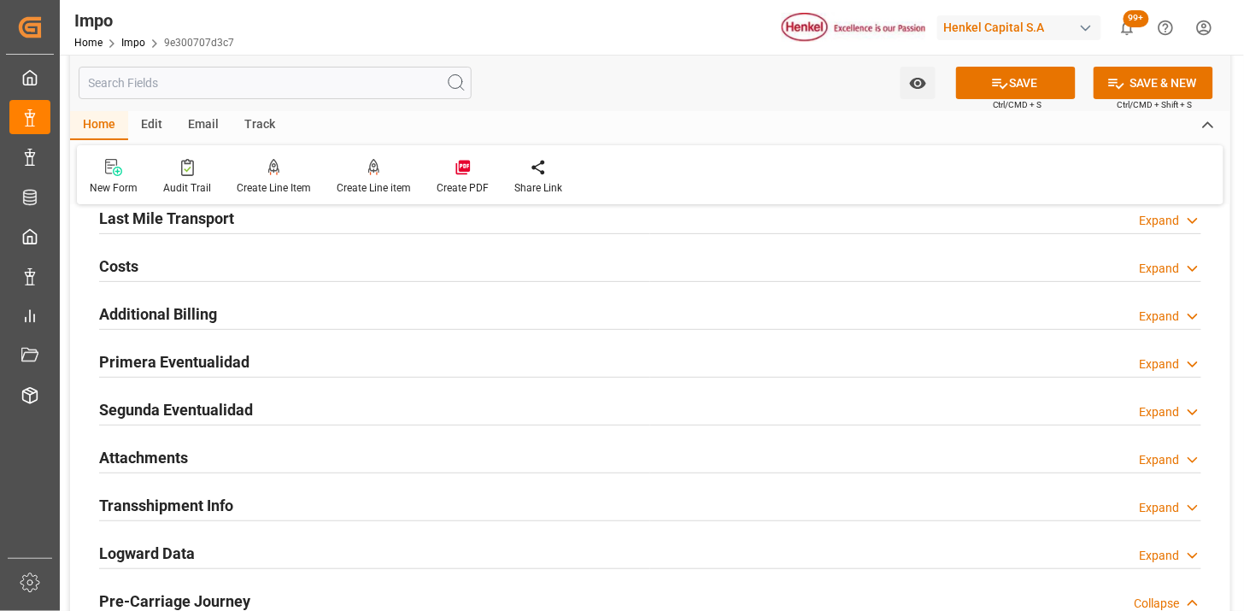
click at [389, 348] on div "Primera Eventualidad Expand" at bounding box center [650, 360] width 1102 height 32
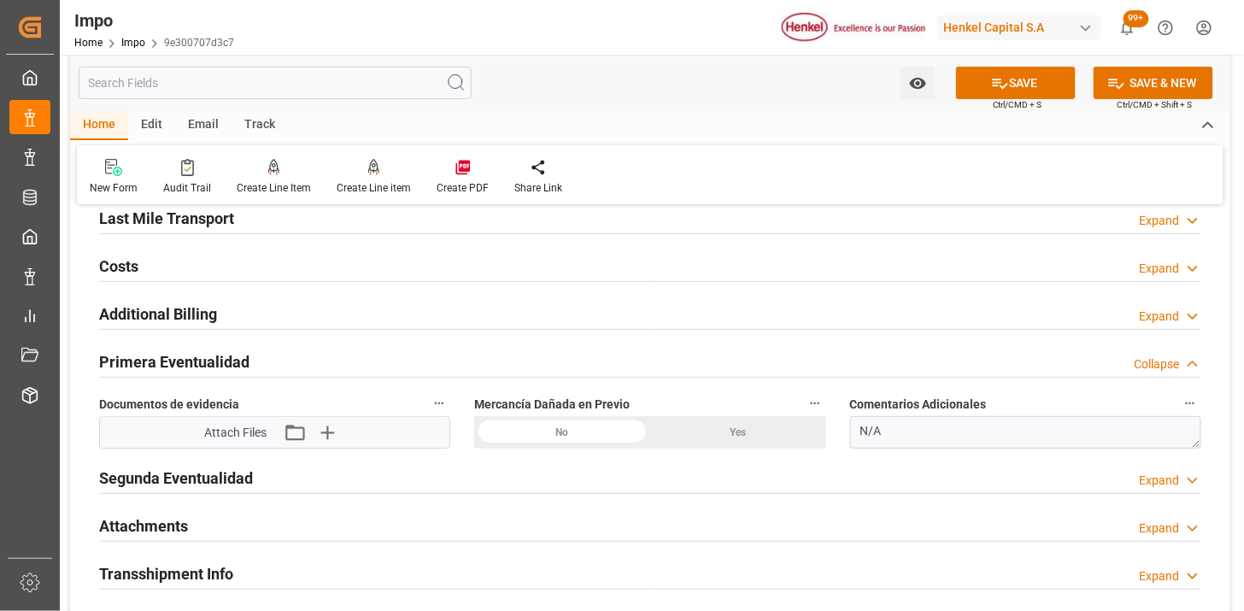
click at [578, 438] on div "No" at bounding box center [562, 432] width 176 height 32
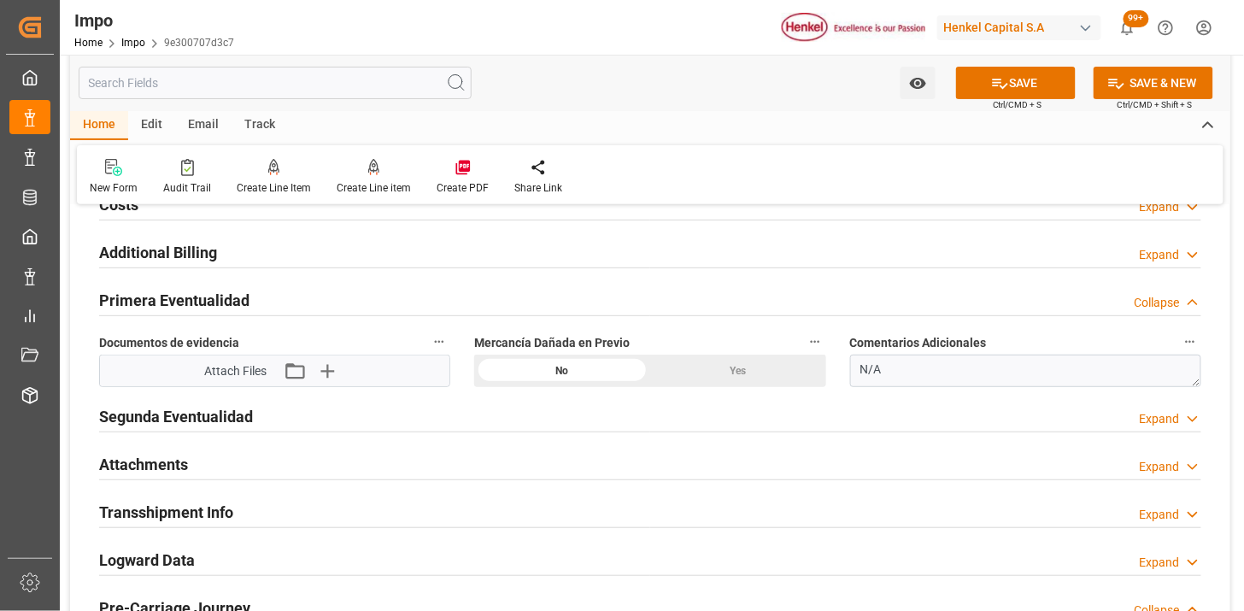
scroll to position [1993, 0]
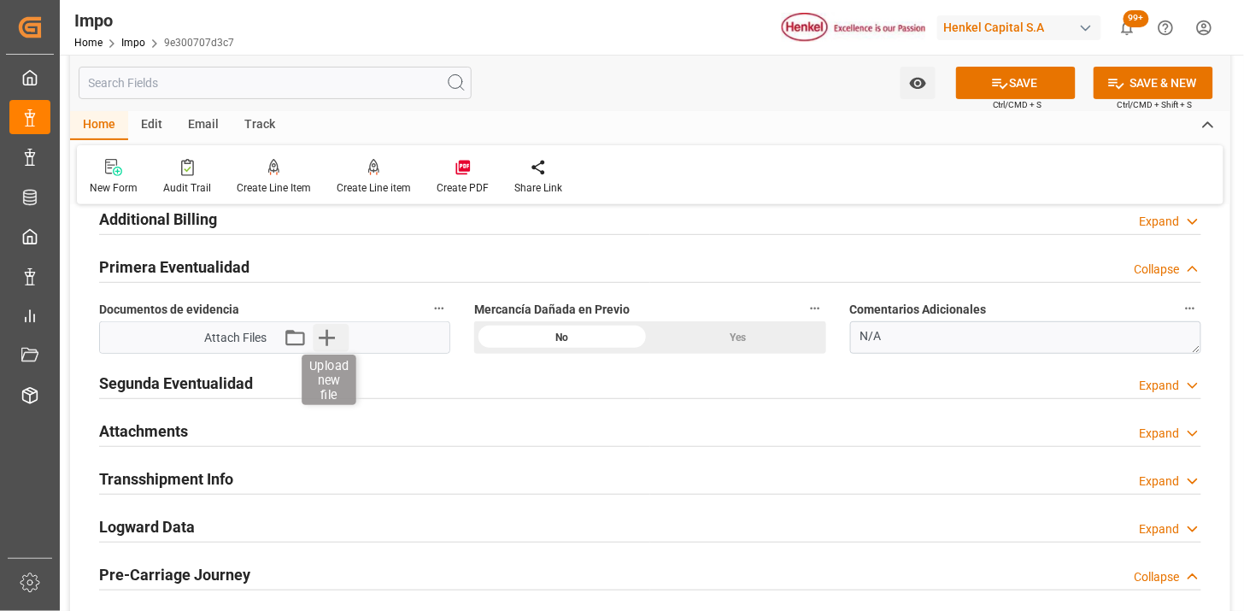
click at [322, 337] on icon "button" at bounding box center [327, 338] width 16 height 16
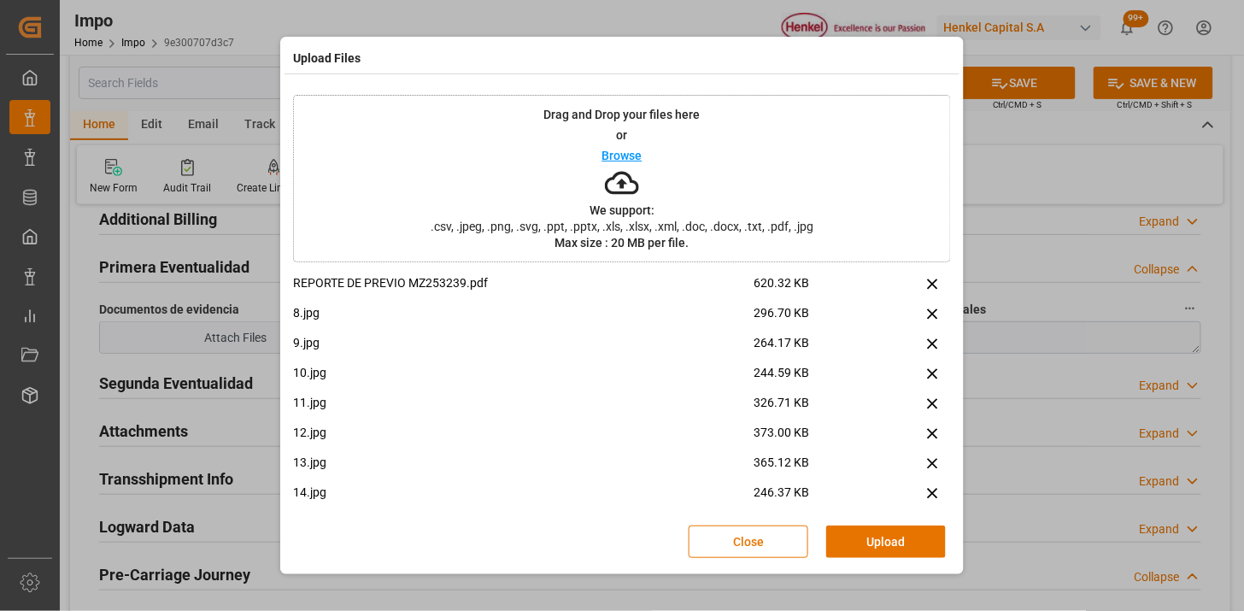
drag, startPoint x: 871, startPoint y: 535, endPoint x: 823, endPoint y: 547, distance: 49.3
click at [863, 536] on button "Upload" at bounding box center [886, 541] width 120 height 32
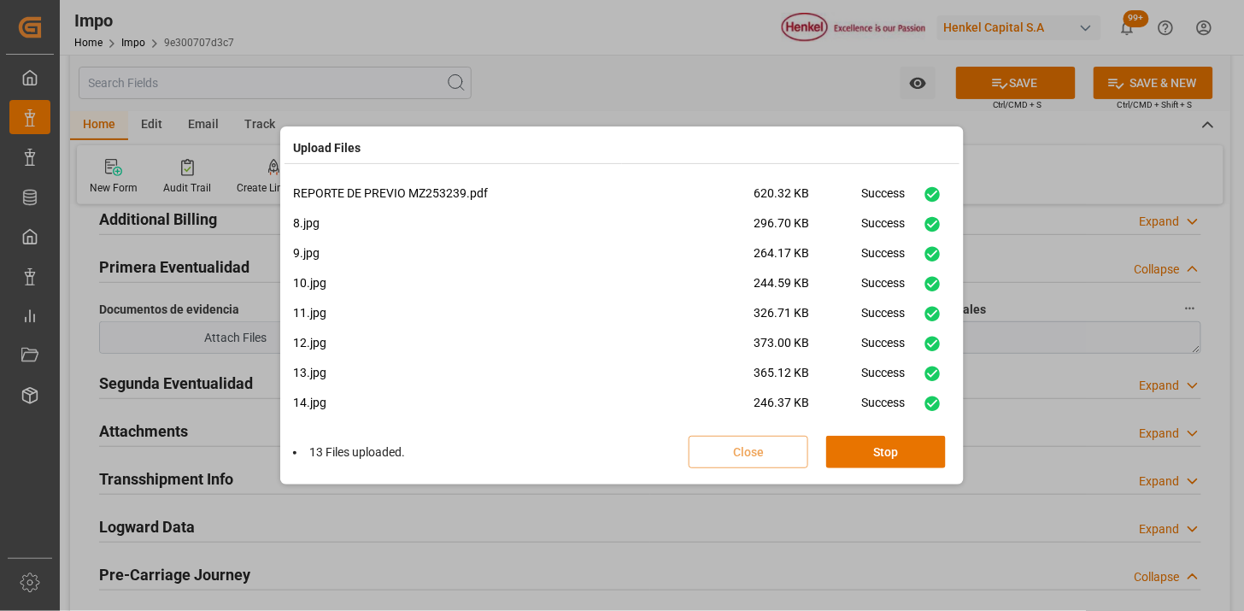
scroll to position [250, 0]
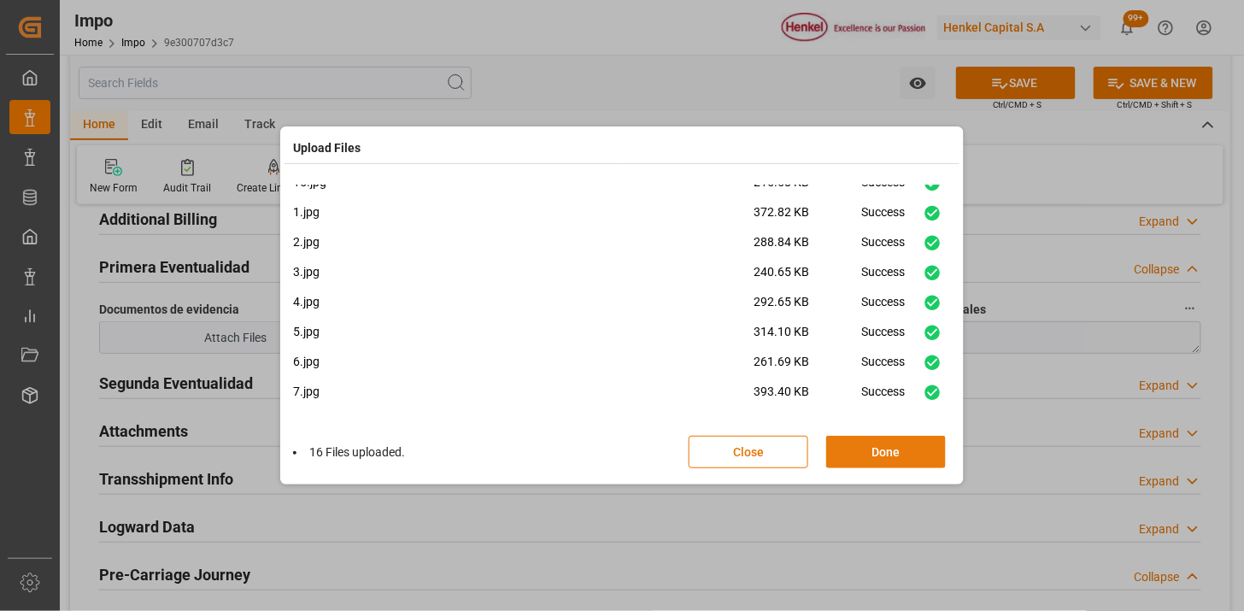
click at [880, 438] on button "Done" at bounding box center [886, 452] width 120 height 32
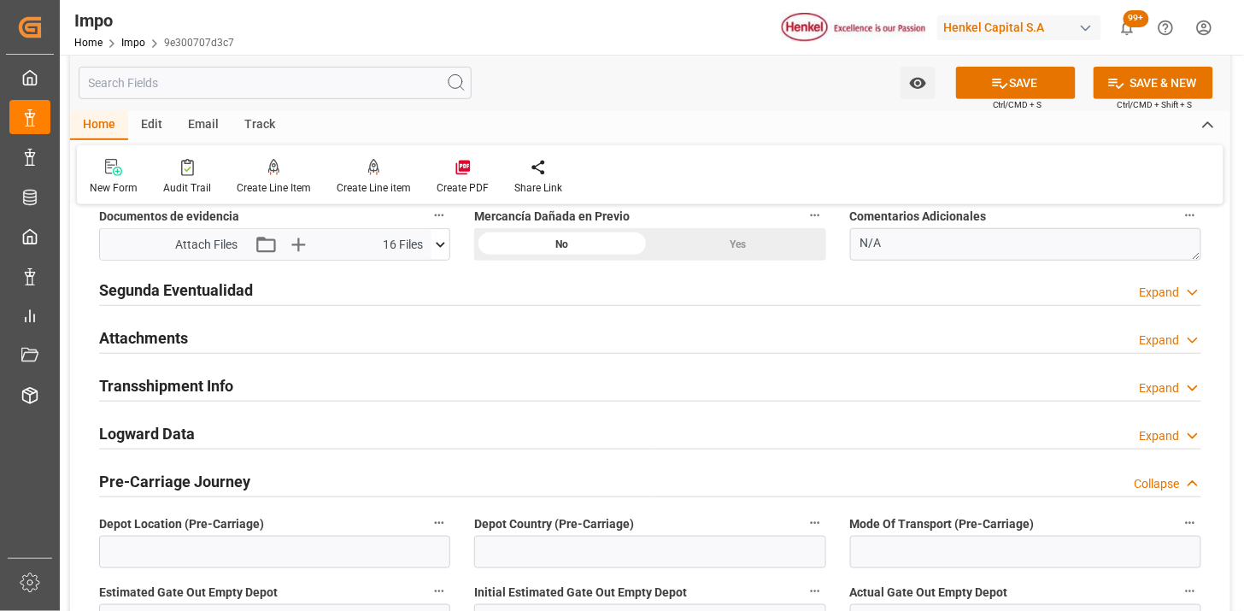
scroll to position [2088, 0]
click at [257, 338] on div "Attachments Expand" at bounding box center [650, 335] width 1102 height 32
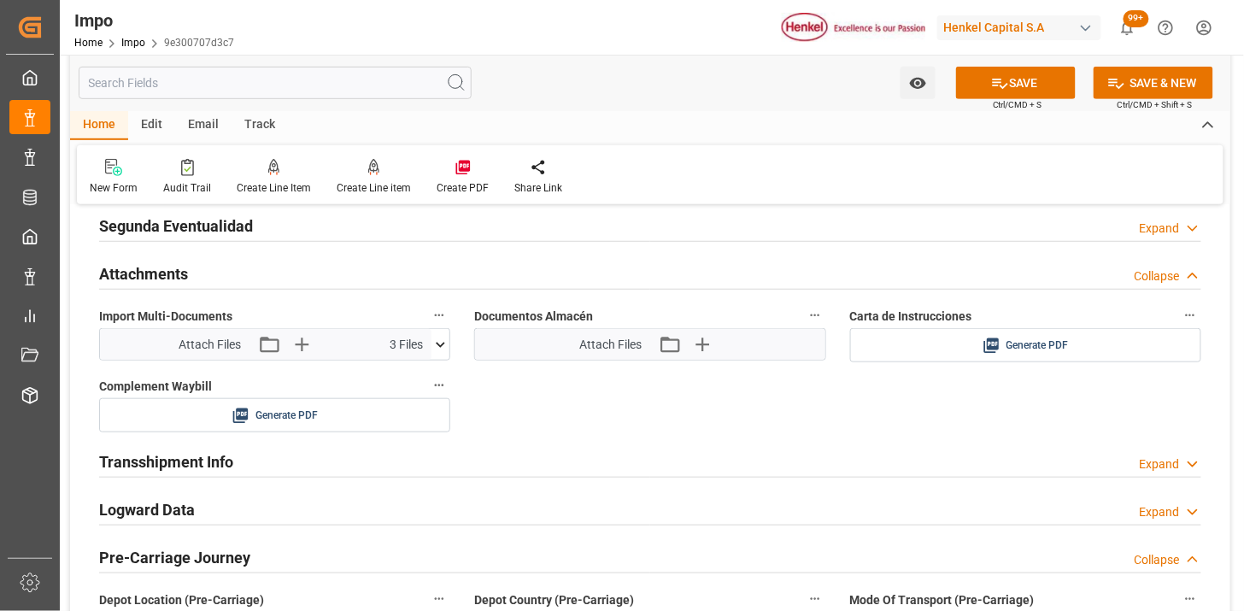
scroll to position [2182, 0]
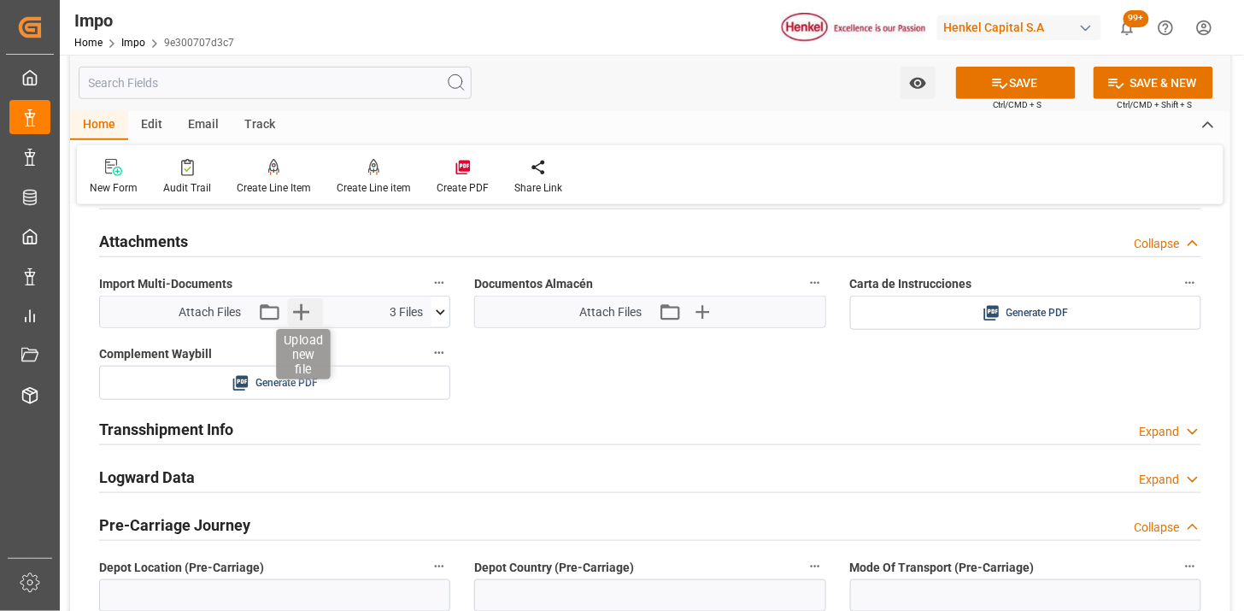
click at [303, 318] on icon "button" at bounding box center [300, 311] width 27 height 27
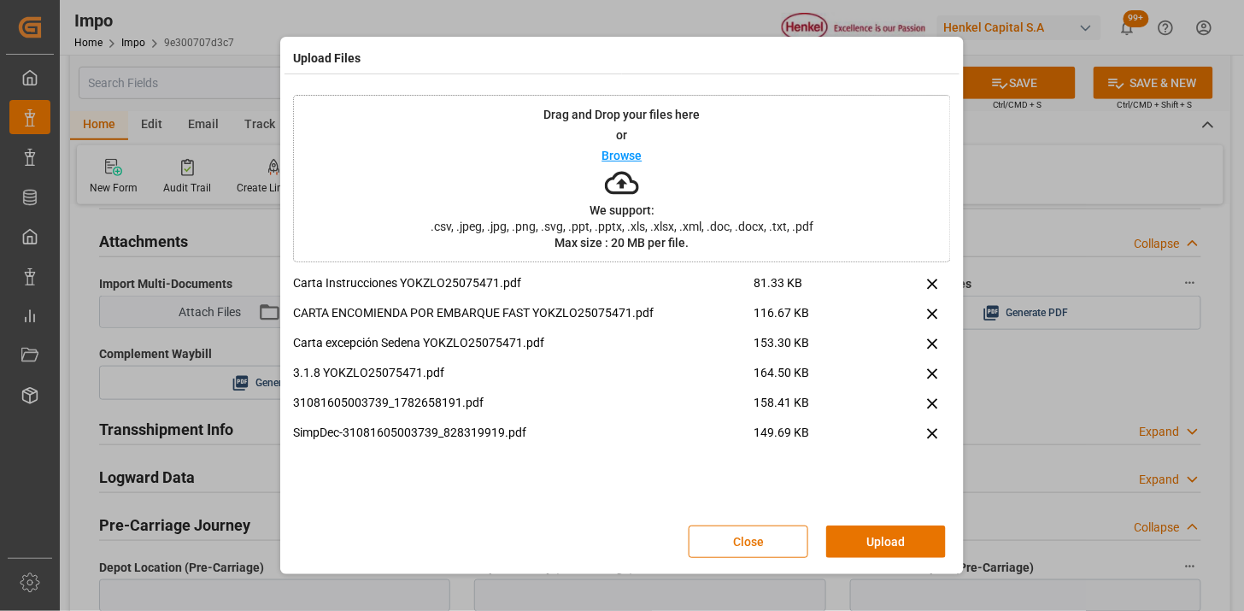
click at [880, 531] on button "Upload" at bounding box center [886, 541] width 120 height 32
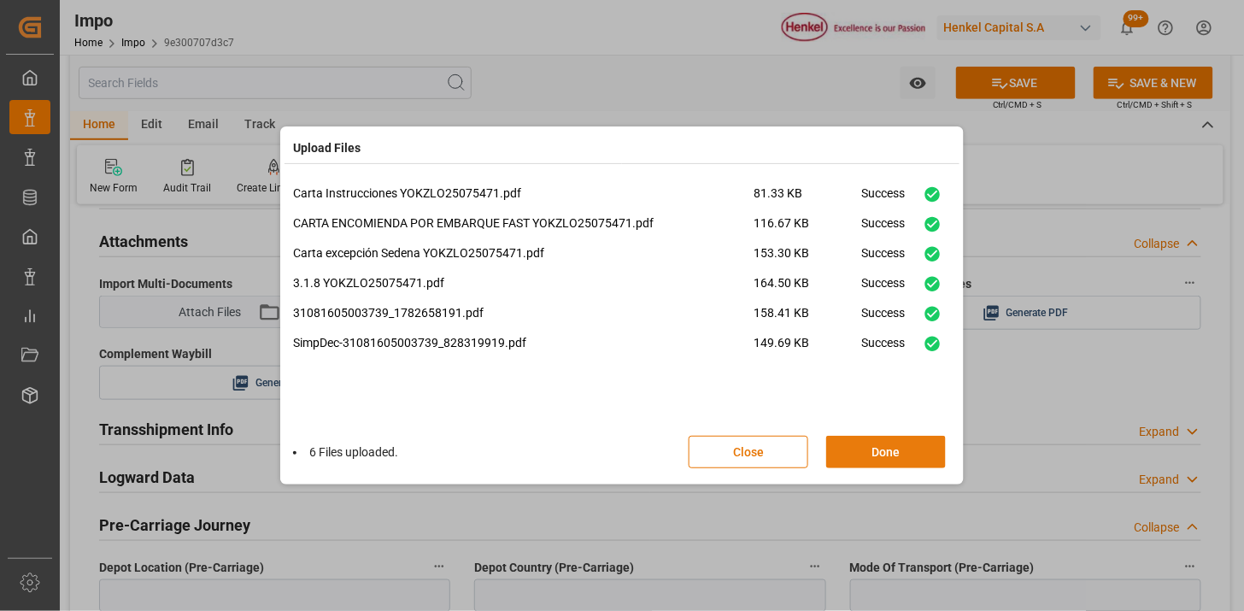
click at [857, 462] on button "Done" at bounding box center [886, 452] width 120 height 32
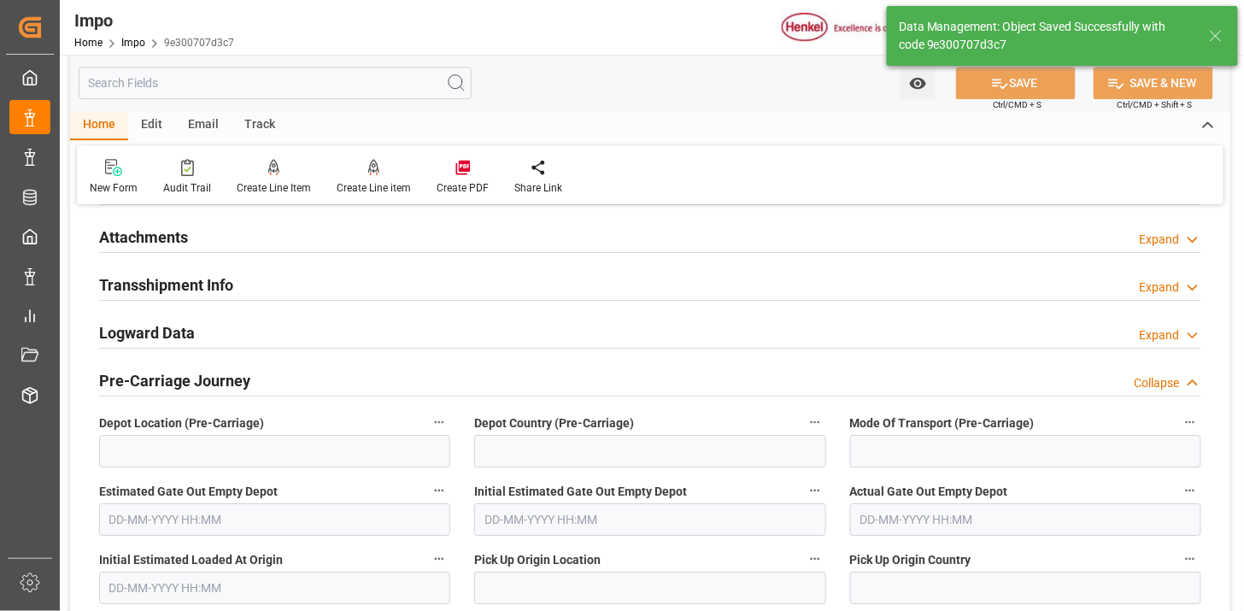
scroll to position [1496, 0]
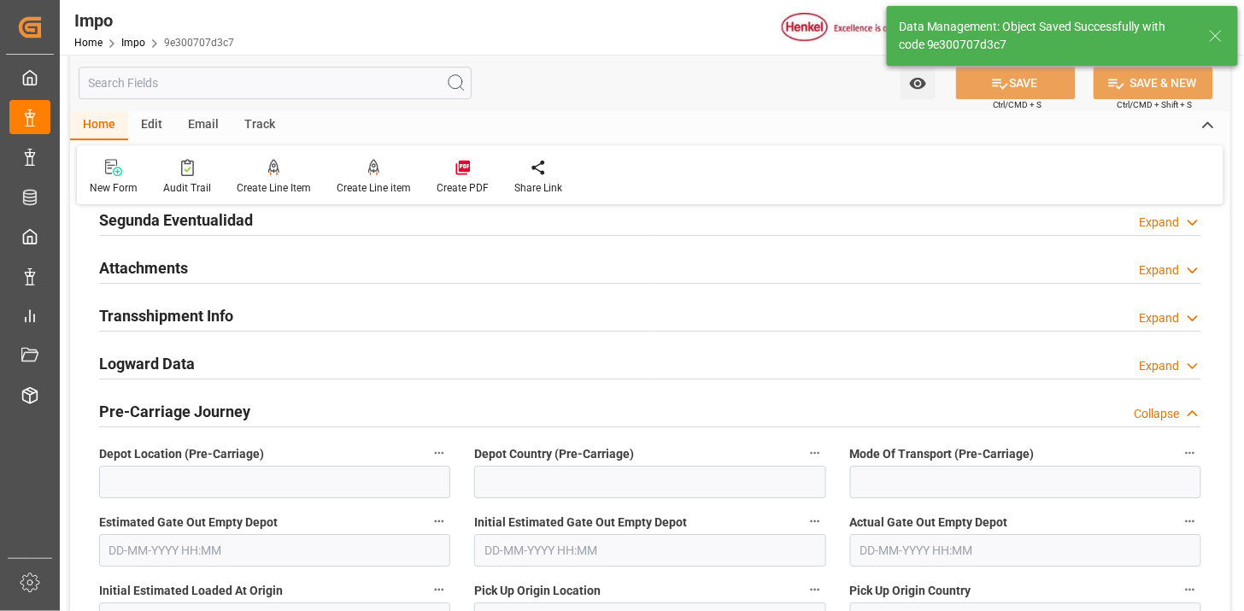
click at [285, 269] on div "Attachments Expand" at bounding box center [650, 266] width 1102 height 32
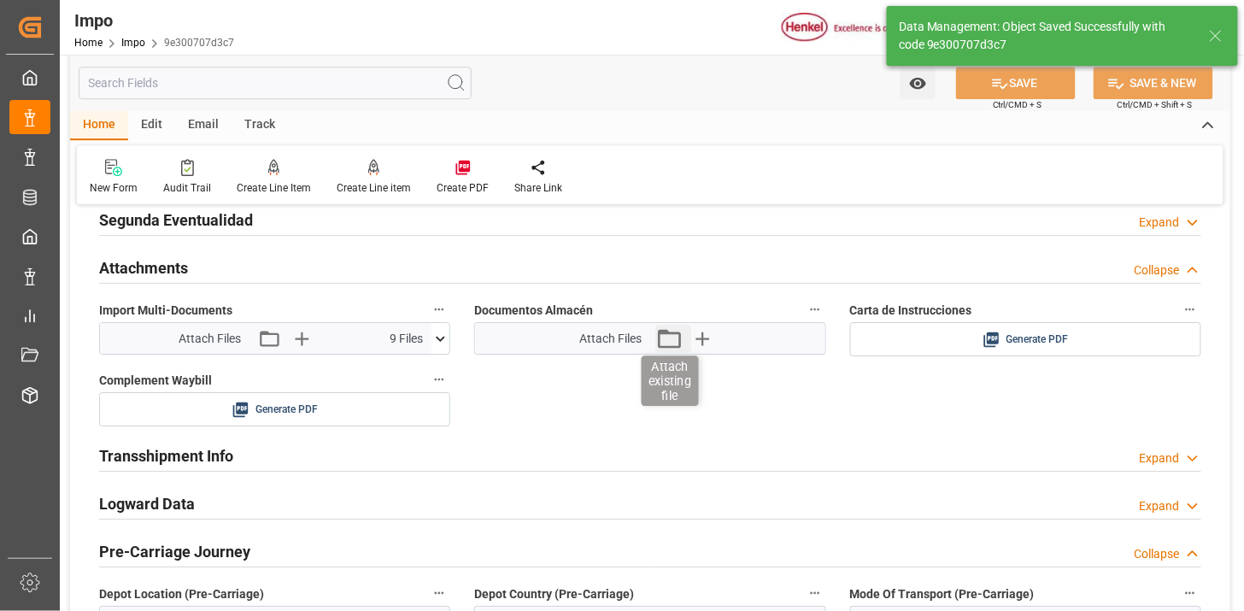
click at [671, 343] on icon "button" at bounding box center [668, 338] width 27 height 27
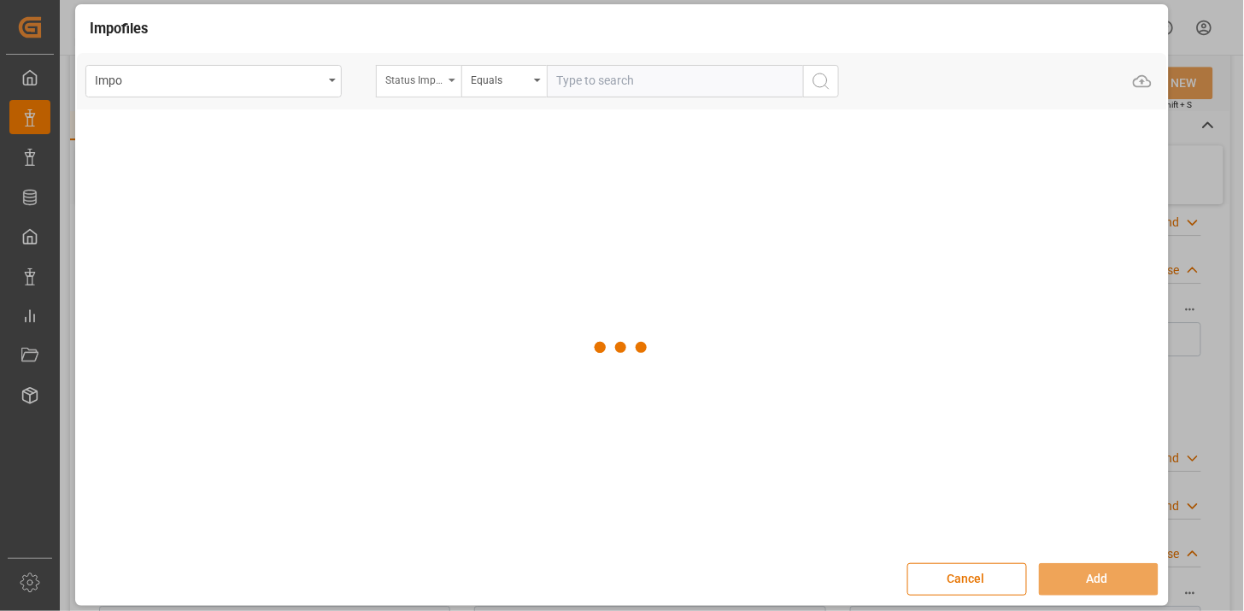
click at [419, 80] on div "Status Importación" at bounding box center [414, 78] width 58 height 20
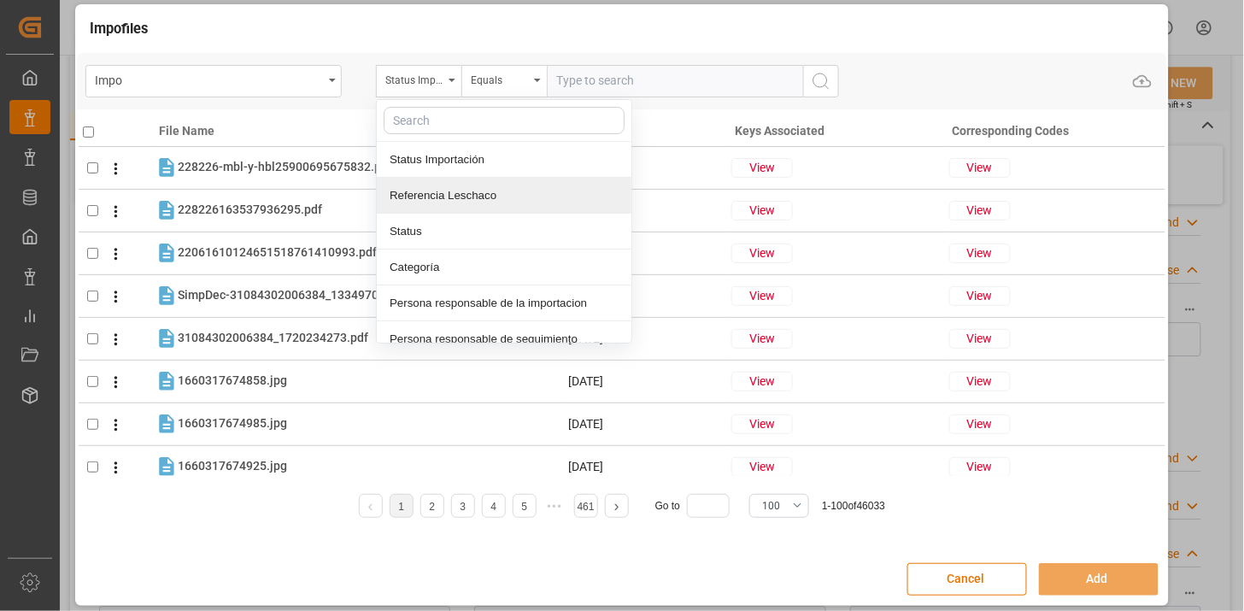
drag, startPoint x: 441, startPoint y: 193, endPoint x: 575, endPoint y: 97, distance: 164.7
click at [448, 190] on div "Referencia Leschaco" at bounding box center [504, 196] width 255 height 36
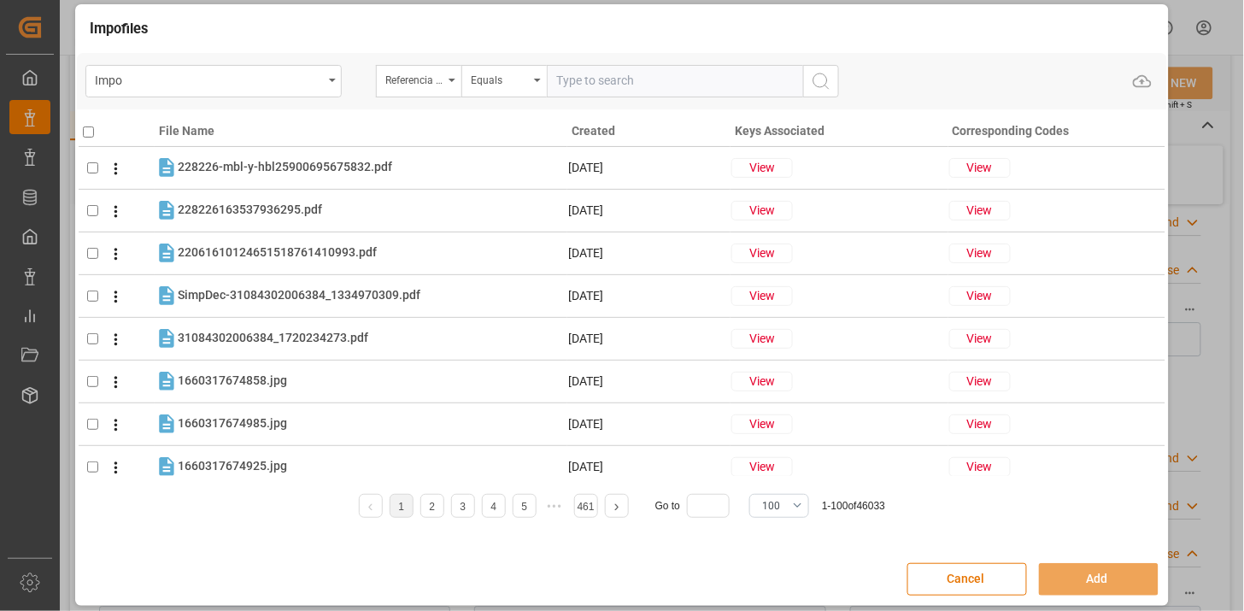
click at [591, 82] on input "text" at bounding box center [675, 81] width 256 height 32
paste input "250915080043"
type input "250915080043"
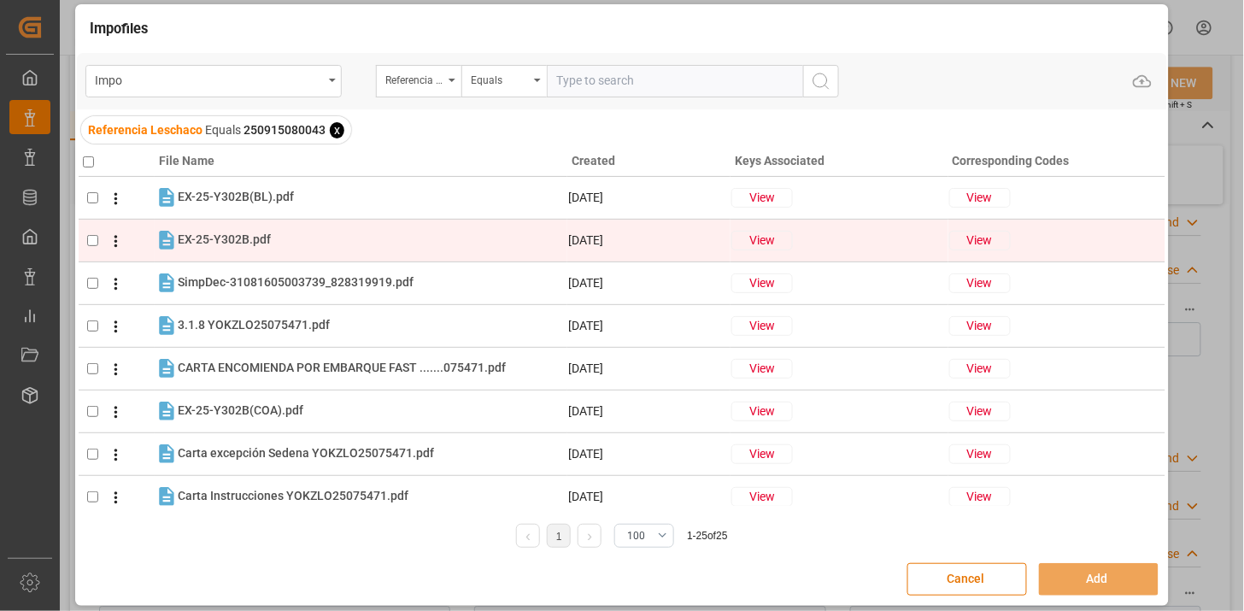
click at [297, 241] on div "EX-25-Y302B.pdf EX-25-Y302B.pdf" at bounding box center [372, 240] width 389 height 22
checkbox input "true"
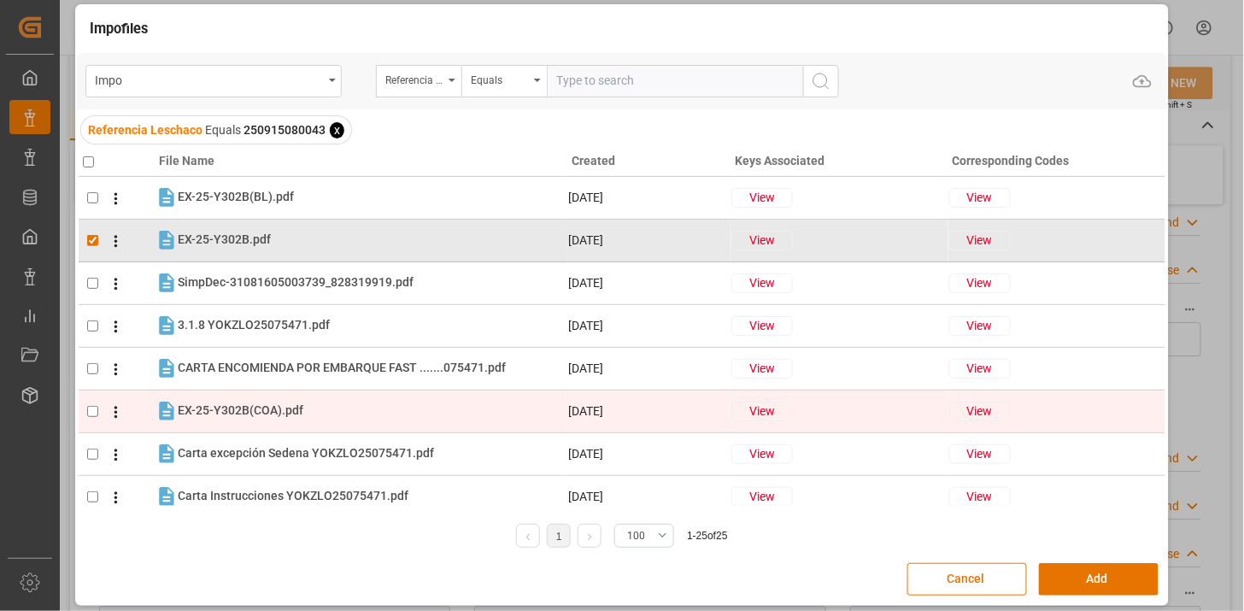
click at [339, 408] on div "EX-25-Y302B(COA).pdf EX-25-Y302B(COA).pdf" at bounding box center [372, 411] width 389 height 22
checkbox input "true"
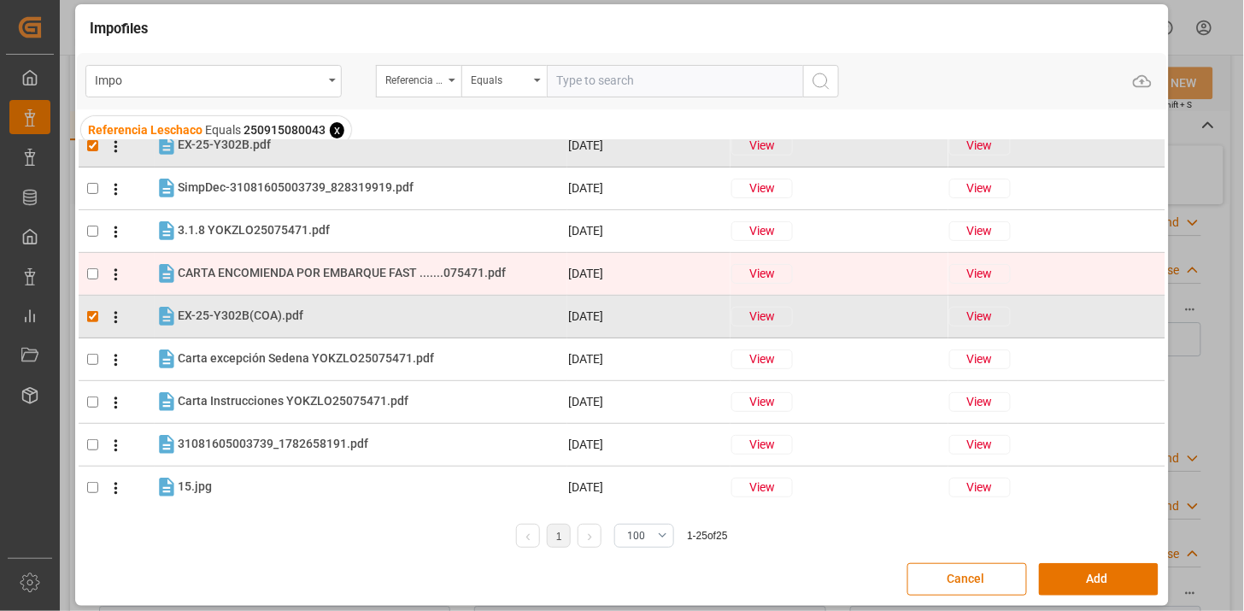
scroll to position [190, 0]
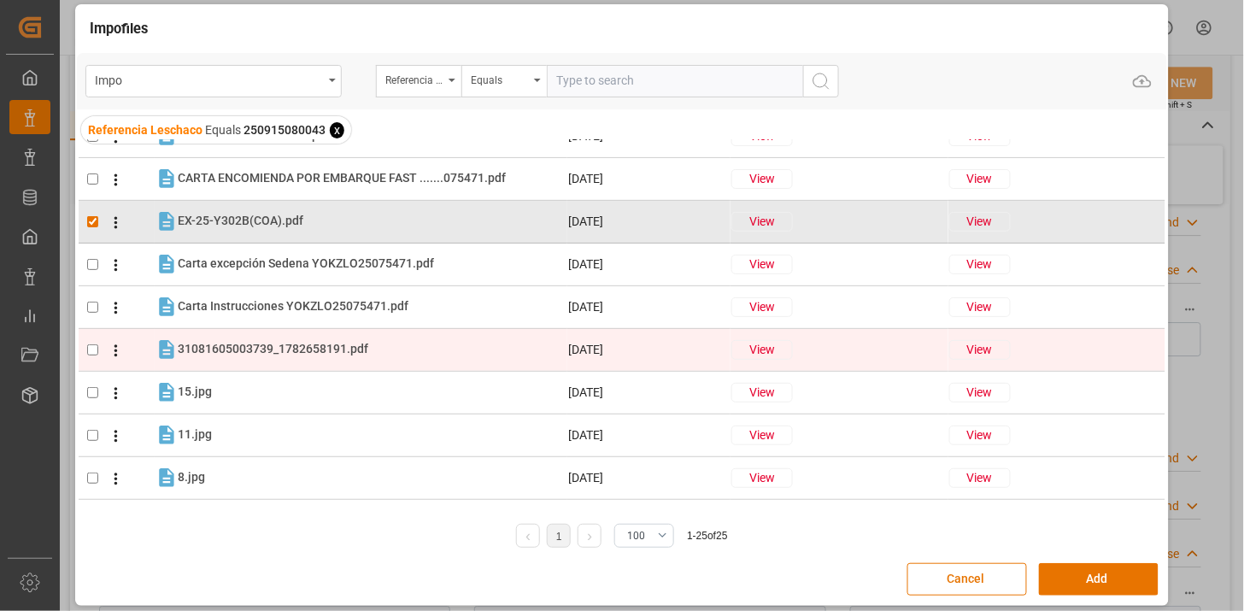
click at [406, 348] on div "31081605003739_1782658191.pdf 31081605003739_1782658191.pdf" at bounding box center [372, 349] width 389 height 22
checkbox input "true"
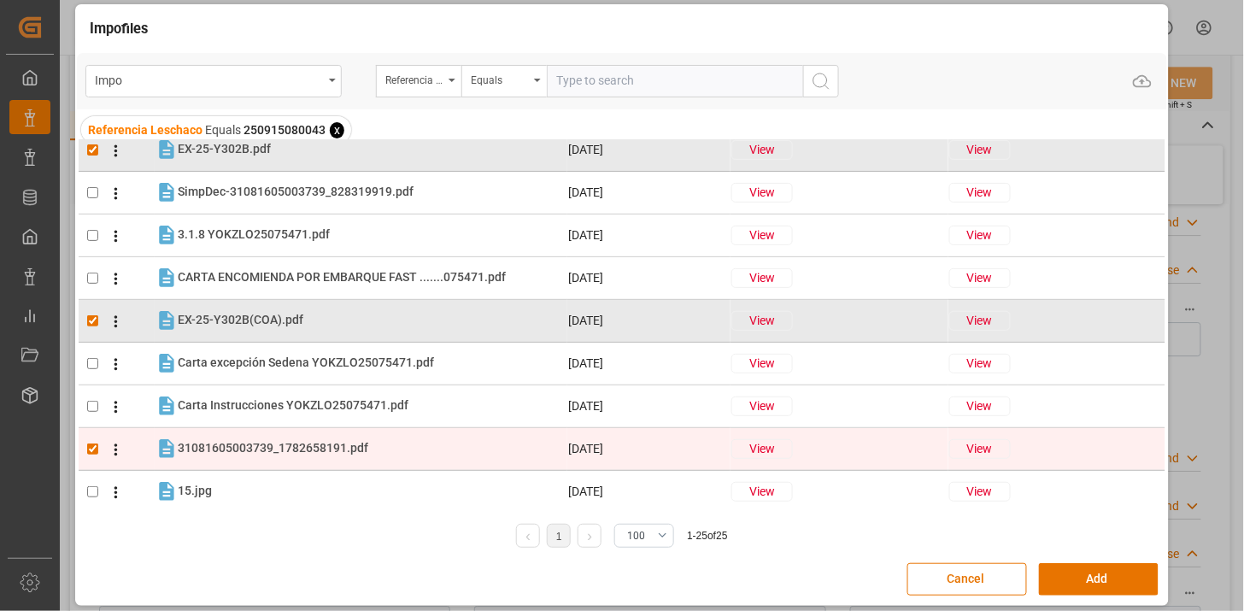
scroll to position [0, 0]
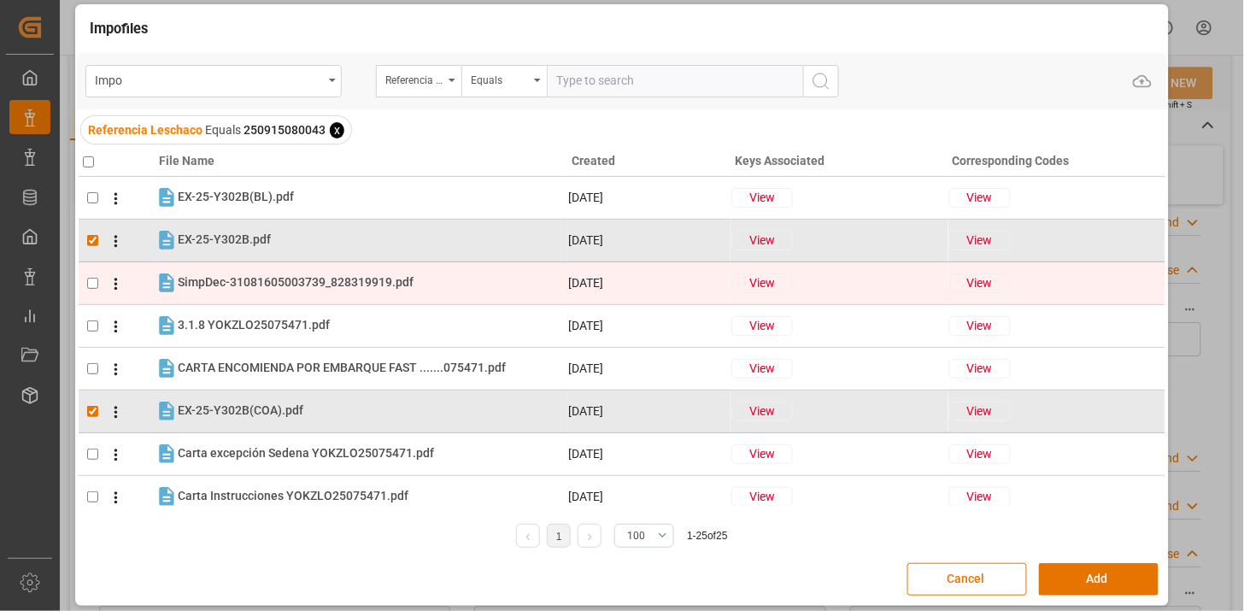
click at [362, 294] on td "SimpDec-31081605003739_828319919.pdf SimpDec-31081605003739_828319919.pdf" at bounding box center [361, 283] width 413 height 24
checkbox input "true"
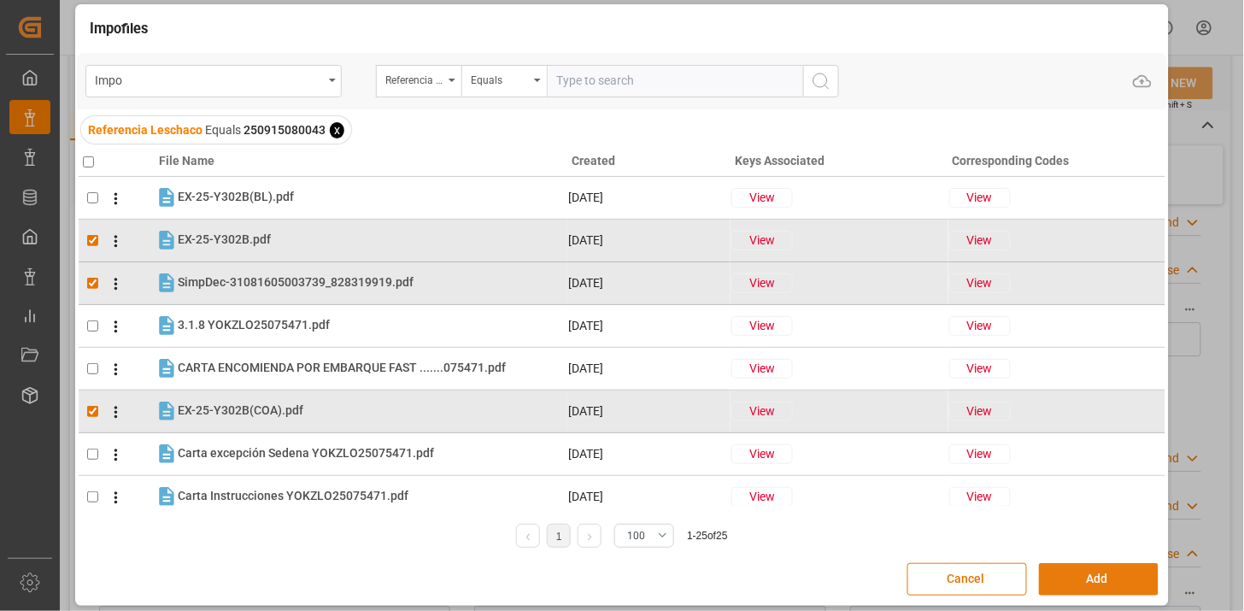
click at [1121, 582] on button "Add" at bounding box center [1099, 579] width 120 height 32
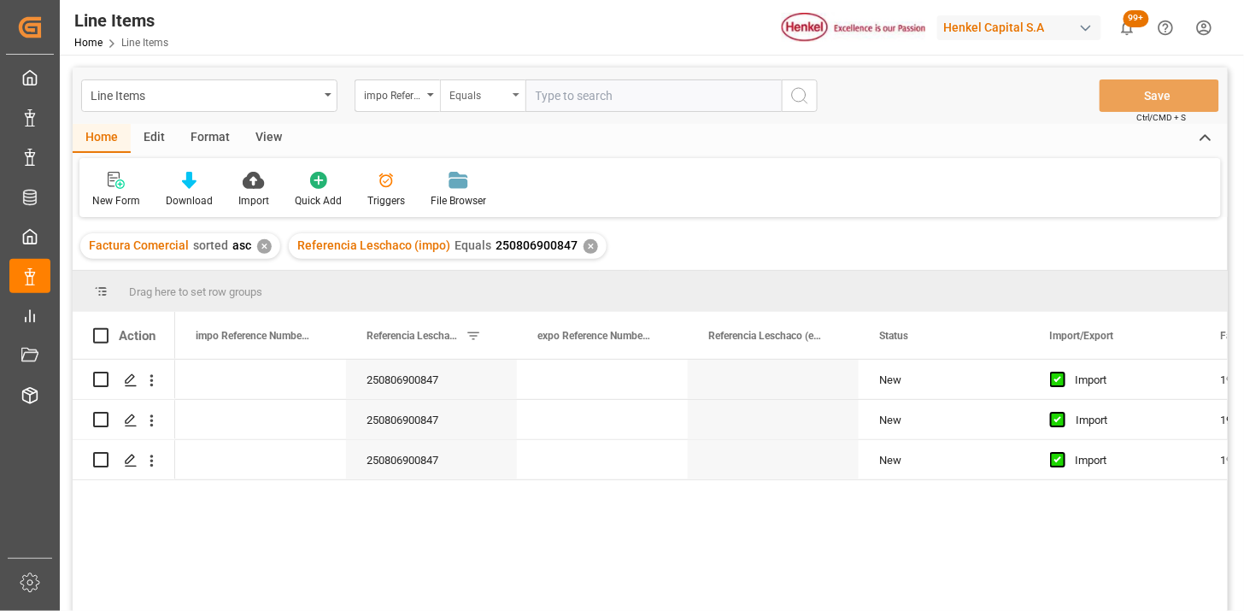
drag, startPoint x: 556, startPoint y: 91, endPoint x: 510, endPoint y: 105, distance: 48.1
click at [555, 92] on input "text" at bounding box center [653, 95] width 256 height 32
click at [400, 109] on div "impo Reference Number WF" at bounding box center [396, 95] width 85 height 32
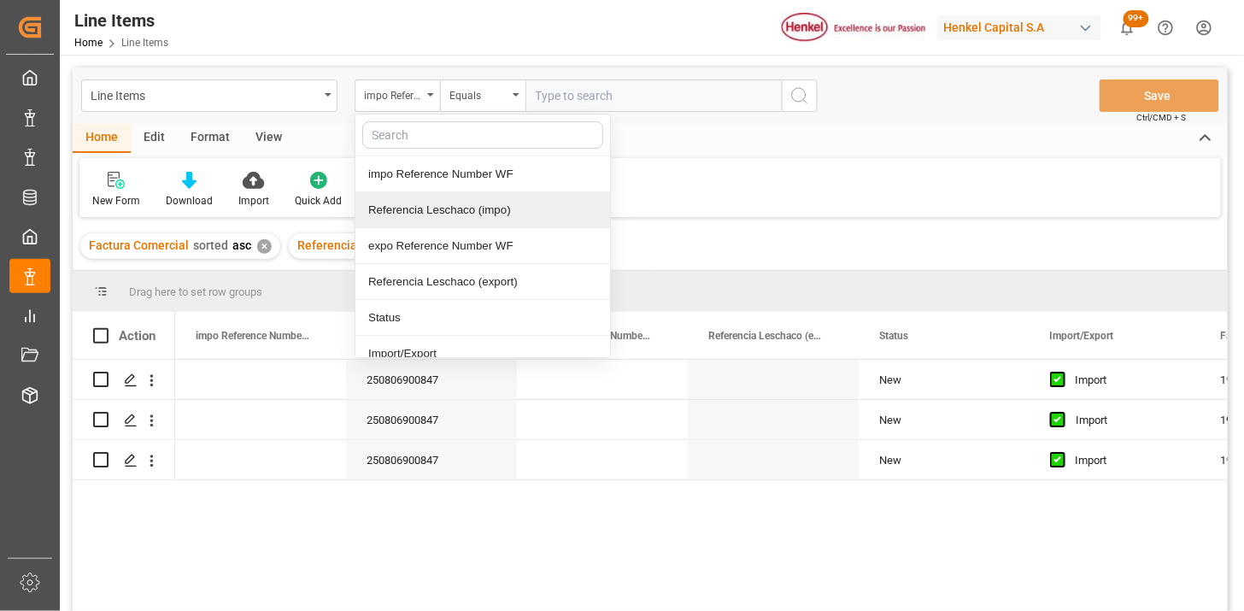
drag, startPoint x: 447, startPoint y: 216, endPoint x: 585, endPoint y: 117, distance: 170.2
click at [454, 214] on div "Referencia Leschaco (impo)" at bounding box center [482, 210] width 255 height 36
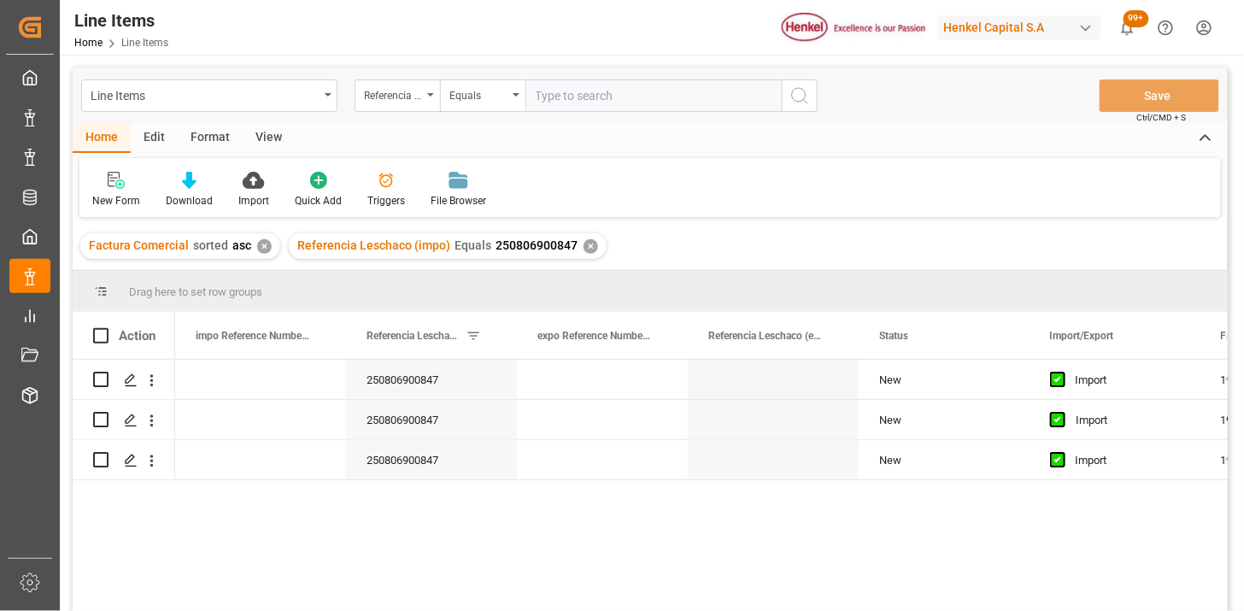
click at [609, 84] on input "text" at bounding box center [653, 95] width 256 height 32
paste input "250915080043"
type input "250915080043"
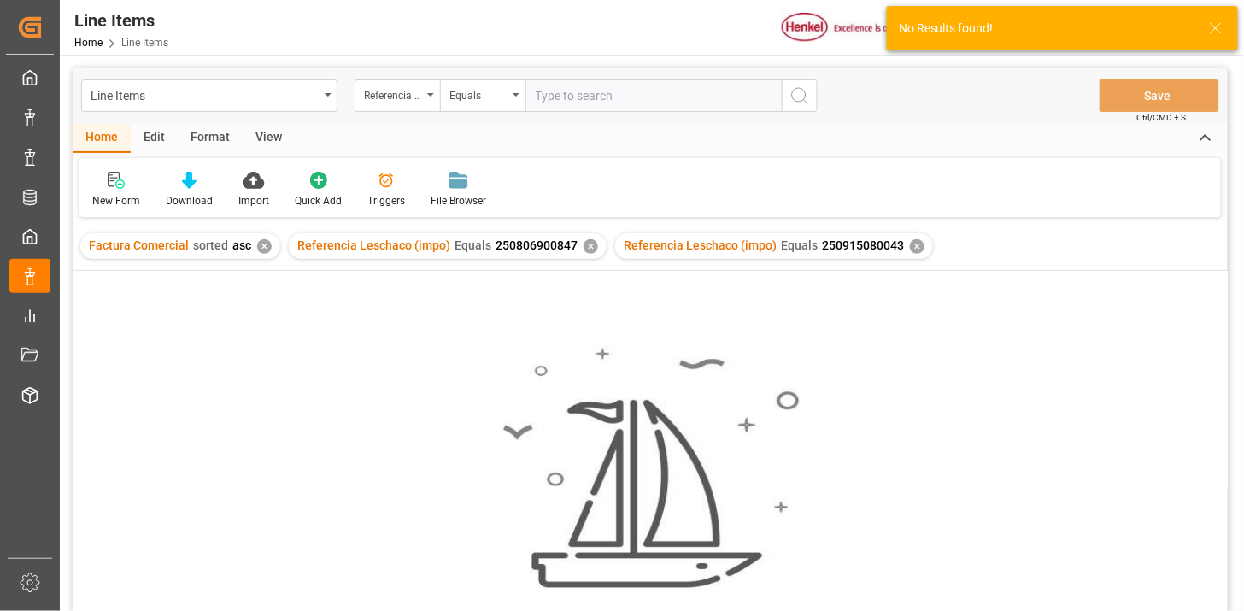
click at [583, 241] on div "✕" at bounding box center [590, 246] width 15 height 15
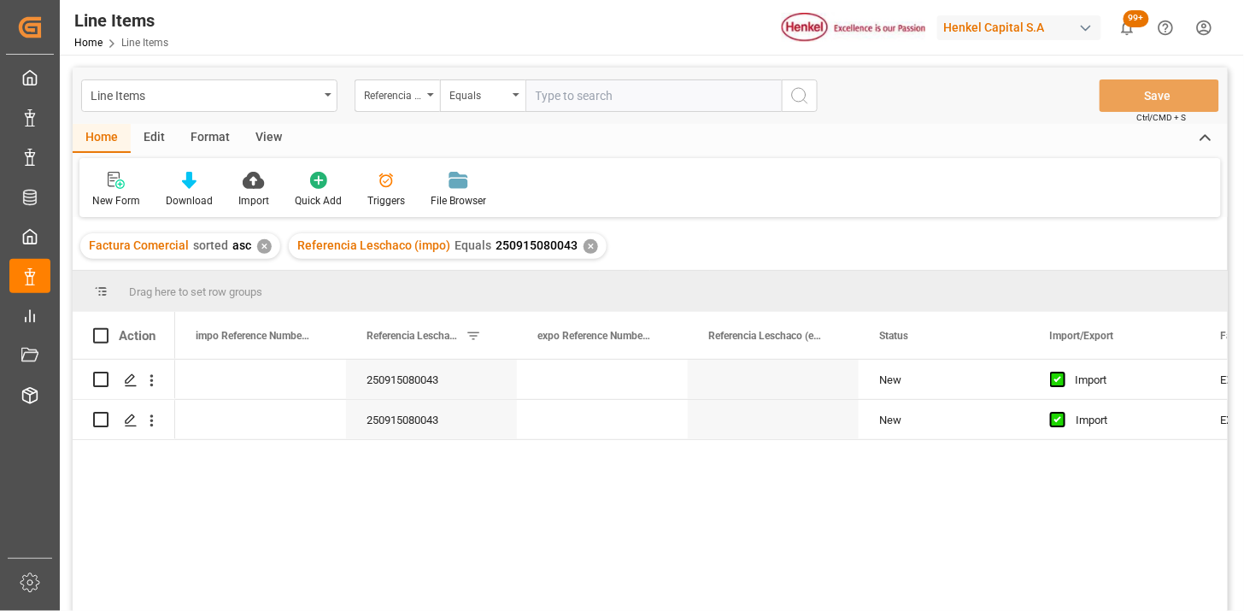
click at [272, 134] on div "View" at bounding box center [269, 138] width 52 height 29
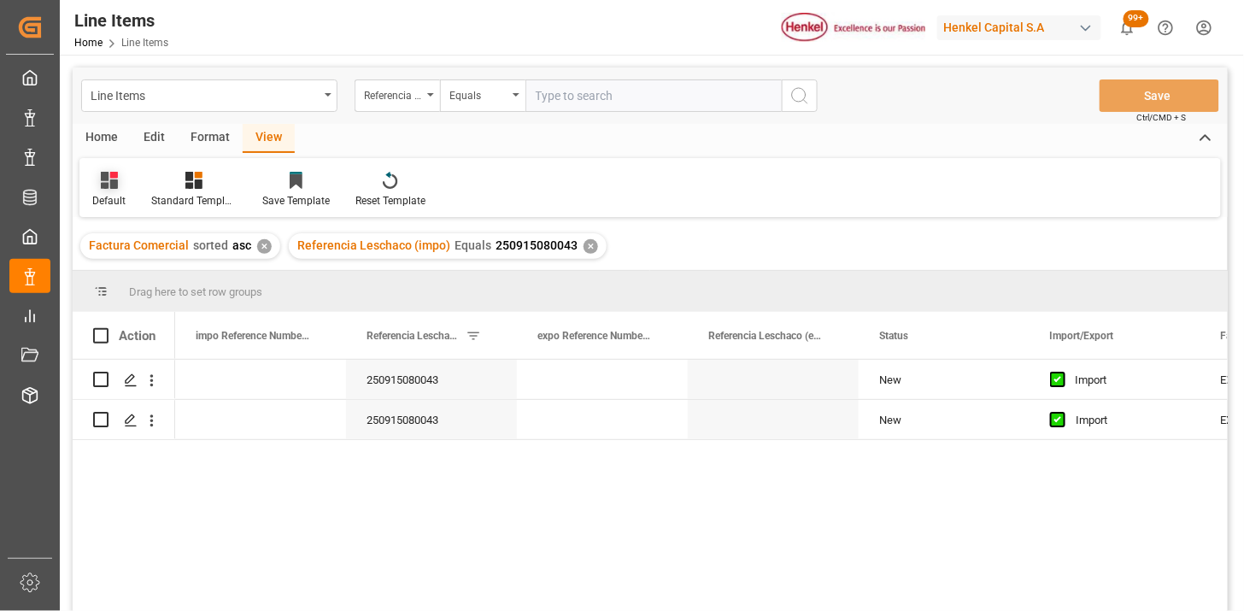
click at [109, 184] on icon at bounding box center [109, 180] width 17 height 17
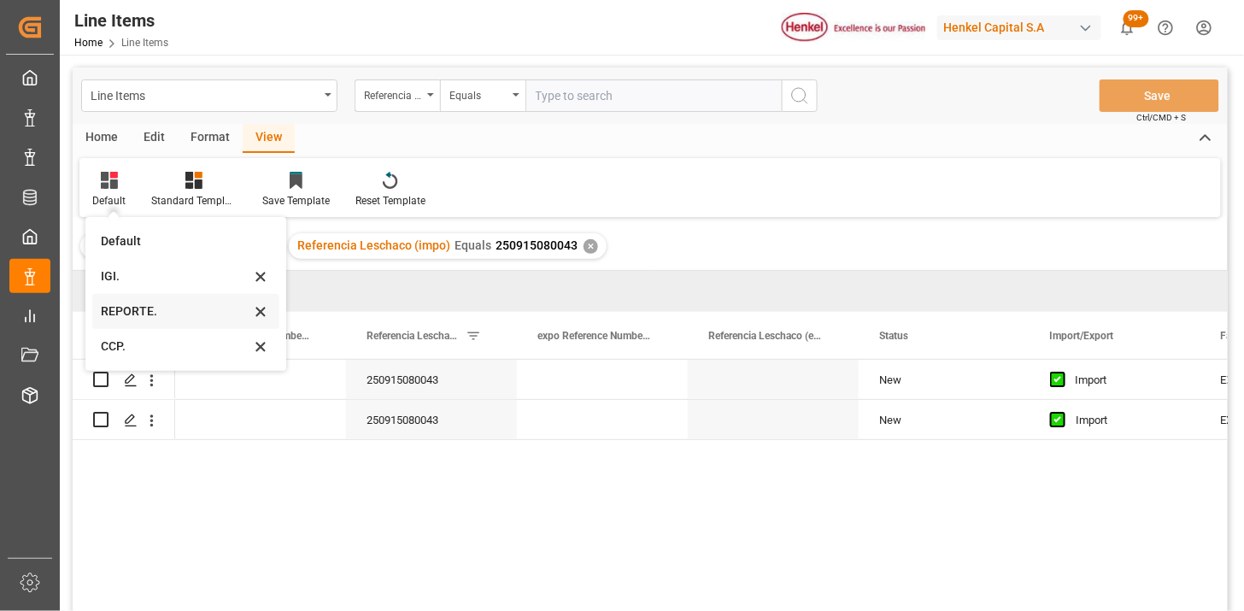
click at [165, 302] on div "REPORTE." at bounding box center [175, 311] width 149 height 18
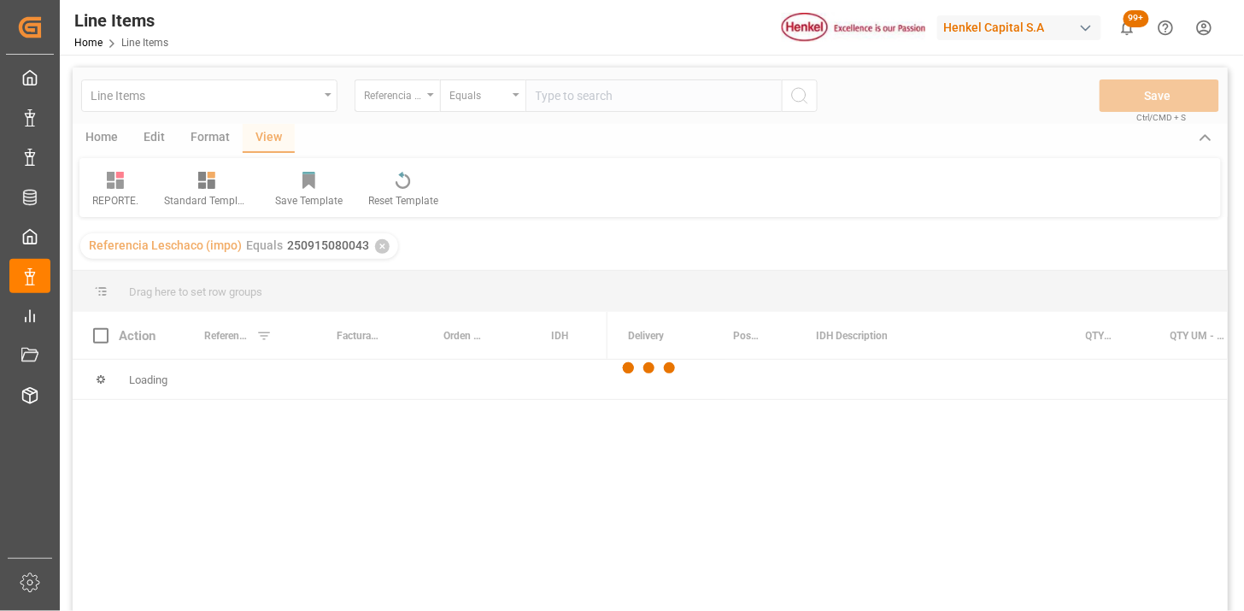
scroll to position [95, 0]
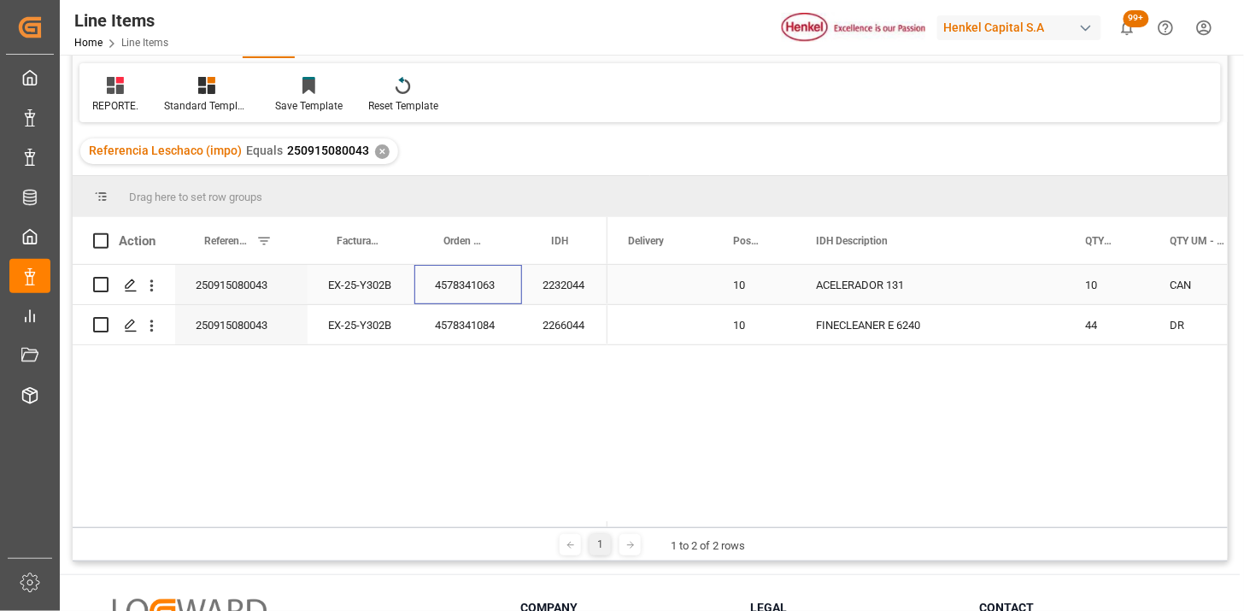
click at [431, 293] on div "4578341063" at bounding box center [468, 284] width 108 height 39
click at [132, 88] on div at bounding box center [115, 85] width 46 height 18
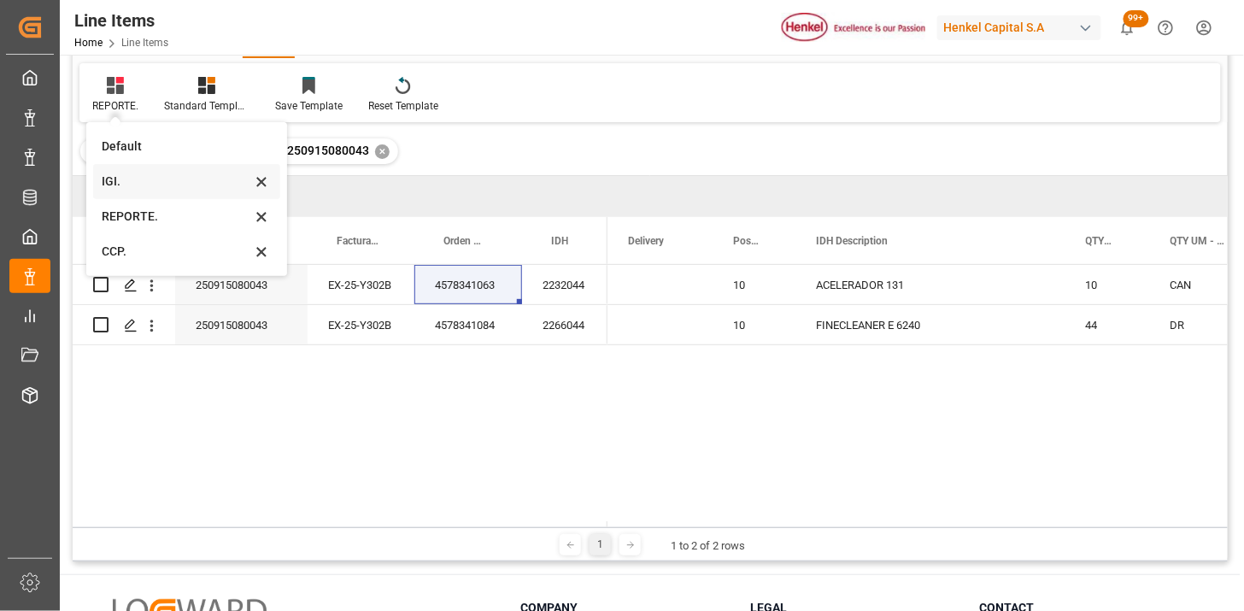
click at [124, 190] on div "IGI." at bounding box center [186, 181] width 187 height 35
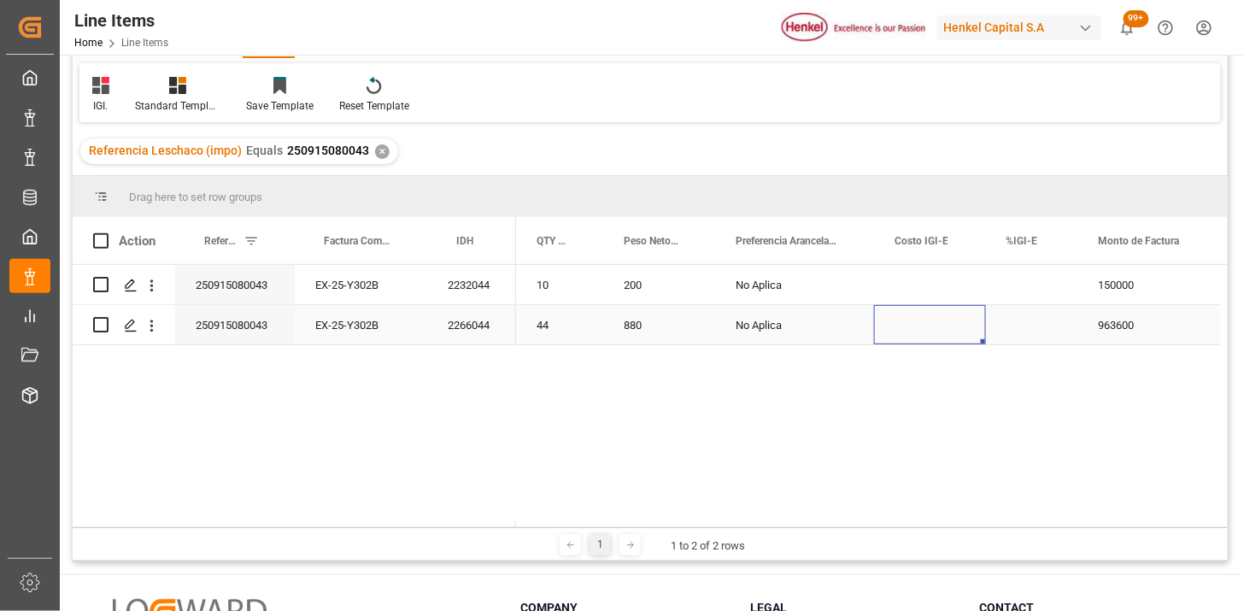
click at [980, 331] on div "Press SPACE to select this row." at bounding box center [930, 324] width 112 height 39
drag, startPoint x: 980, startPoint y: 331, endPoint x: 995, endPoint y: 328, distance: 15.6
click at [984, 330] on div "Press SPACE to select this row." at bounding box center [930, 324] width 112 height 39
click at [1018, 326] on div "Press SPACE to select this row." at bounding box center [1032, 324] width 92 height 39
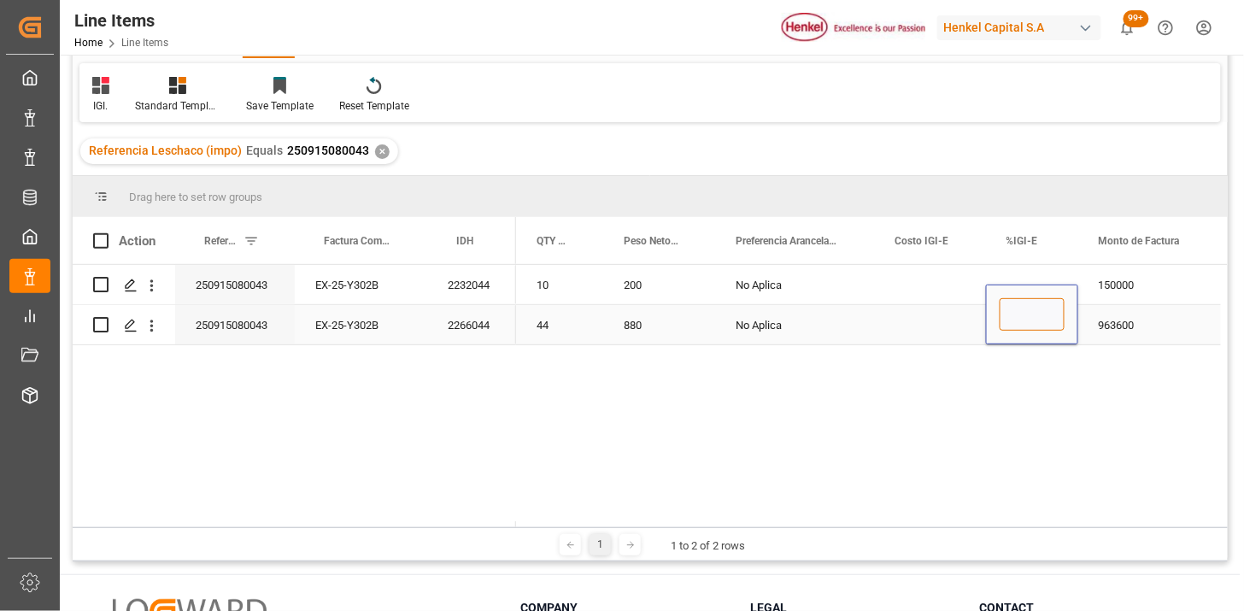
click at [1018, 326] on input "Press SPACE to select this row." at bounding box center [1031, 314] width 65 height 32
type input "3"
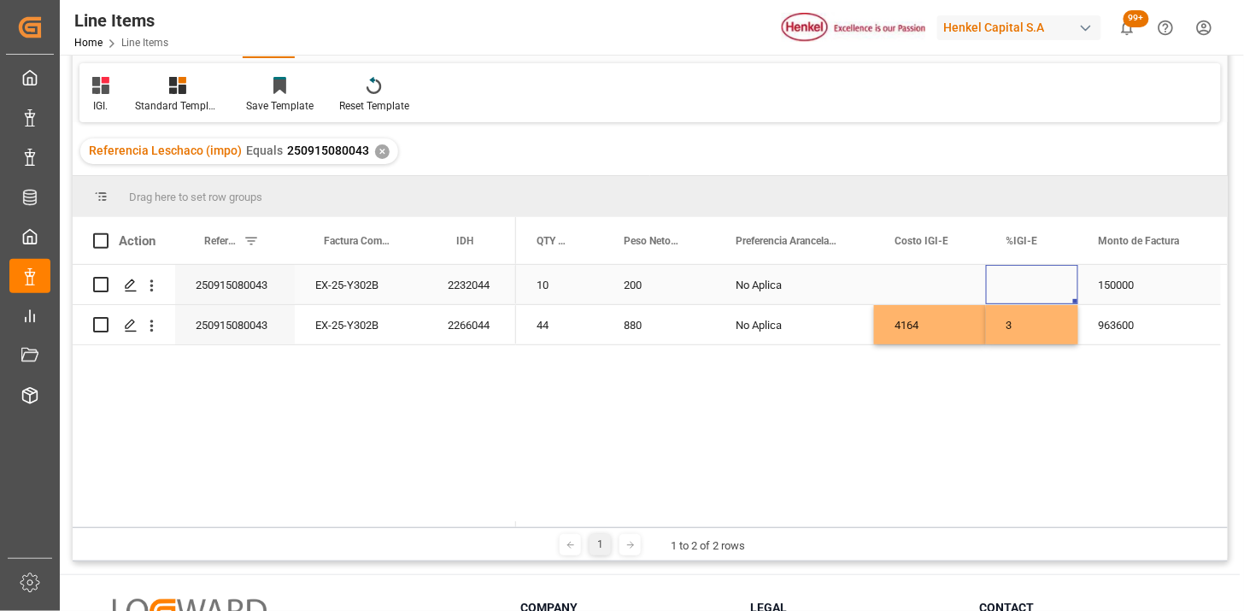
click at [1026, 276] on div "Press SPACE to select this row." at bounding box center [1032, 284] width 92 height 39
click at [1026, 275] on div "Press SPACE to select this row." at bounding box center [1032, 284] width 92 height 39
click at [1026, 275] on div "Press SPACE to select this row." at bounding box center [1032, 295] width 92 height 60
click at [1039, 283] on input "Press SPACE to select this row." at bounding box center [1031, 294] width 65 height 32
type input "5"
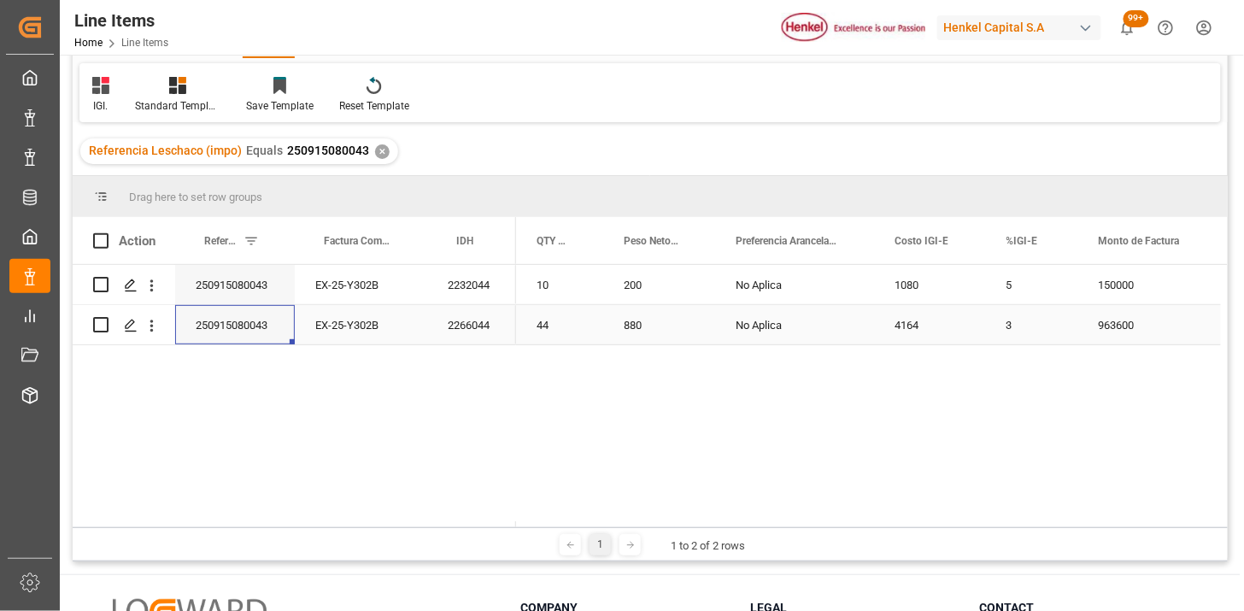
click at [242, 321] on div "250915080043" at bounding box center [235, 324] width 120 height 39
